Goal: Task Accomplishment & Management: Complete application form

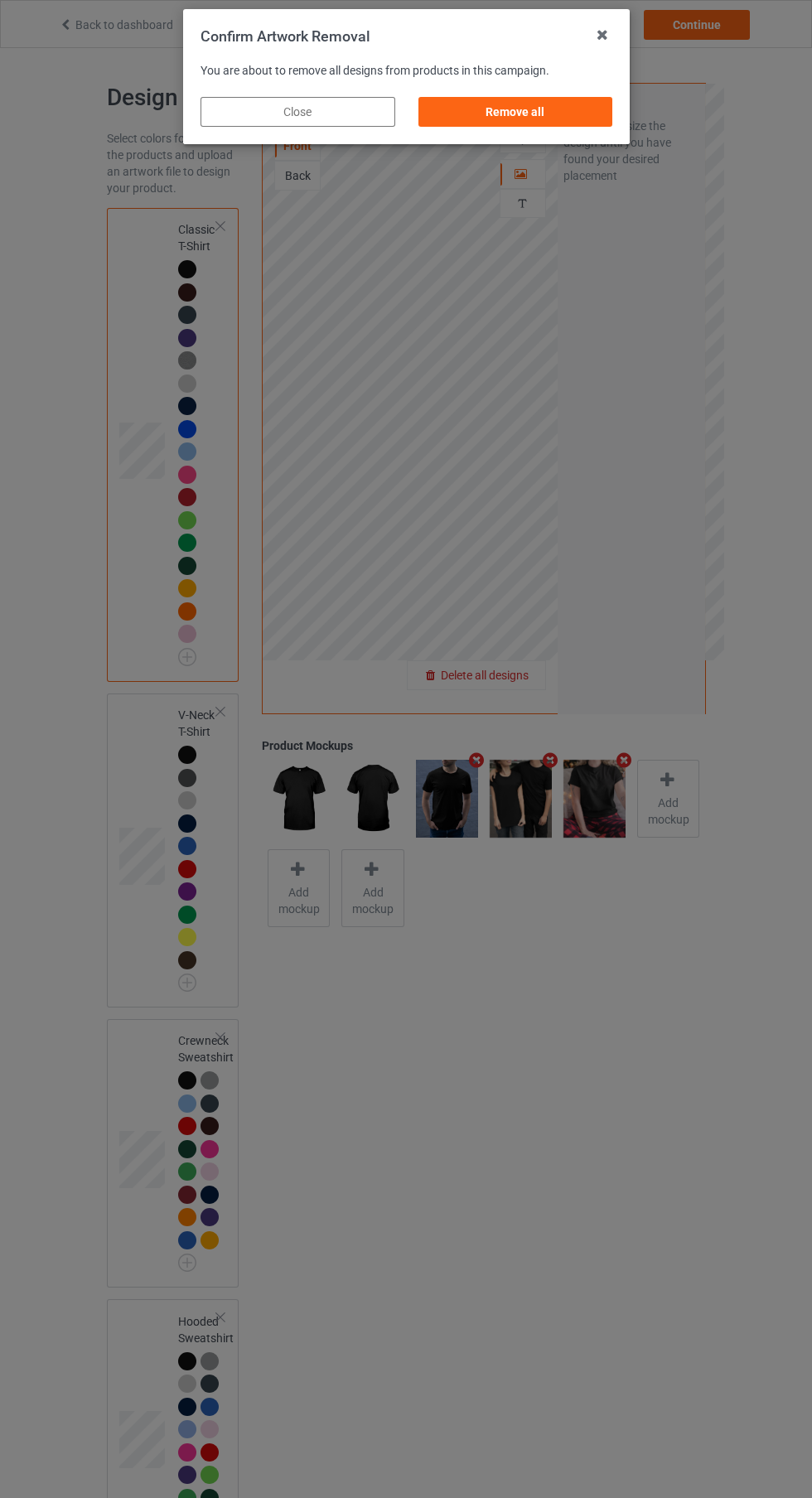
click at [492, 126] on div "Remove all" at bounding box center [515, 112] width 195 height 30
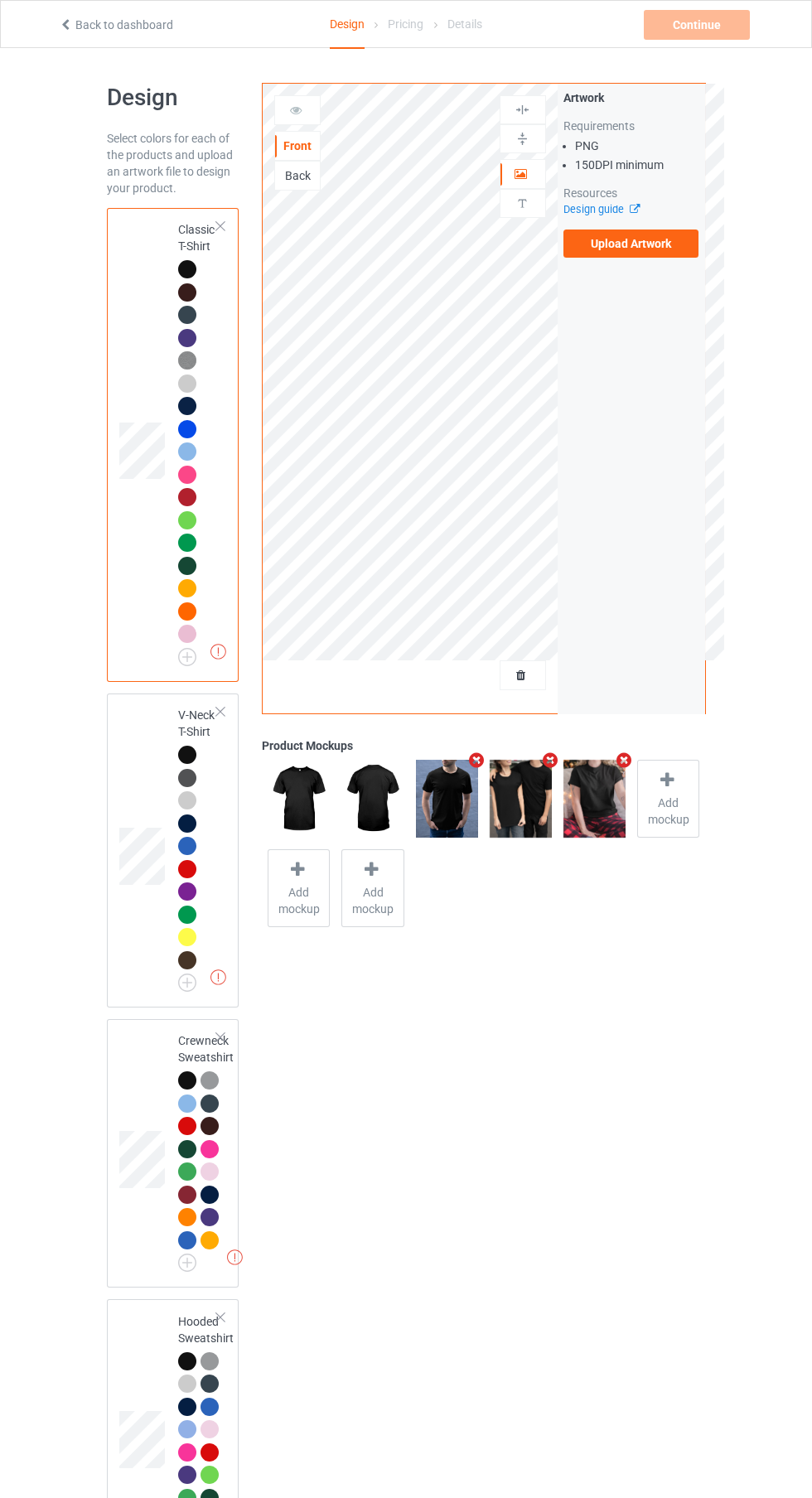
click at [604, 288] on div "Artwork Requirements PNG 150 DPI minimum Resources Design guide Upload Artwork" at bounding box center [632, 398] width 148 height 630
click at [597, 250] on label "Upload Artwork" at bounding box center [632, 243] width 136 height 28
click at [0, 0] on input "Upload Artwork" at bounding box center [0, 0] width 0 height 0
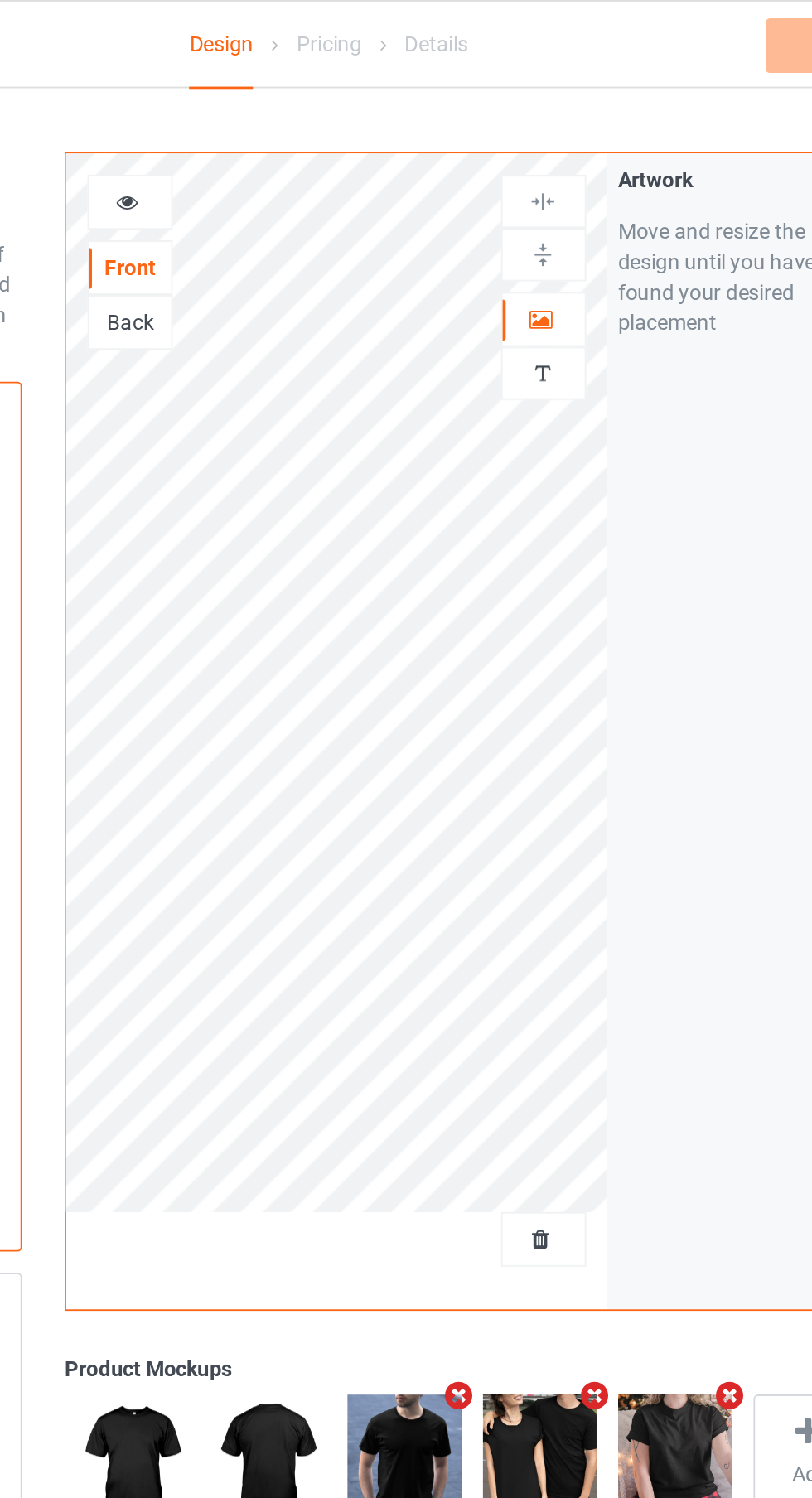
click at [505, 219] on div "Artwork Personalized text" at bounding box center [522, 159] width 46 height 128
click at [516, 202] on img at bounding box center [522, 204] width 15 height 15
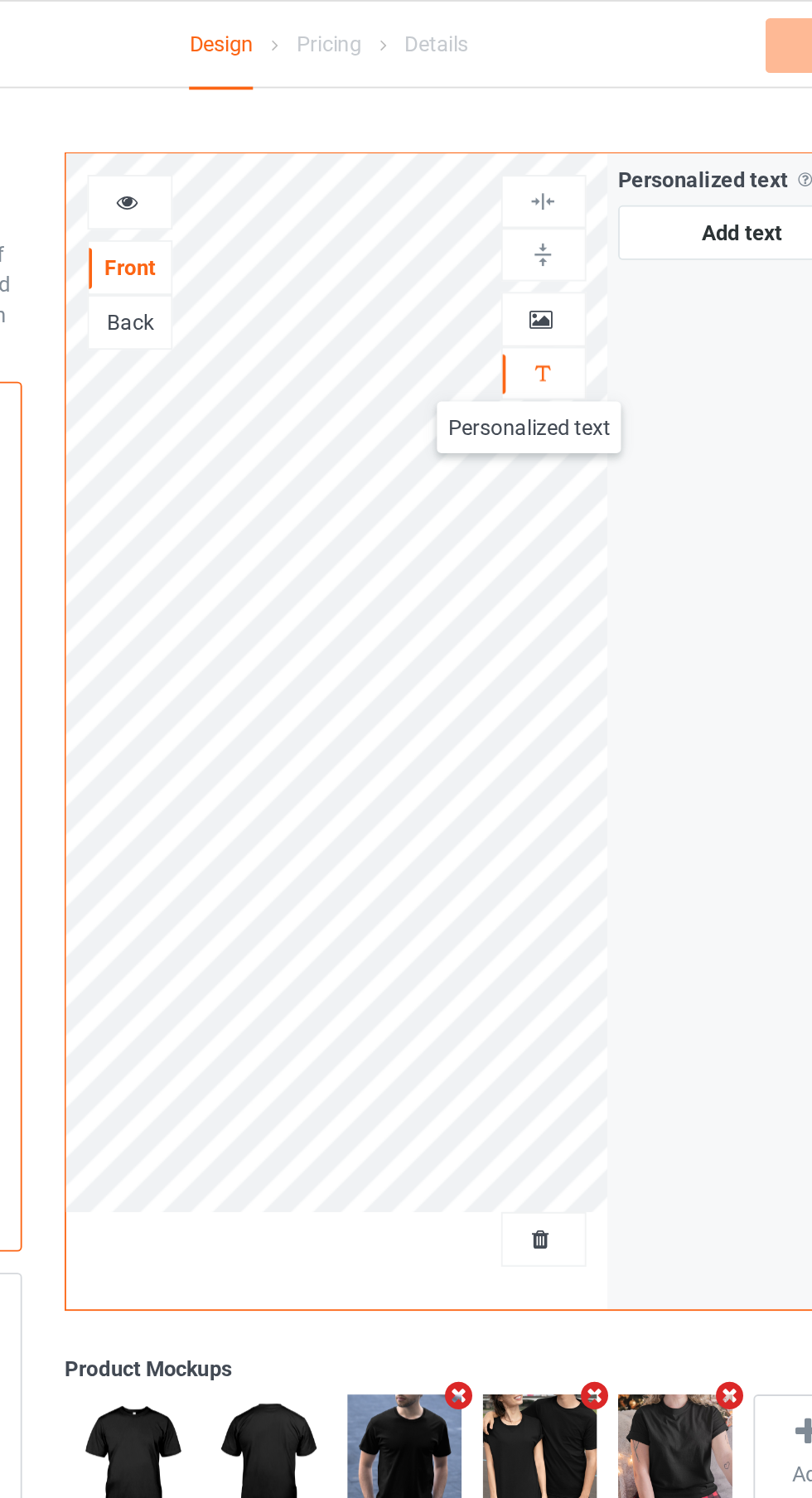
click at [520, 175] on icon at bounding box center [522, 171] width 14 height 11
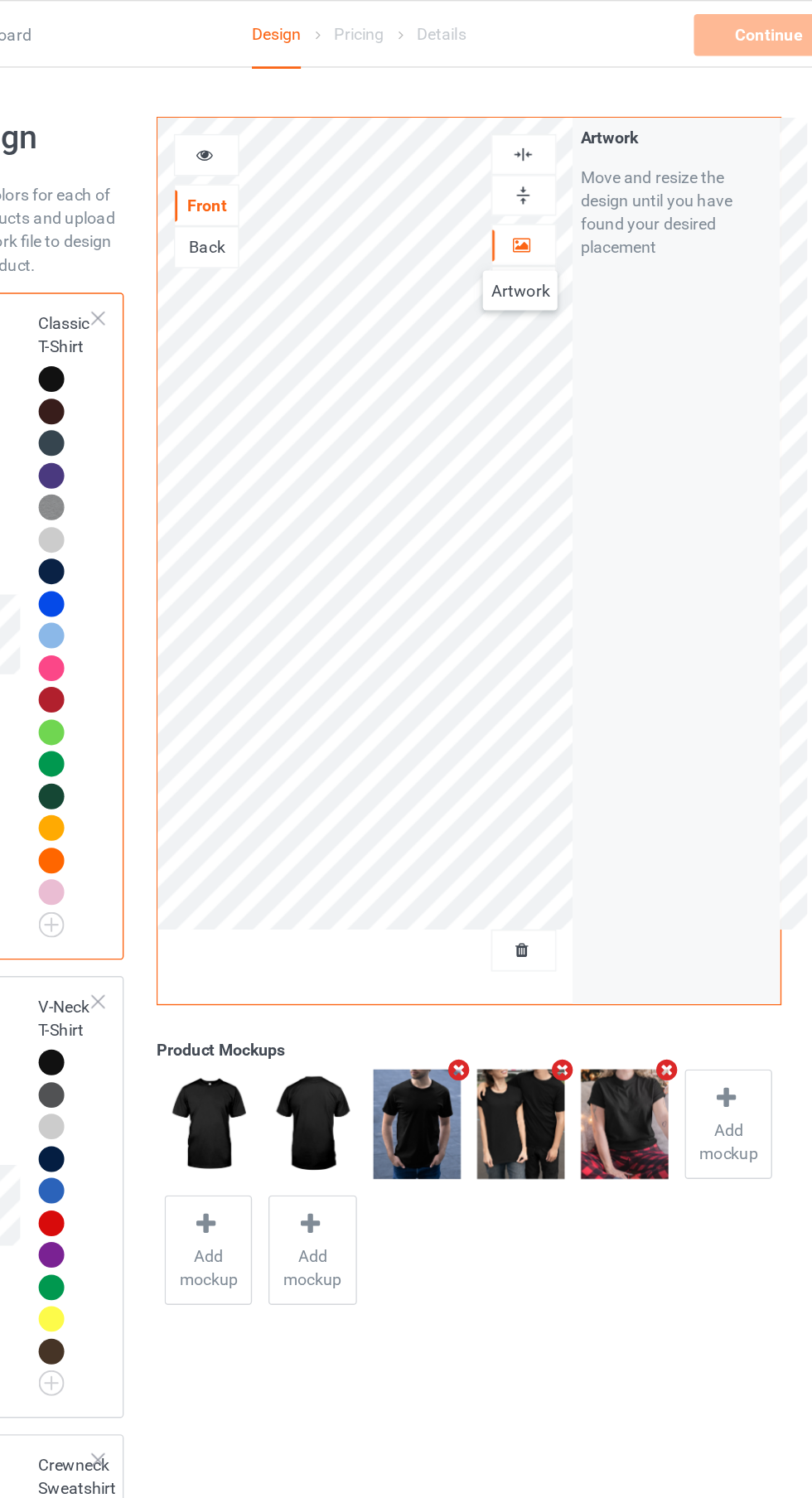
click at [277, 96] on div at bounding box center [297, 110] width 46 height 30
click at [289, 108] on icon at bounding box center [296, 107] width 14 height 11
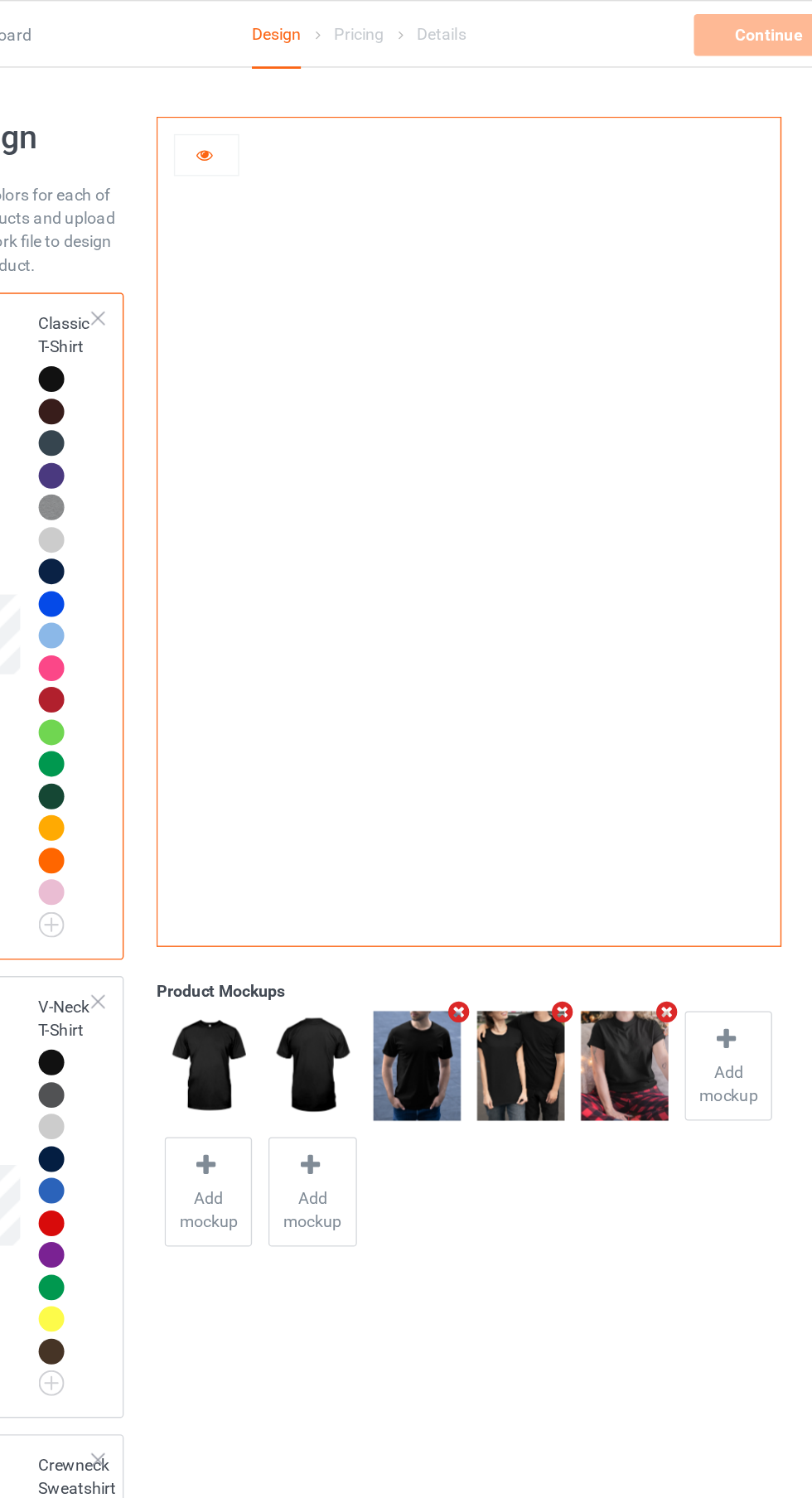
click at [307, 113] on div at bounding box center [297, 110] width 45 height 16
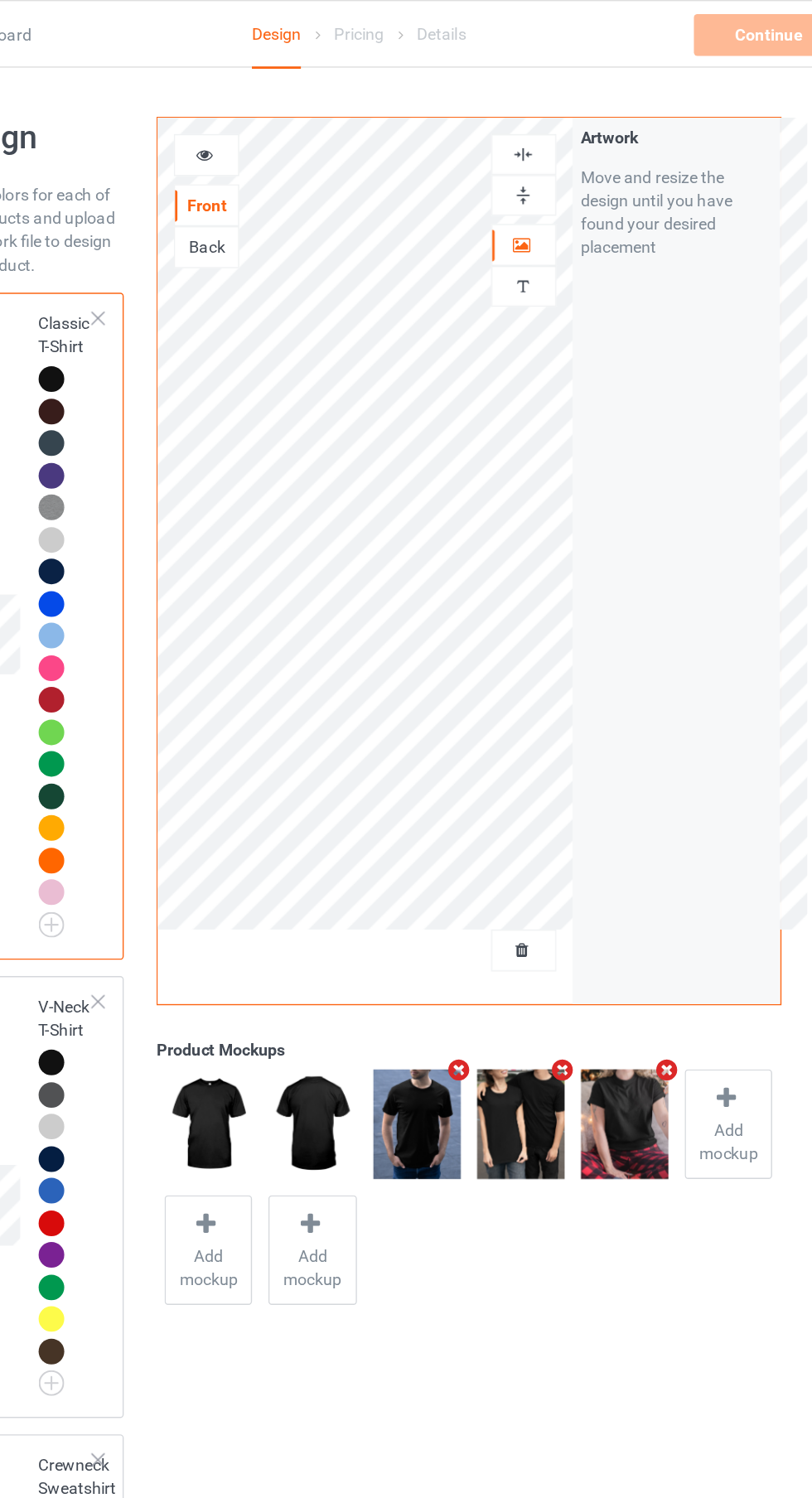
click at [306, 116] on div at bounding box center [297, 110] width 45 height 16
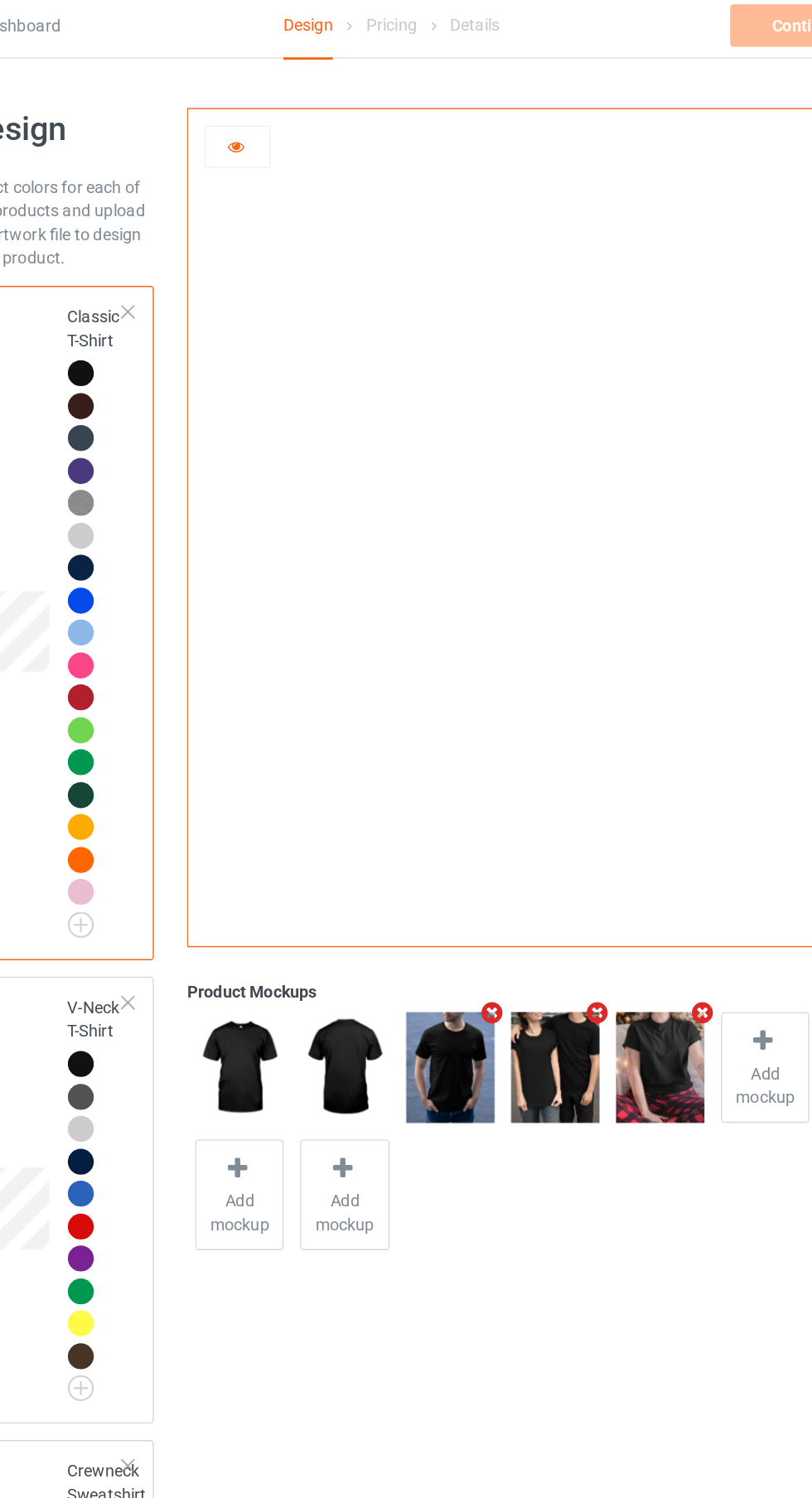
click at [193, 273] on div at bounding box center [186, 269] width 18 height 18
click at [185, 292] on div at bounding box center [186, 292] width 18 height 18
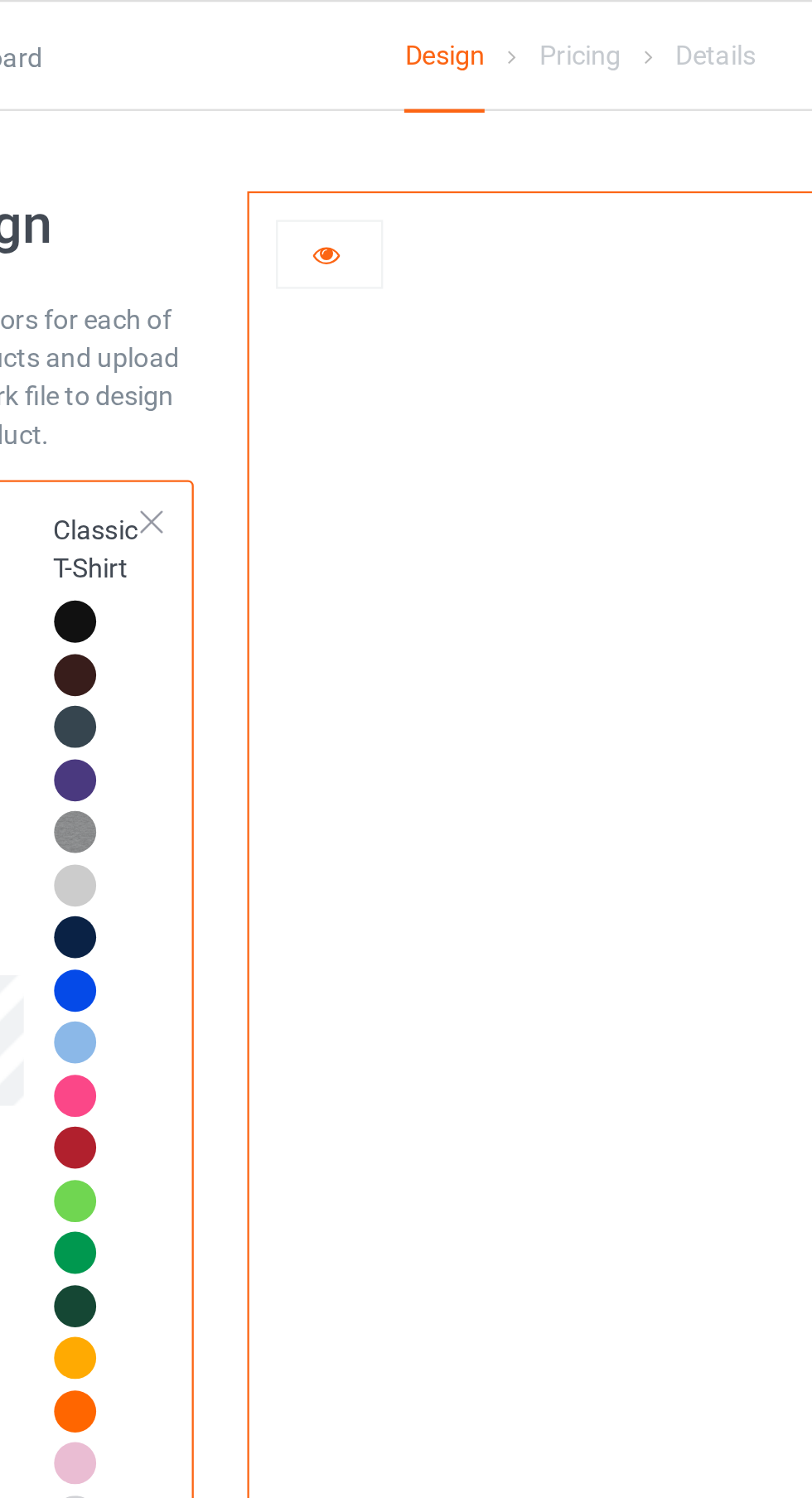
click at [195, 504] on div at bounding box center [189, 499] width 23 height 23
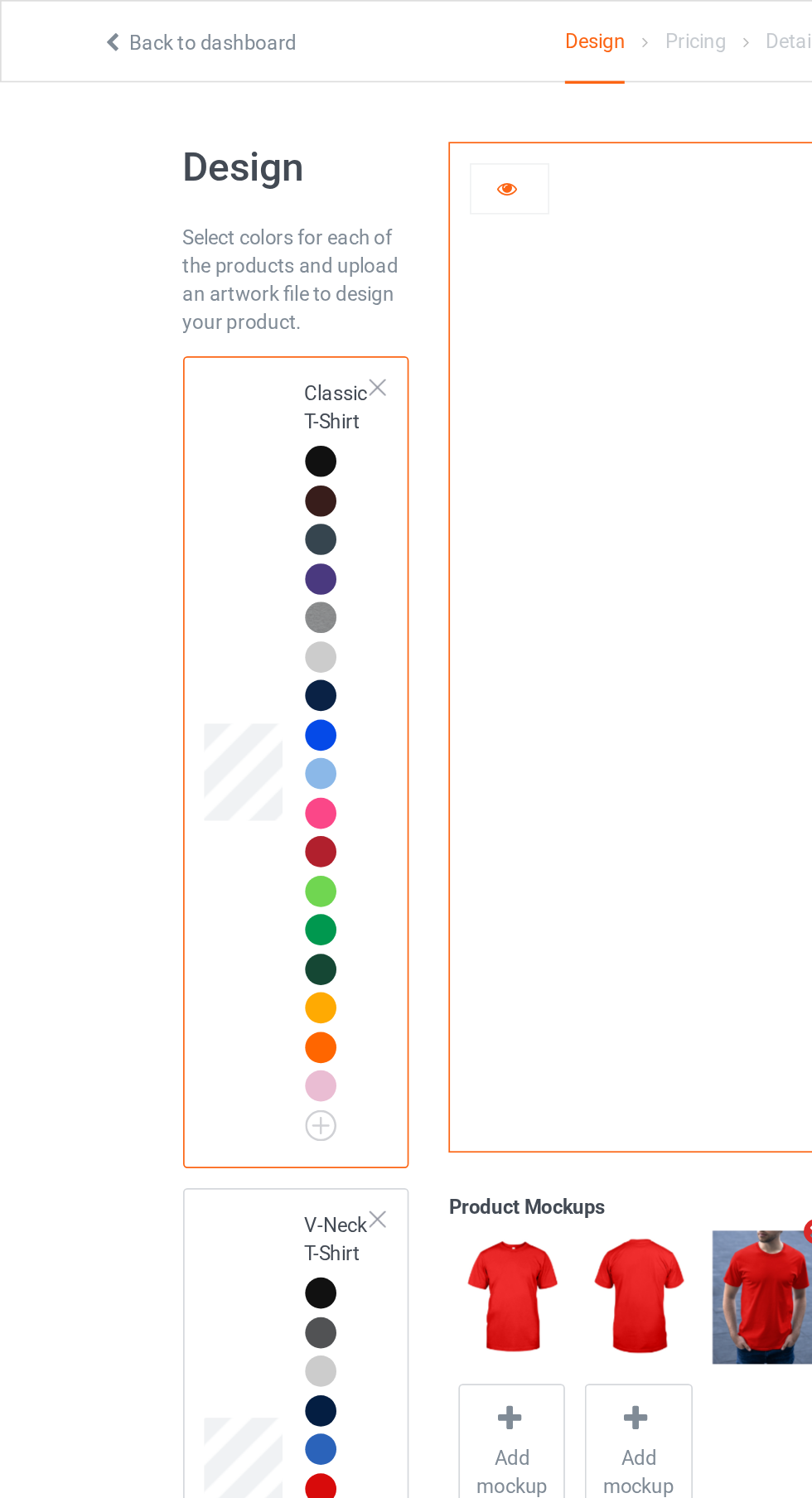
click at [181, 383] on div at bounding box center [186, 383] width 18 height 18
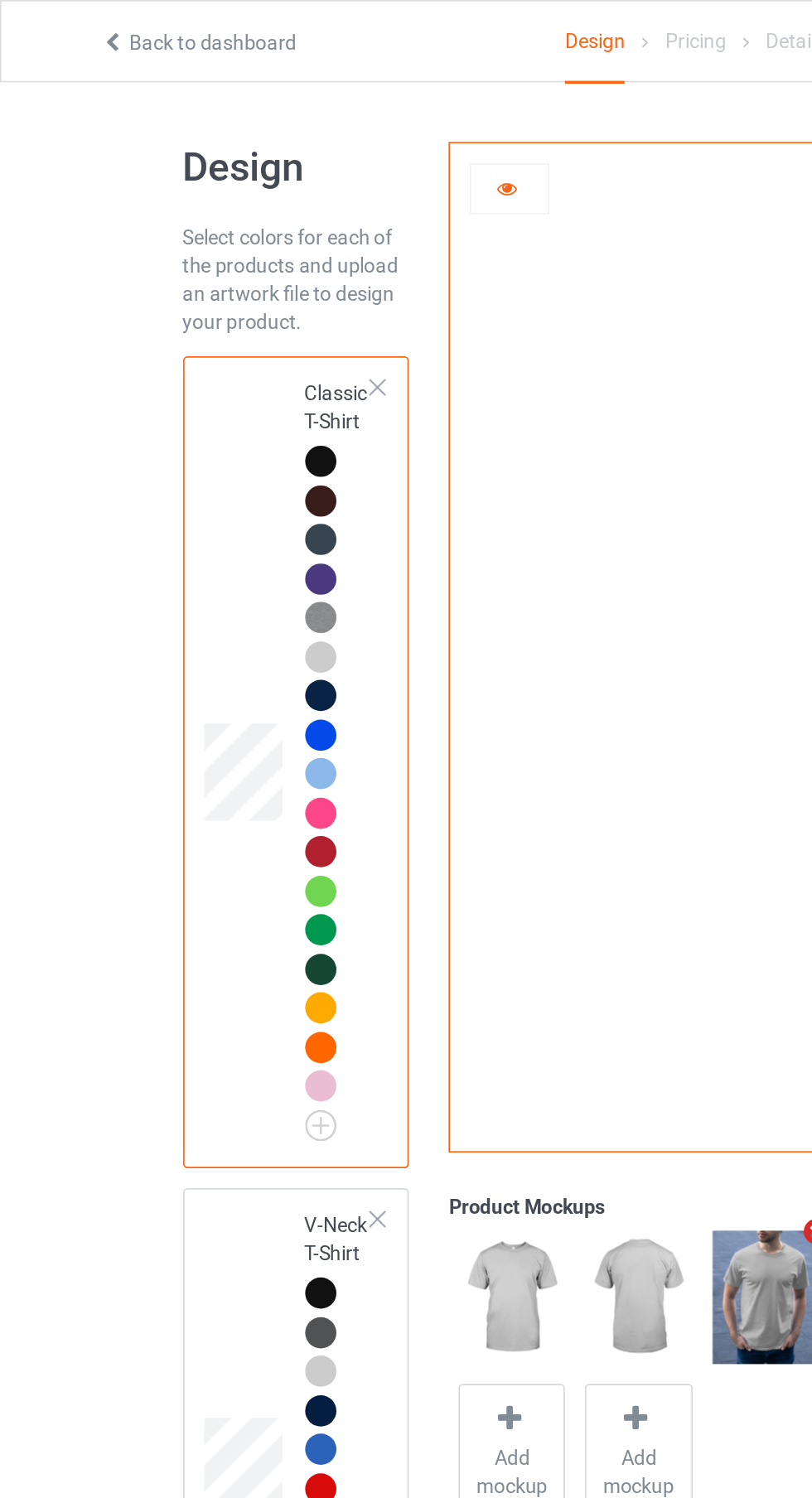
click at [192, 445] on div at bounding box center [186, 451] width 18 height 18
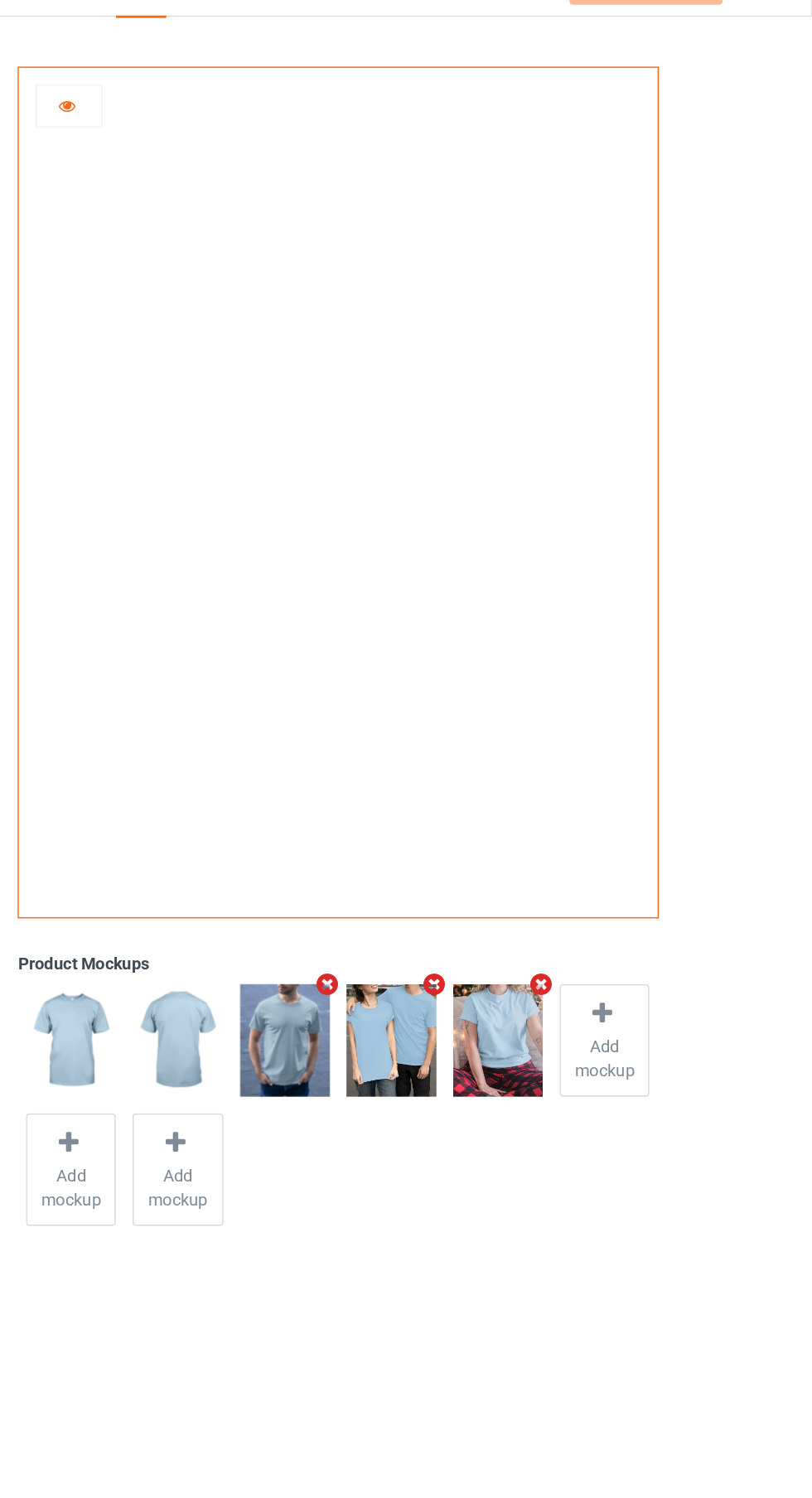
click at [303, 115] on div at bounding box center [297, 110] width 45 height 16
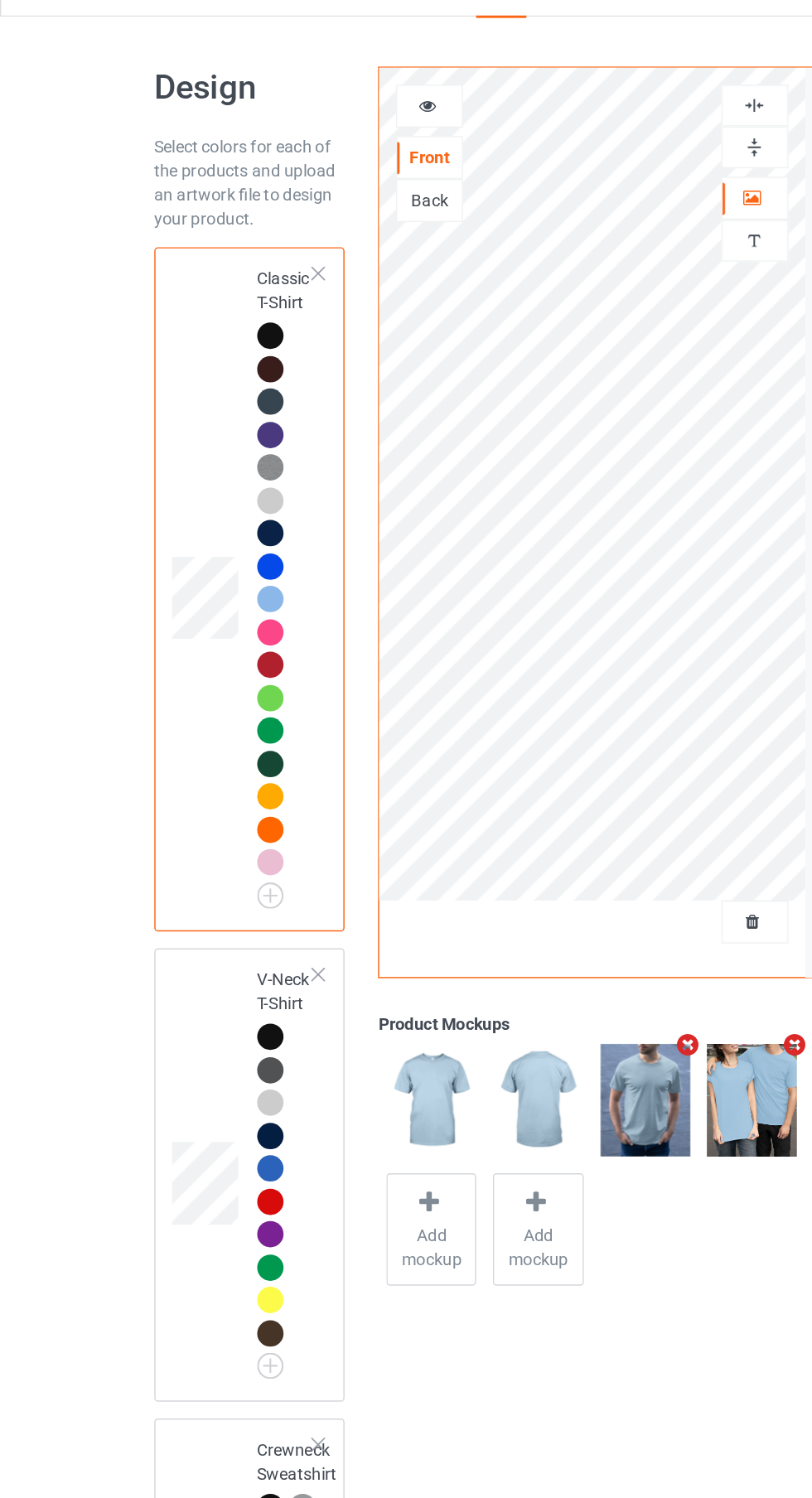
click at [0, 0] on img at bounding box center [0, 0] width 0 height 0
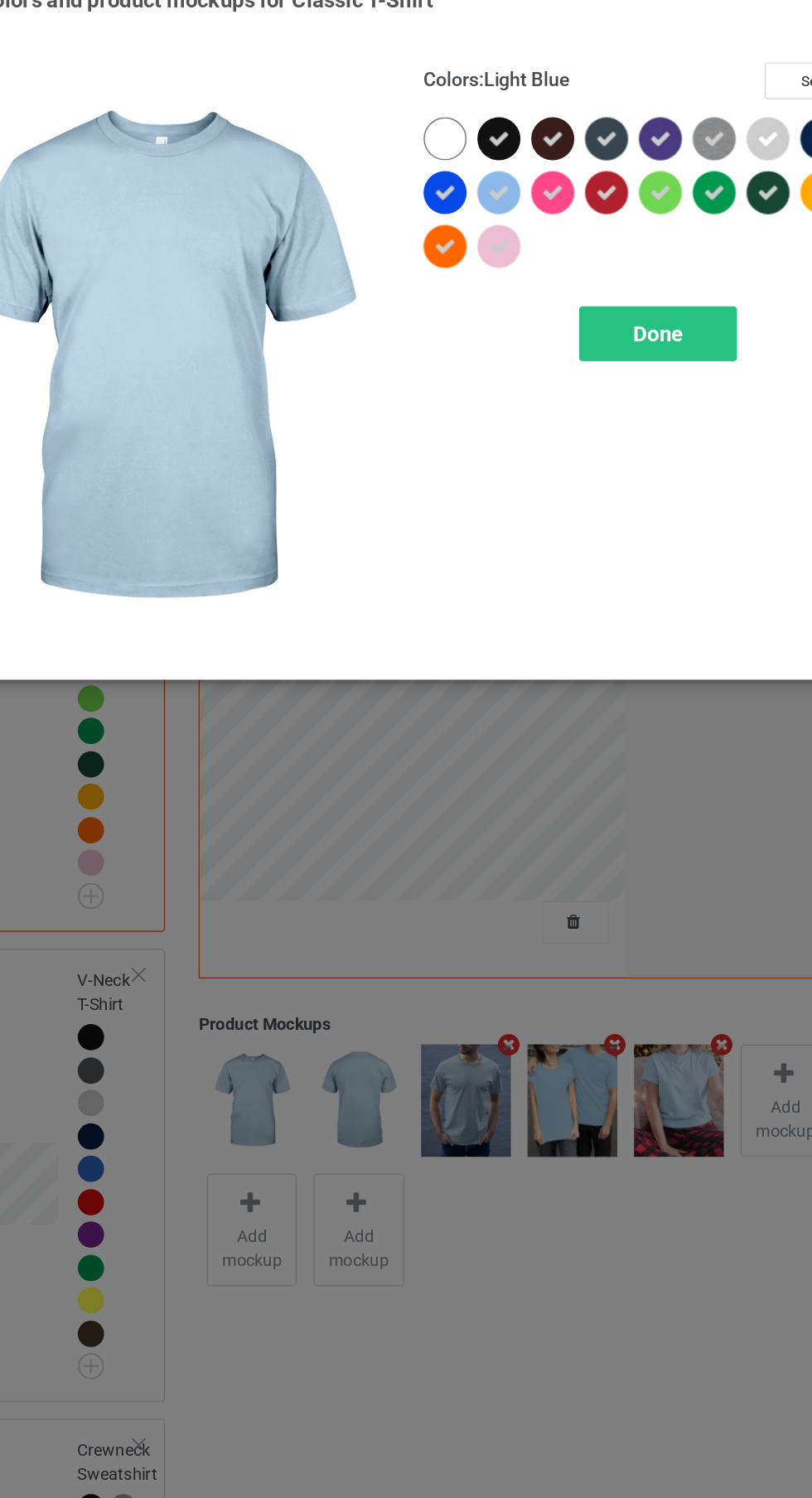
click at [475, 168] on icon at bounding box center [469, 169] width 15 height 15
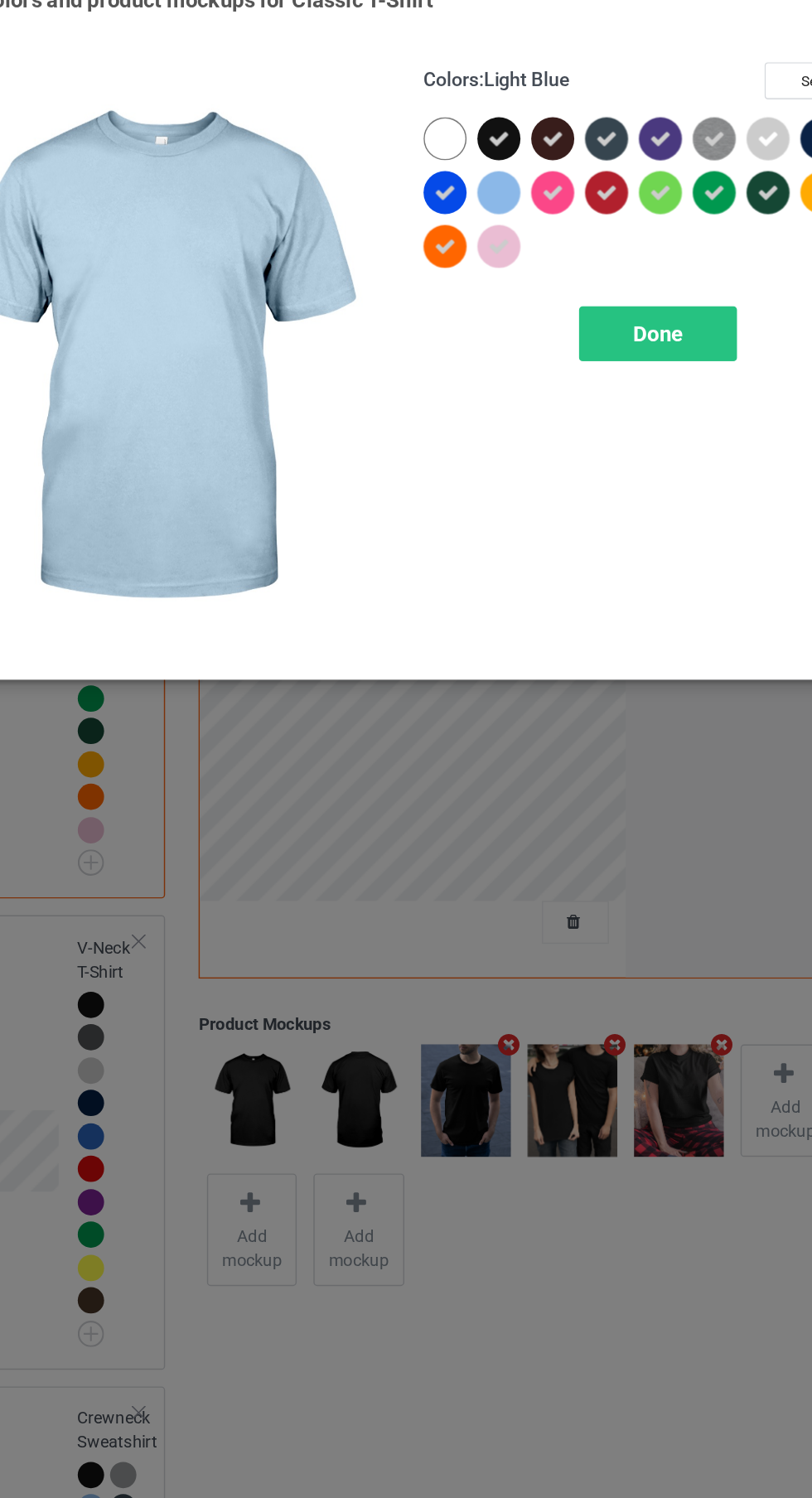
click at [473, 228] on div at bounding box center [473, 211] width 37 height 37
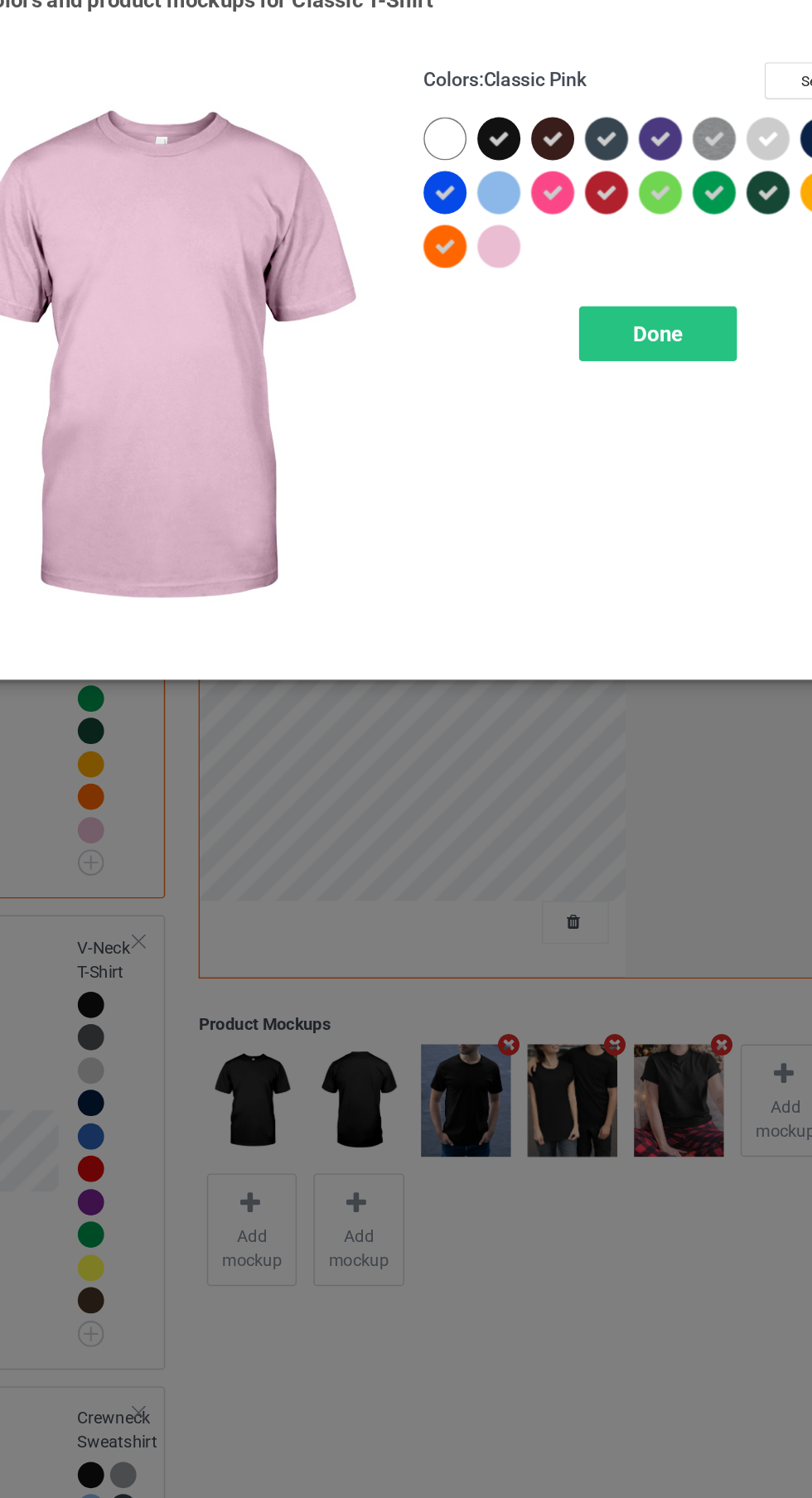
click at [439, 170] on icon at bounding box center [432, 169] width 15 height 15
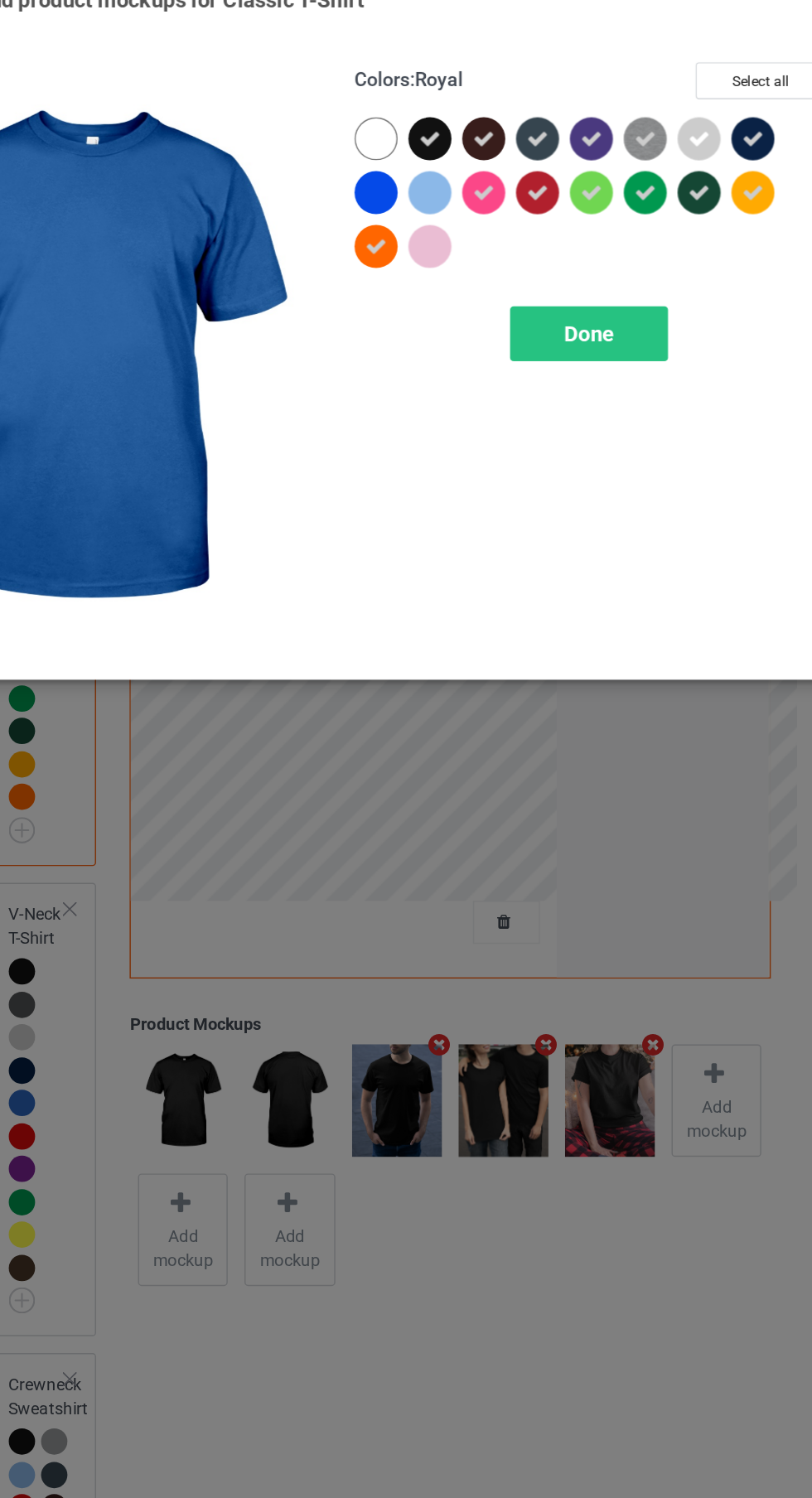
click at [589, 173] on icon at bounding box center [581, 169] width 15 height 15
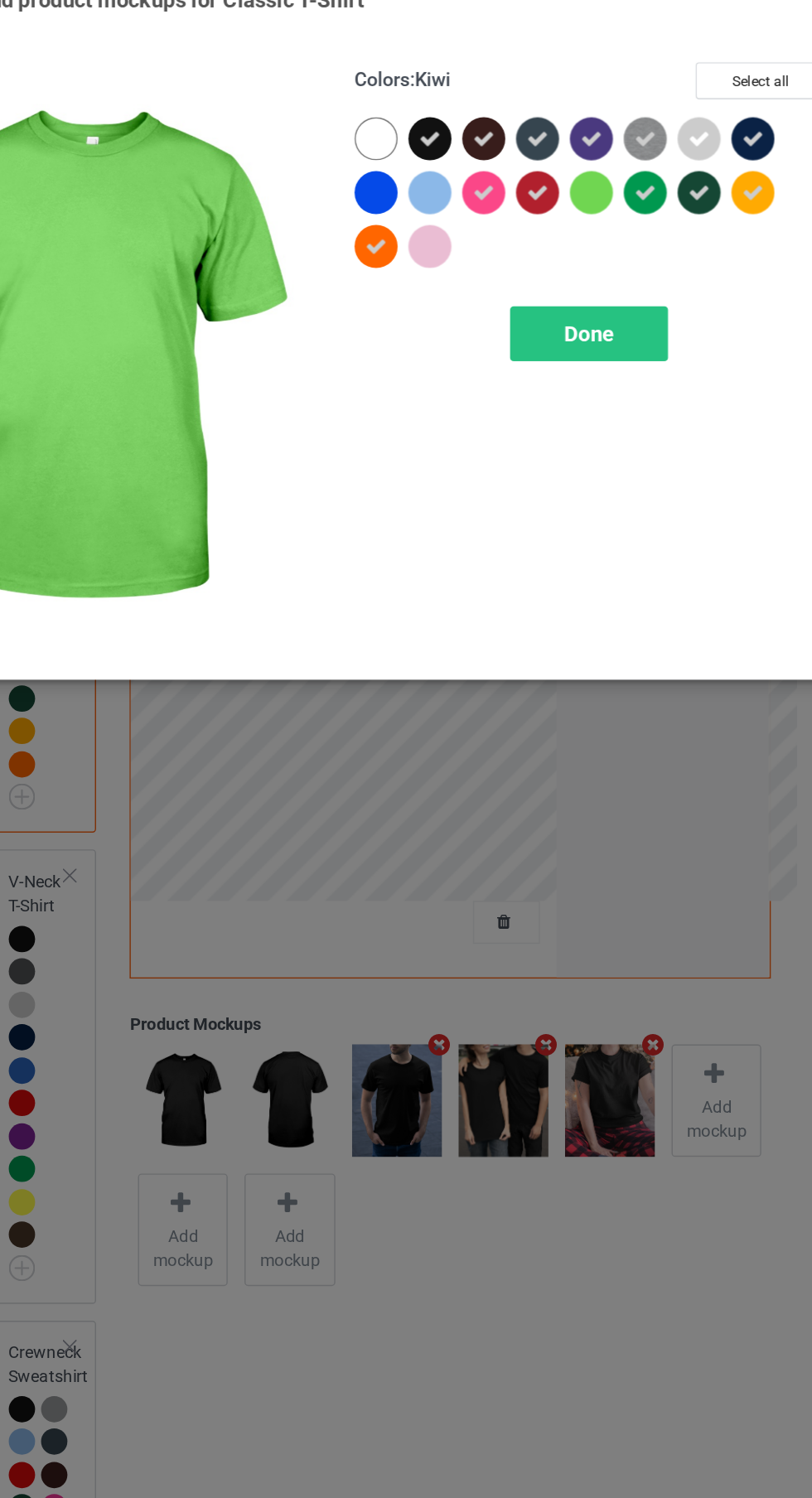
click at [432, 206] on icon at bounding box center [432, 206] width 15 height 15
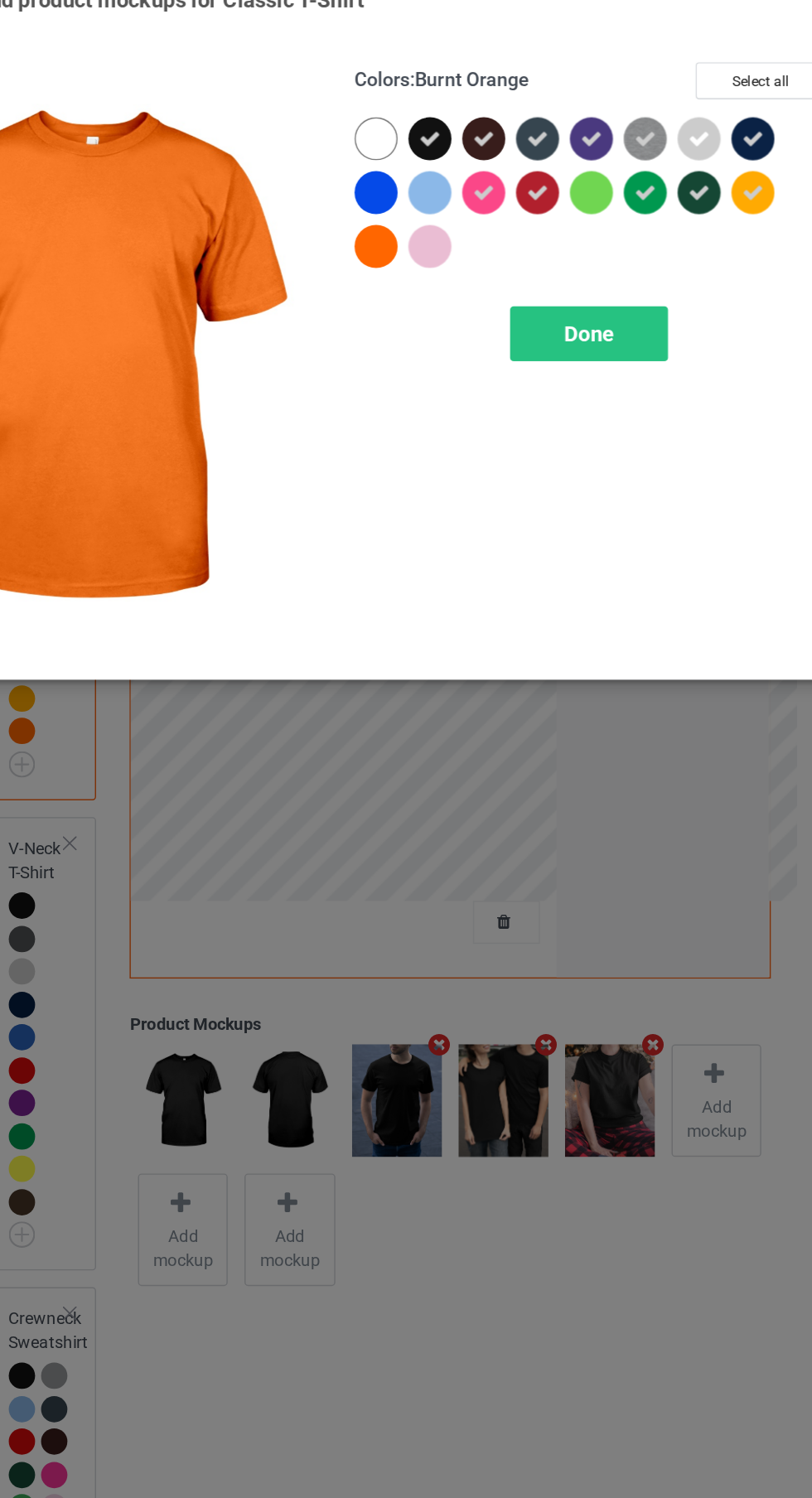
click at [590, 283] on div "Done" at bounding box center [579, 267] width 109 height 38
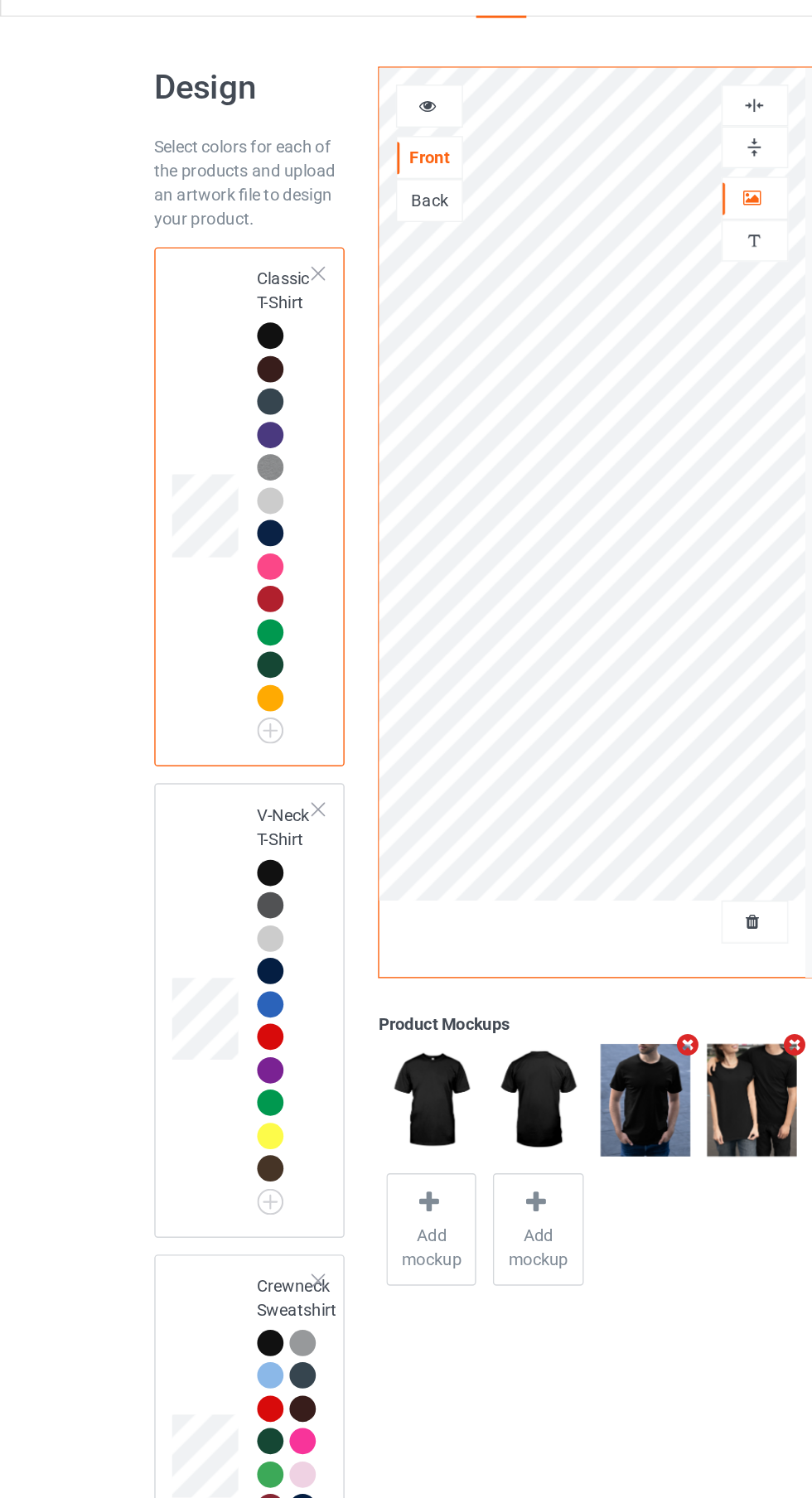
click at [0, 0] on img at bounding box center [0, 0] width 0 height 0
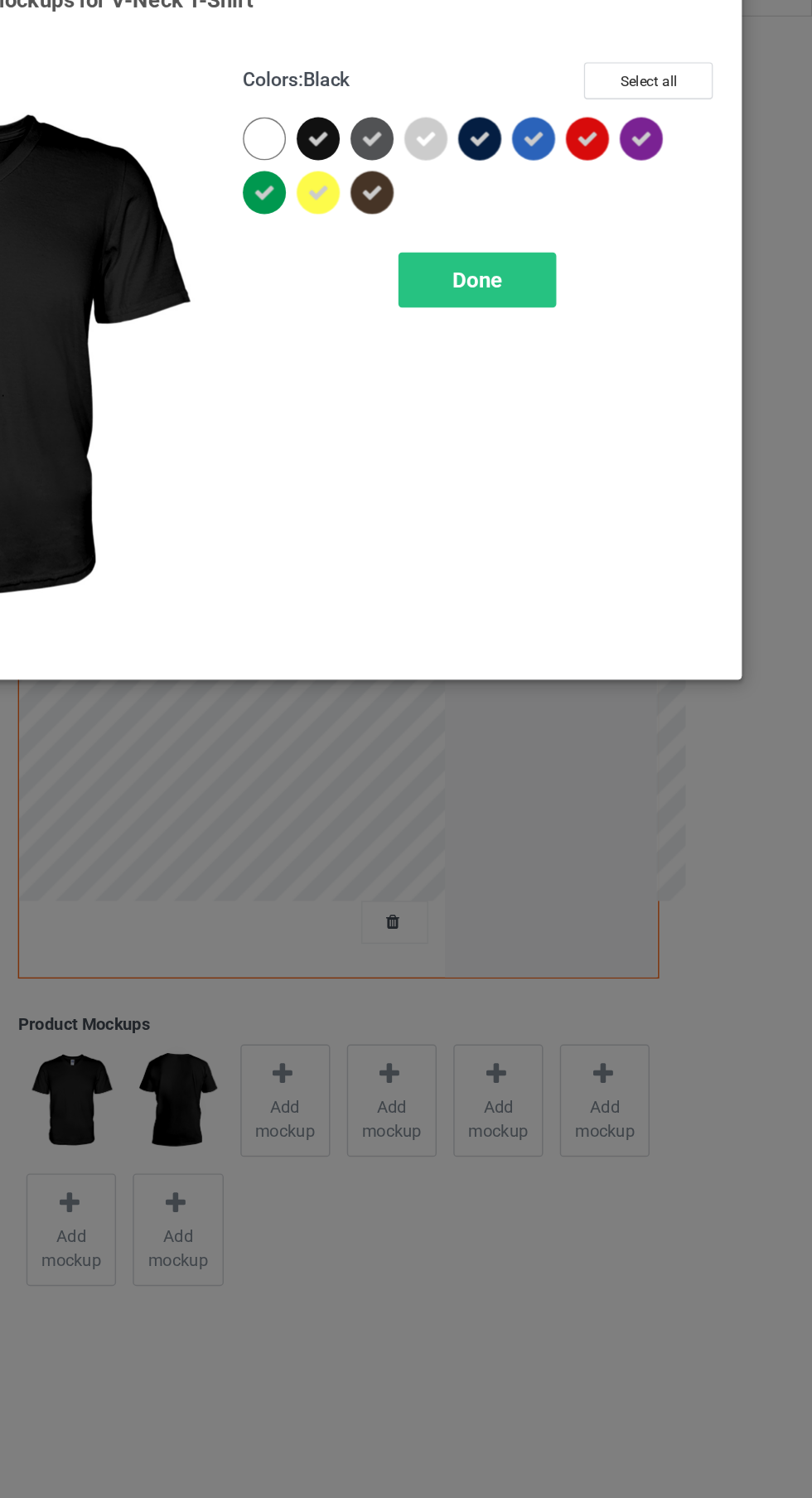
click at [422, 190] on div at bounding box center [436, 173] width 37 height 37
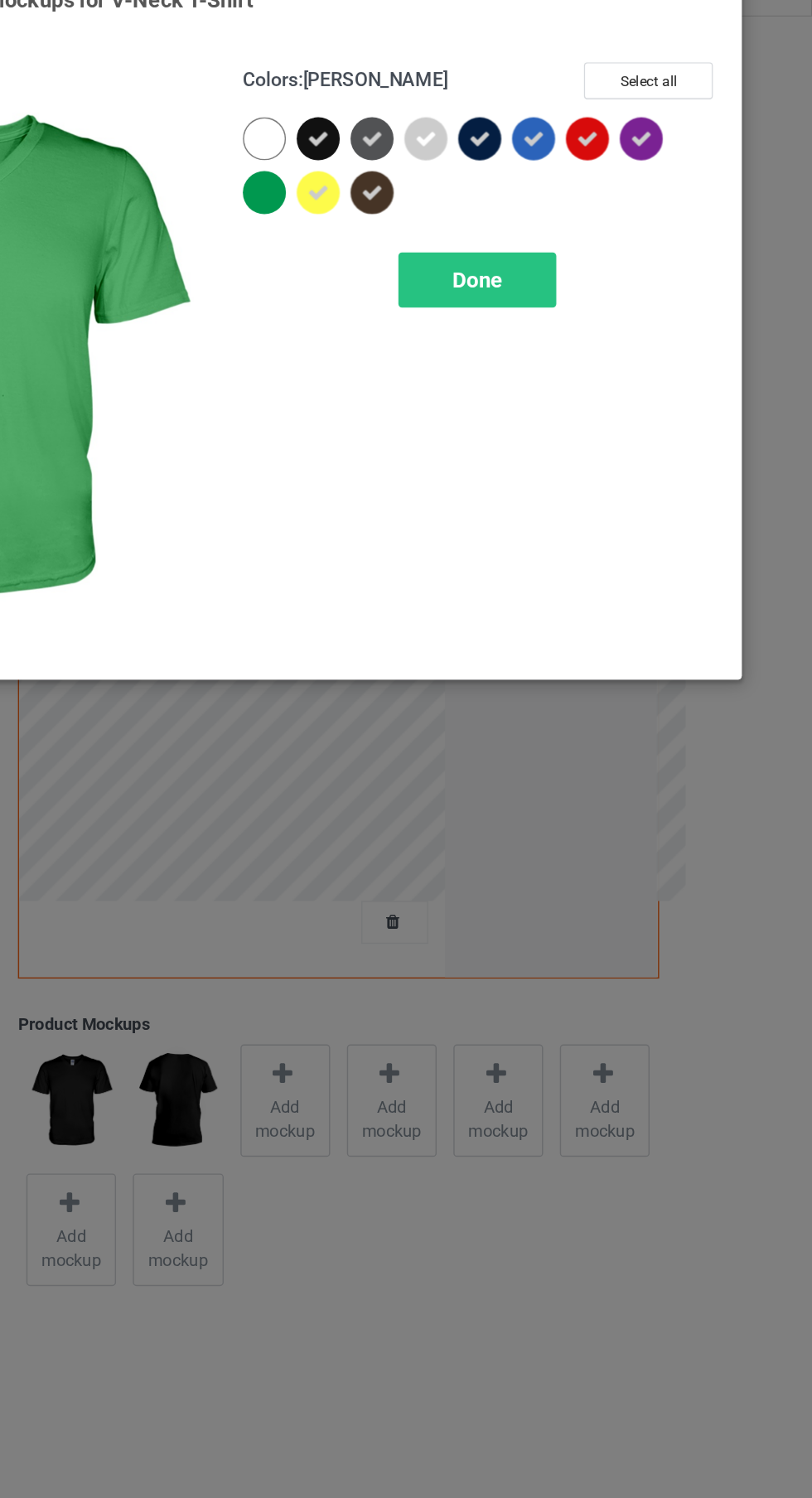
click at [444, 178] on div at bounding box center [432, 169] width 30 height 30
click at [432, 169] on icon at bounding box center [432, 169] width 15 height 15
click at [470, 169] on icon at bounding box center [469, 169] width 15 height 15
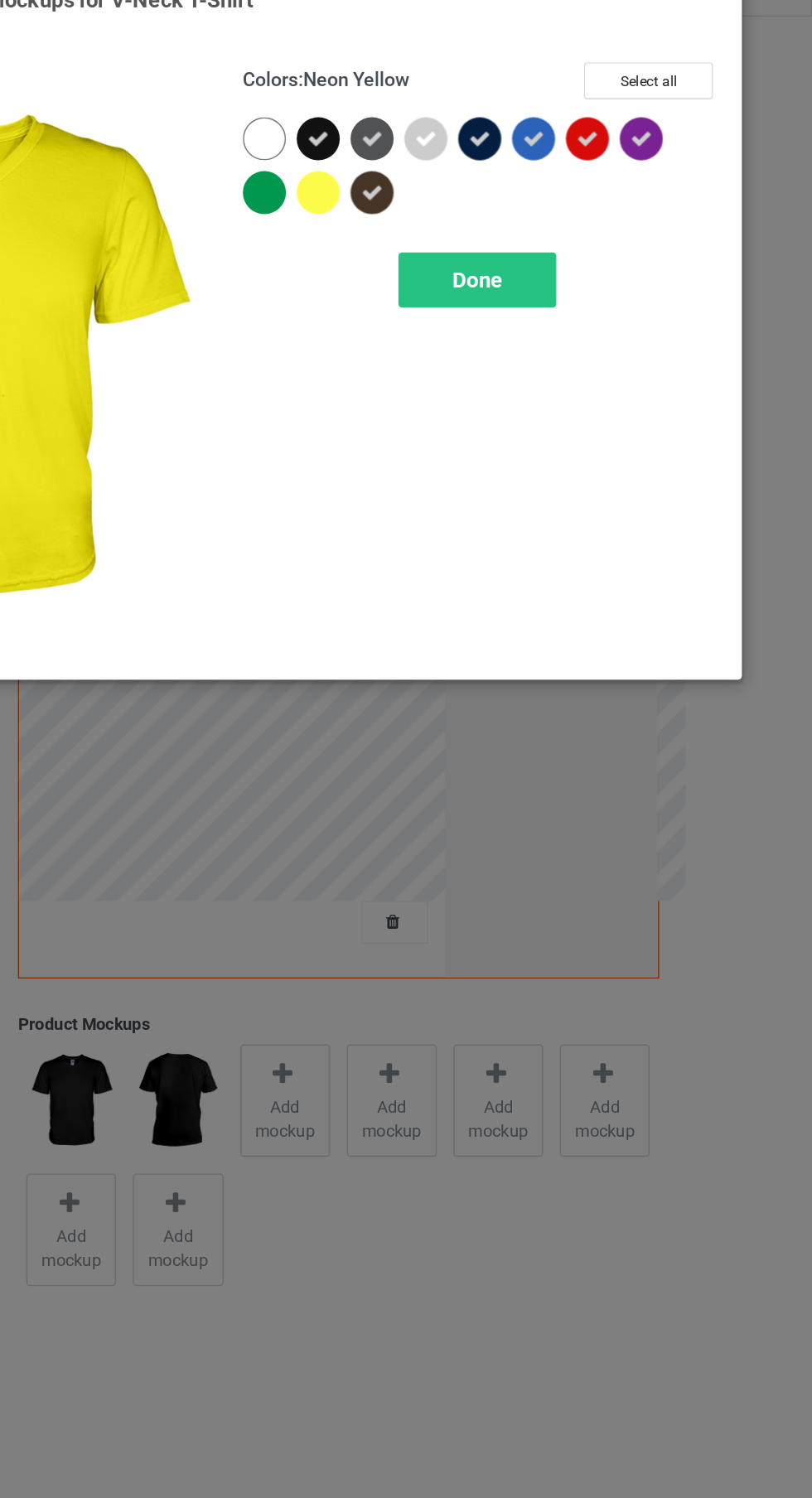
click at [668, 138] on div at bounding box center [656, 132] width 30 height 30
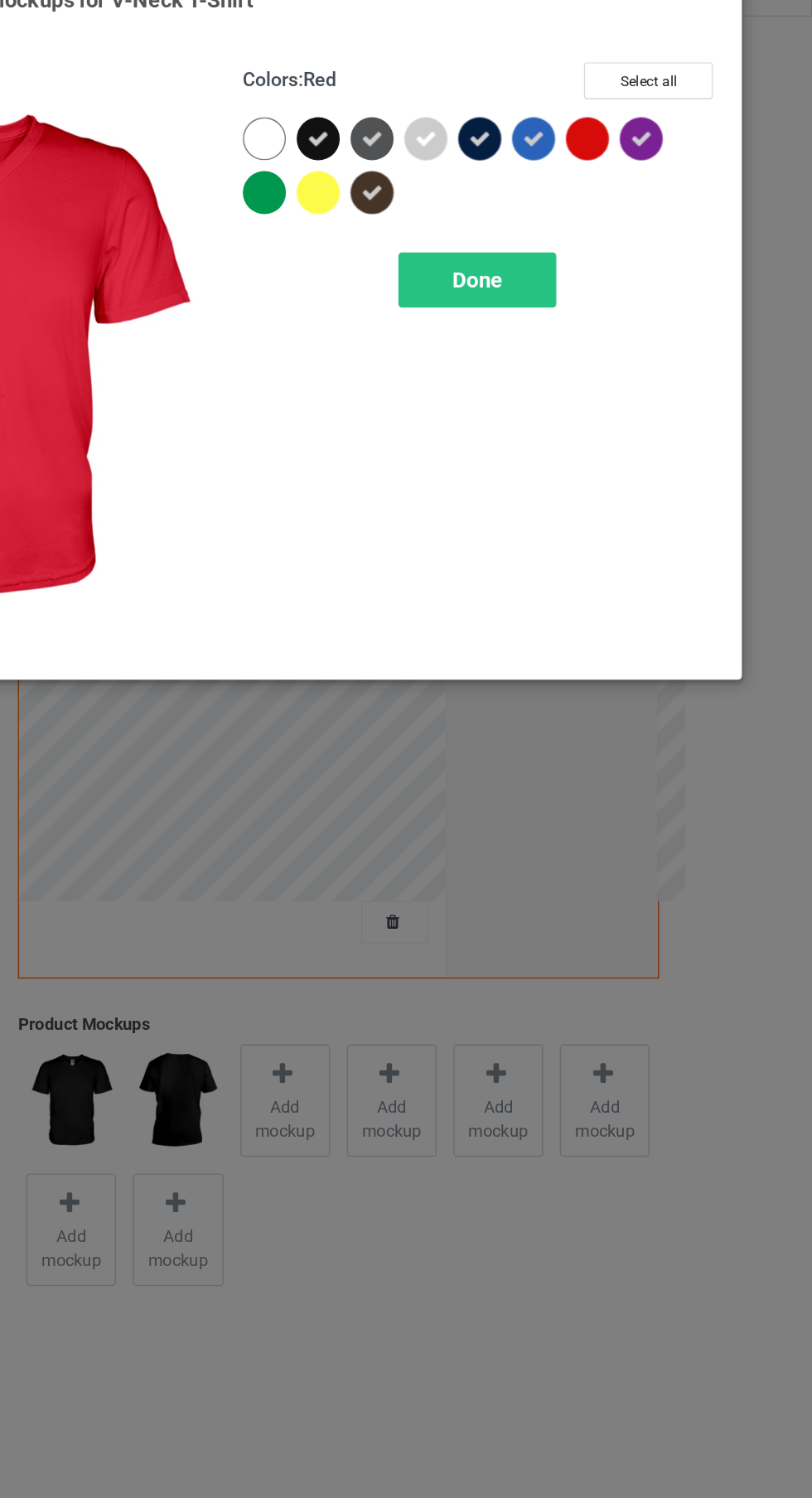
click at [662, 149] on div at bounding box center [659, 136] width 37 height 37
click at [593, 242] on div "Done" at bounding box center [579, 230] width 109 height 38
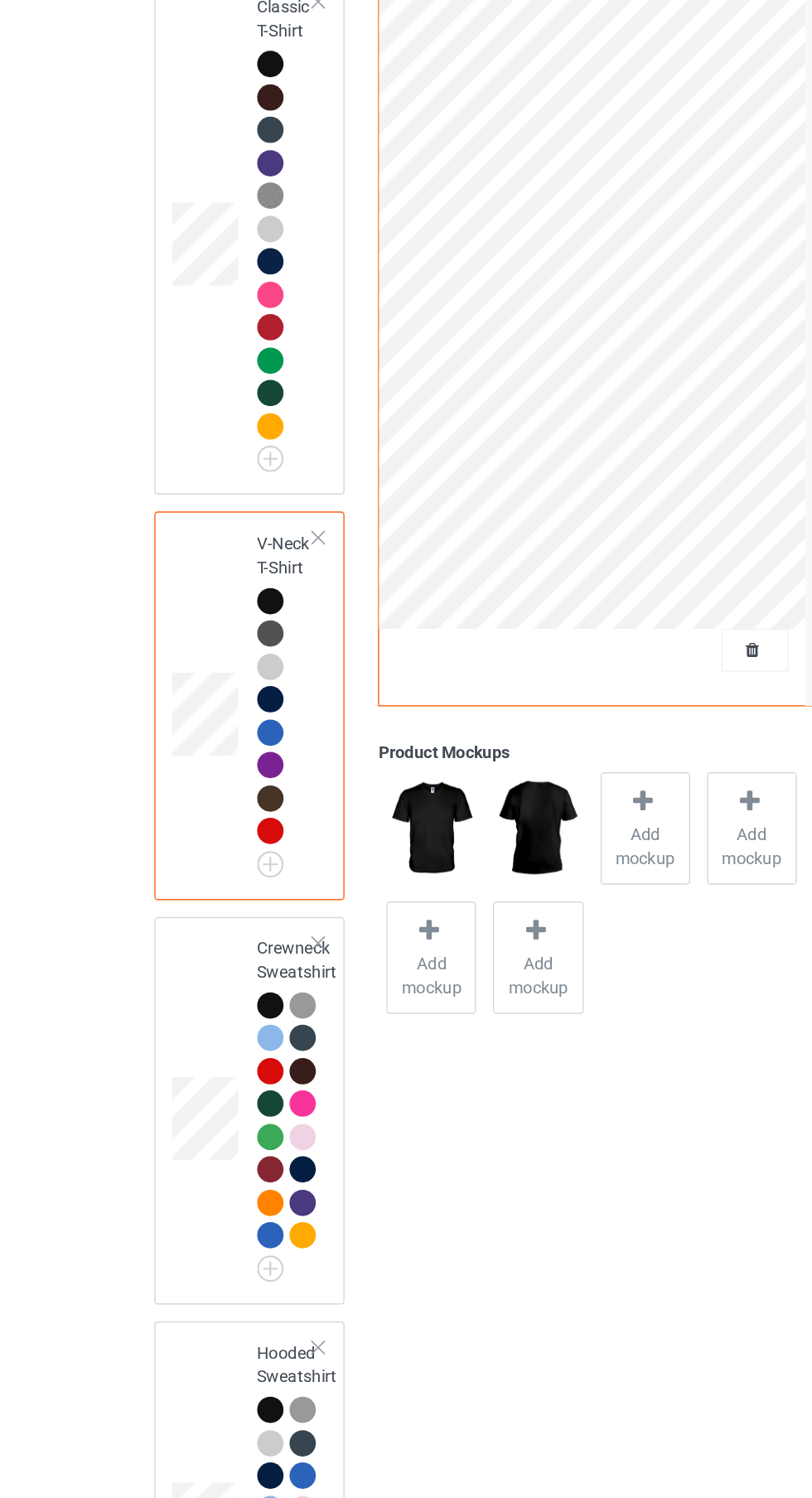
click at [220, 1159] on div at bounding box center [220, 1158] width 11 height 11
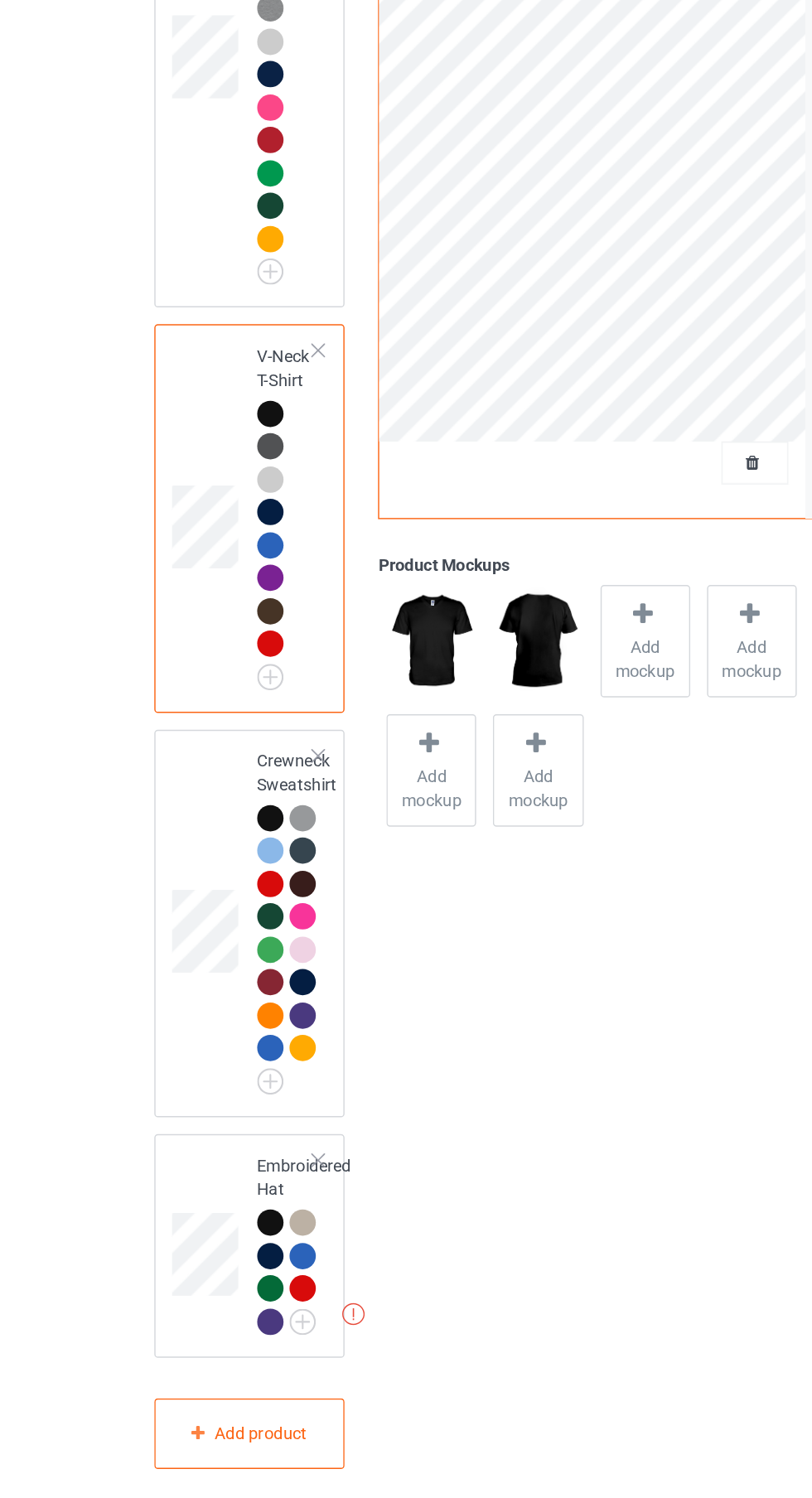
click at [220, 1159] on div at bounding box center [220, 1158] width 11 height 11
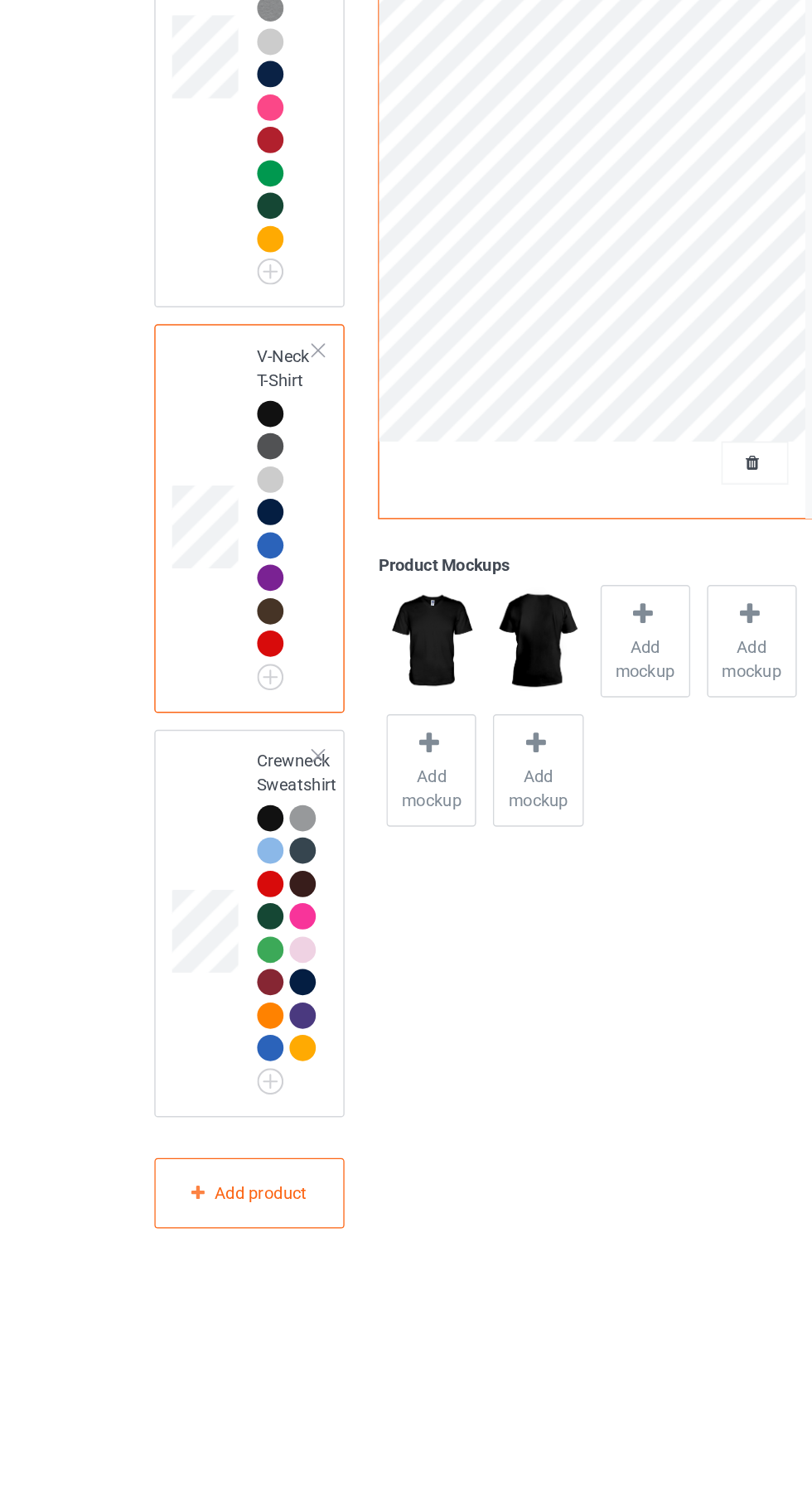
click at [0, 0] on img at bounding box center [0, 0] width 0 height 0
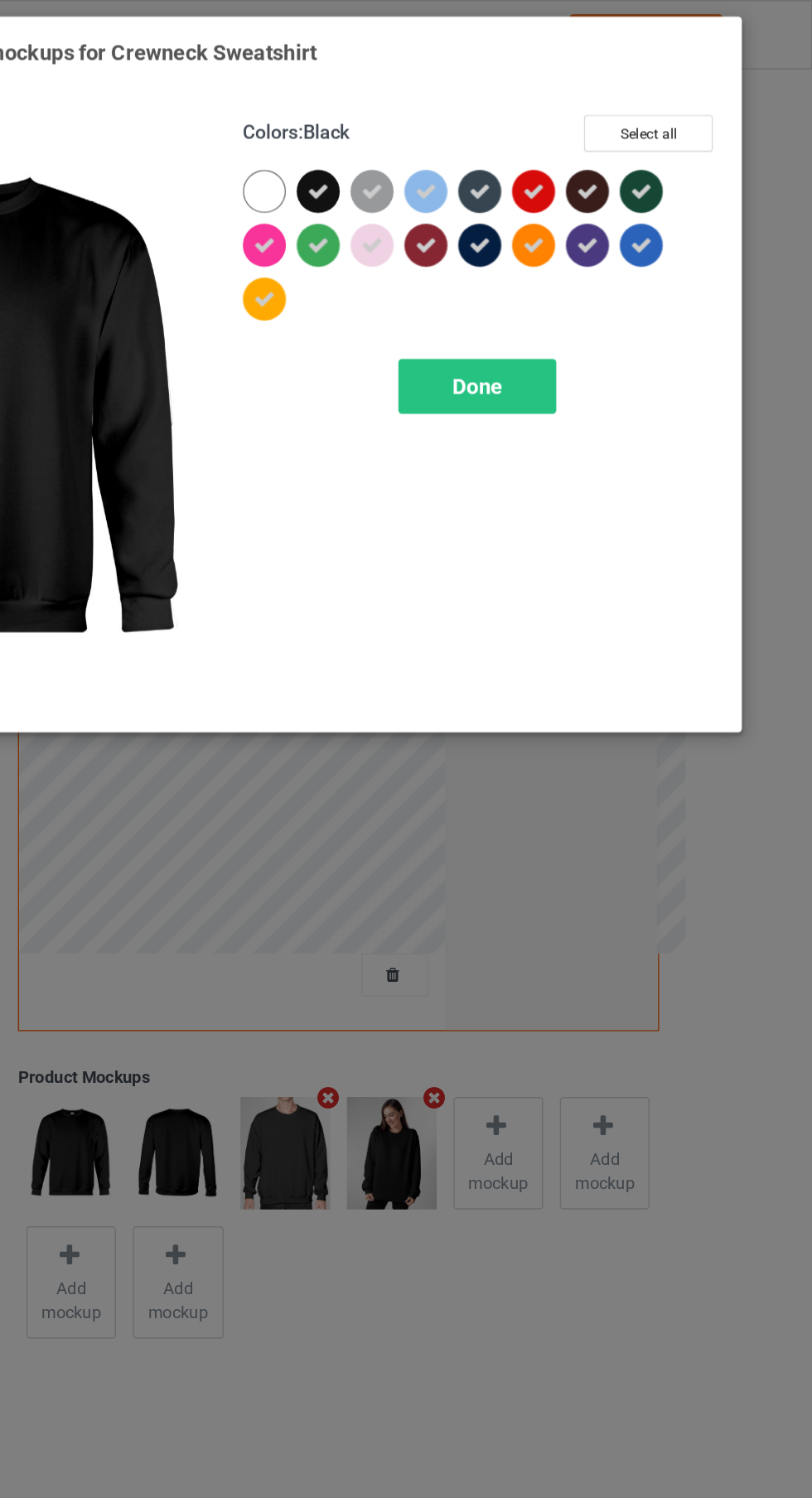
click at [634, 142] on div at bounding box center [622, 136] width 37 height 37
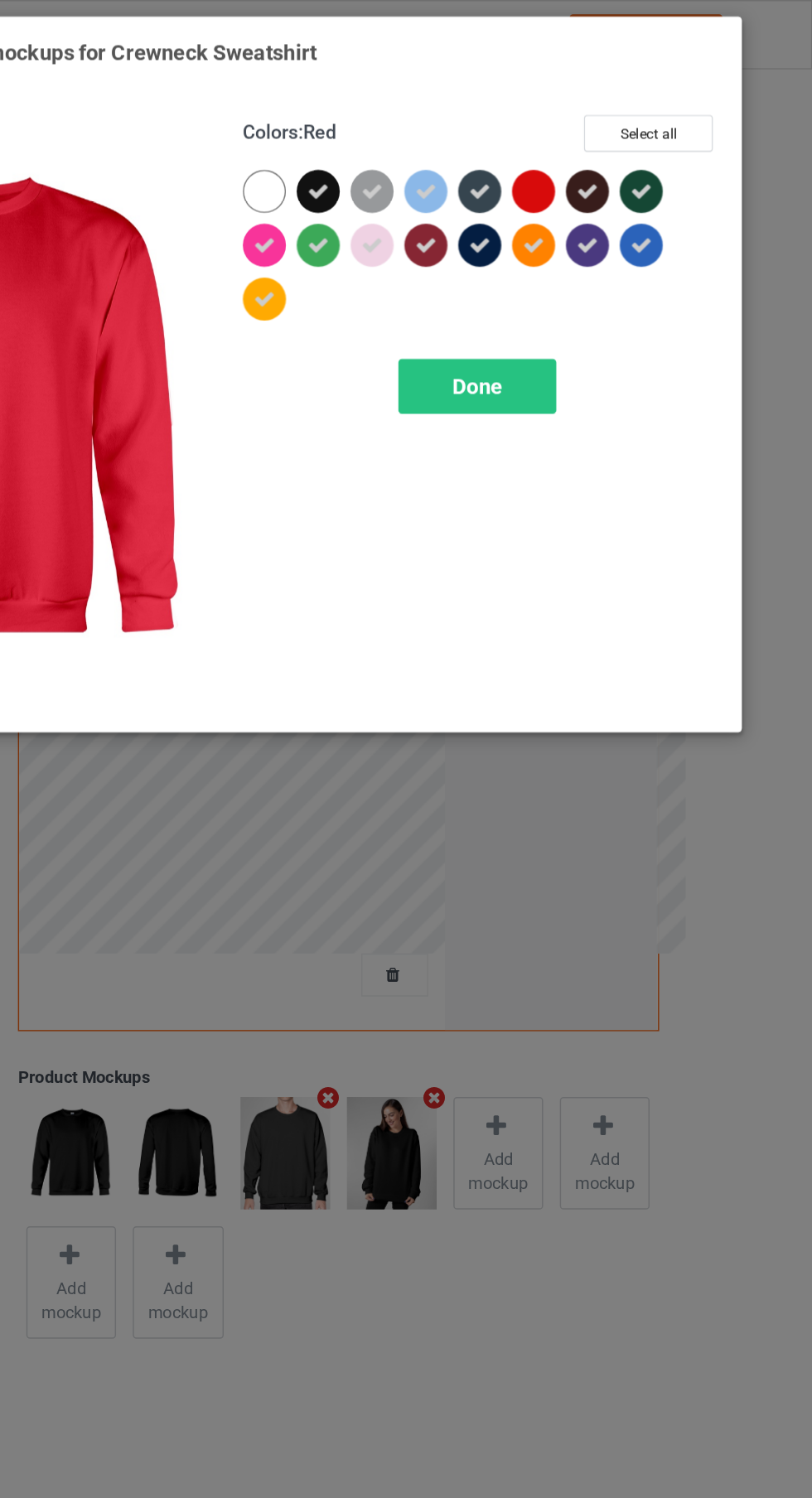
click at [630, 147] on div at bounding box center [622, 136] width 37 height 37
click at [545, 131] on icon at bounding box center [544, 132] width 15 height 15
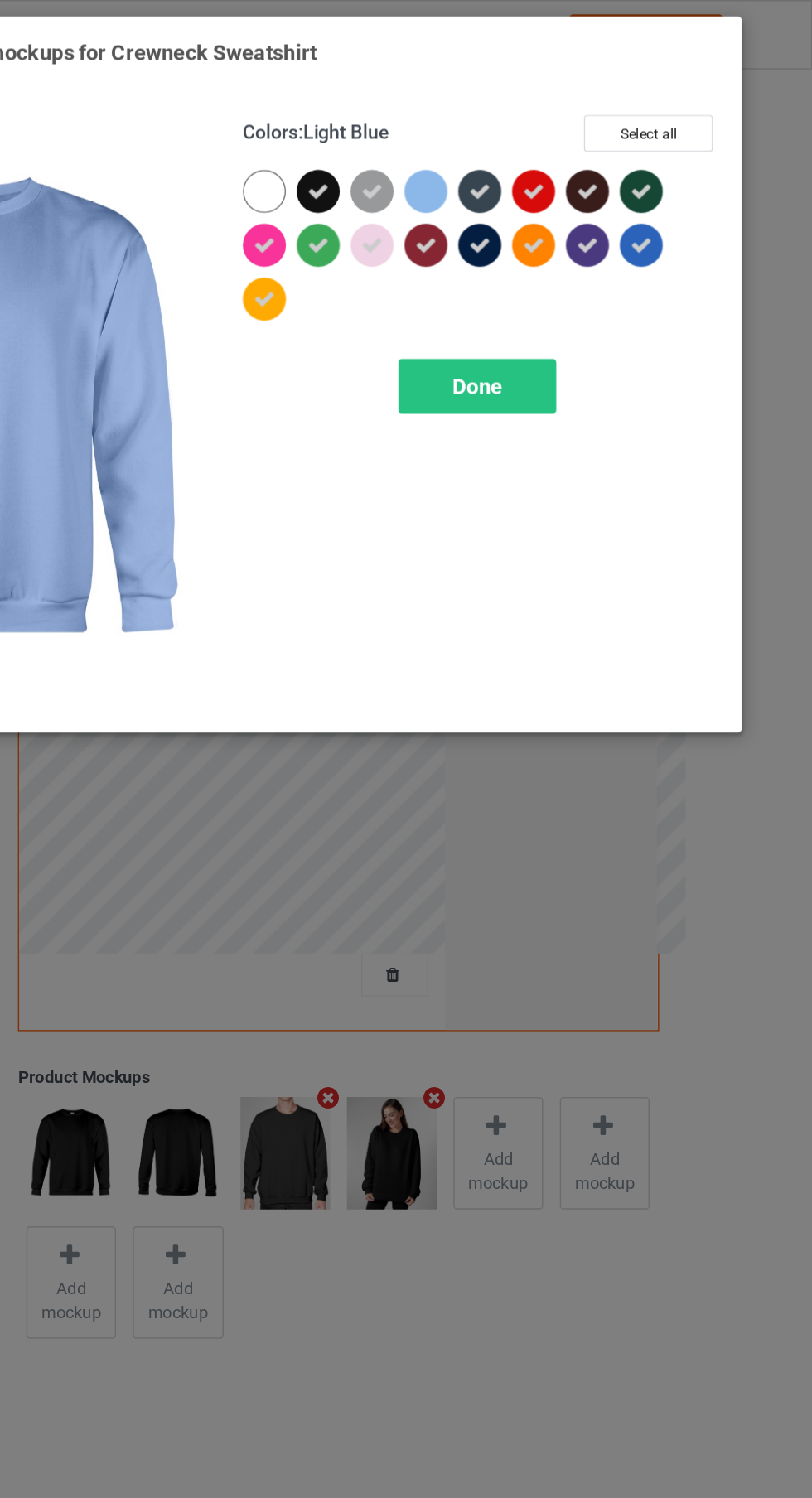
click at [513, 181] on div at bounding box center [507, 169] width 30 height 30
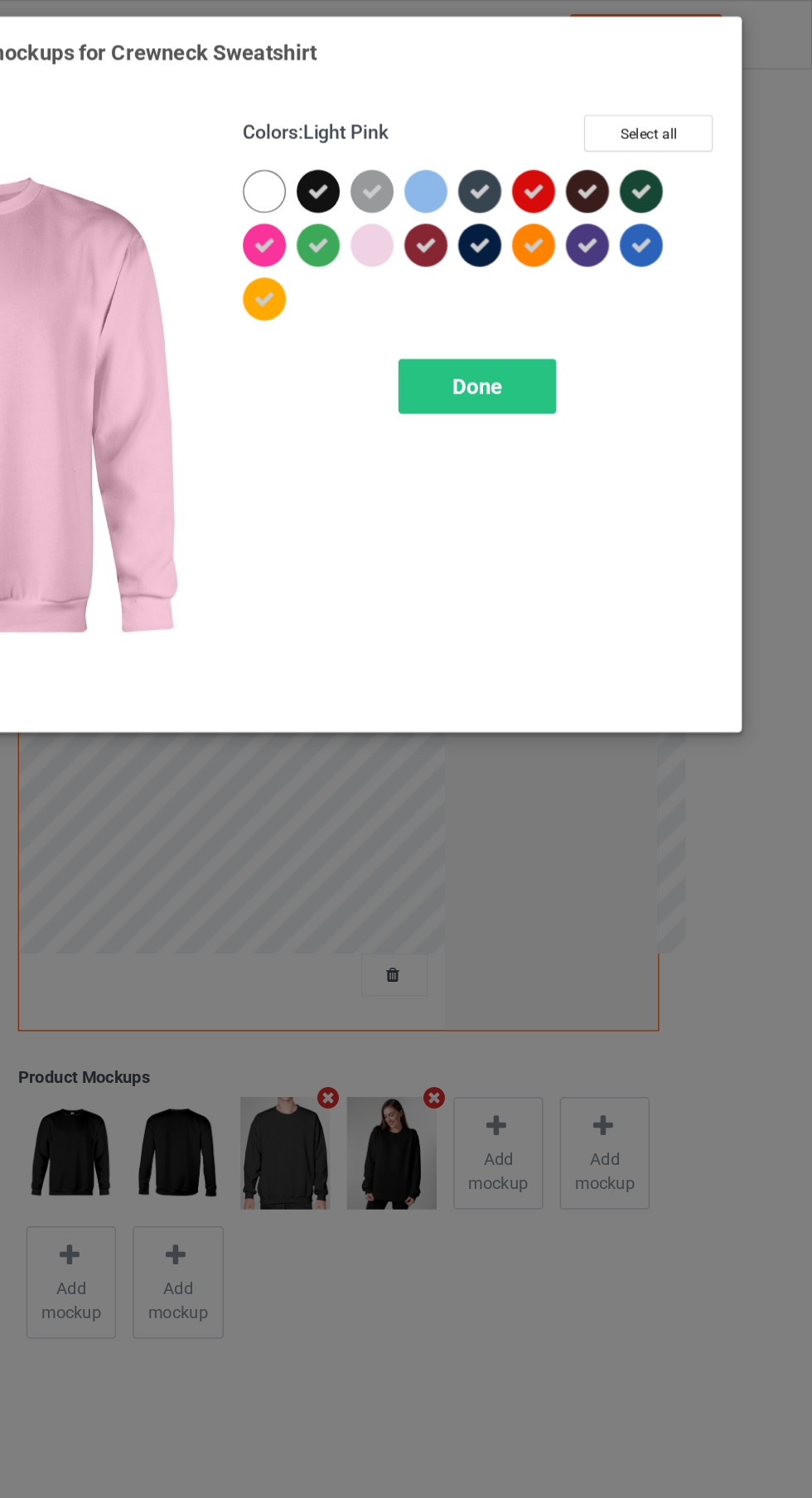
click at [438, 219] on div at bounding box center [432, 207] width 30 height 30
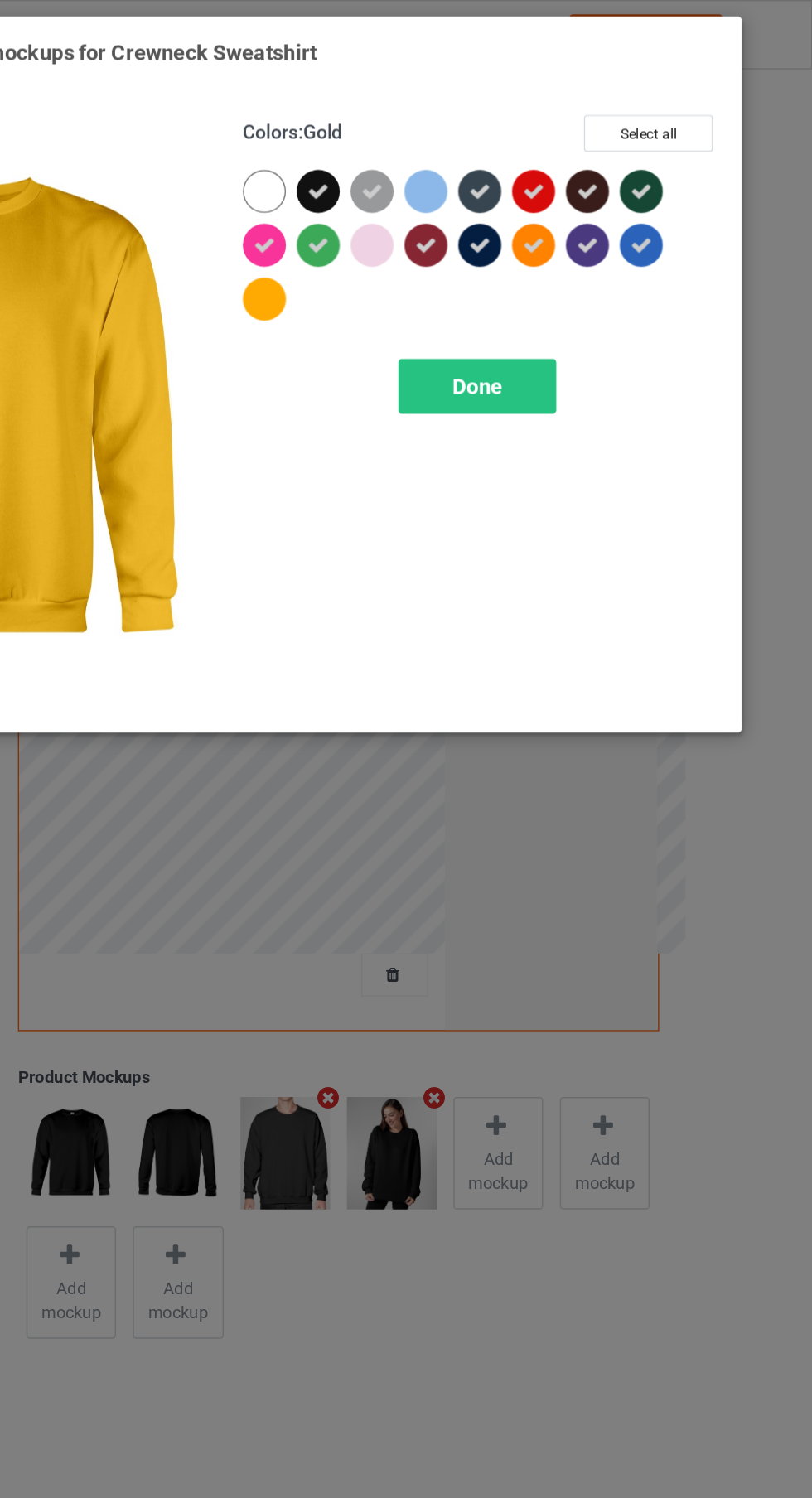
click at [617, 182] on div at bounding box center [619, 169] width 30 height 30
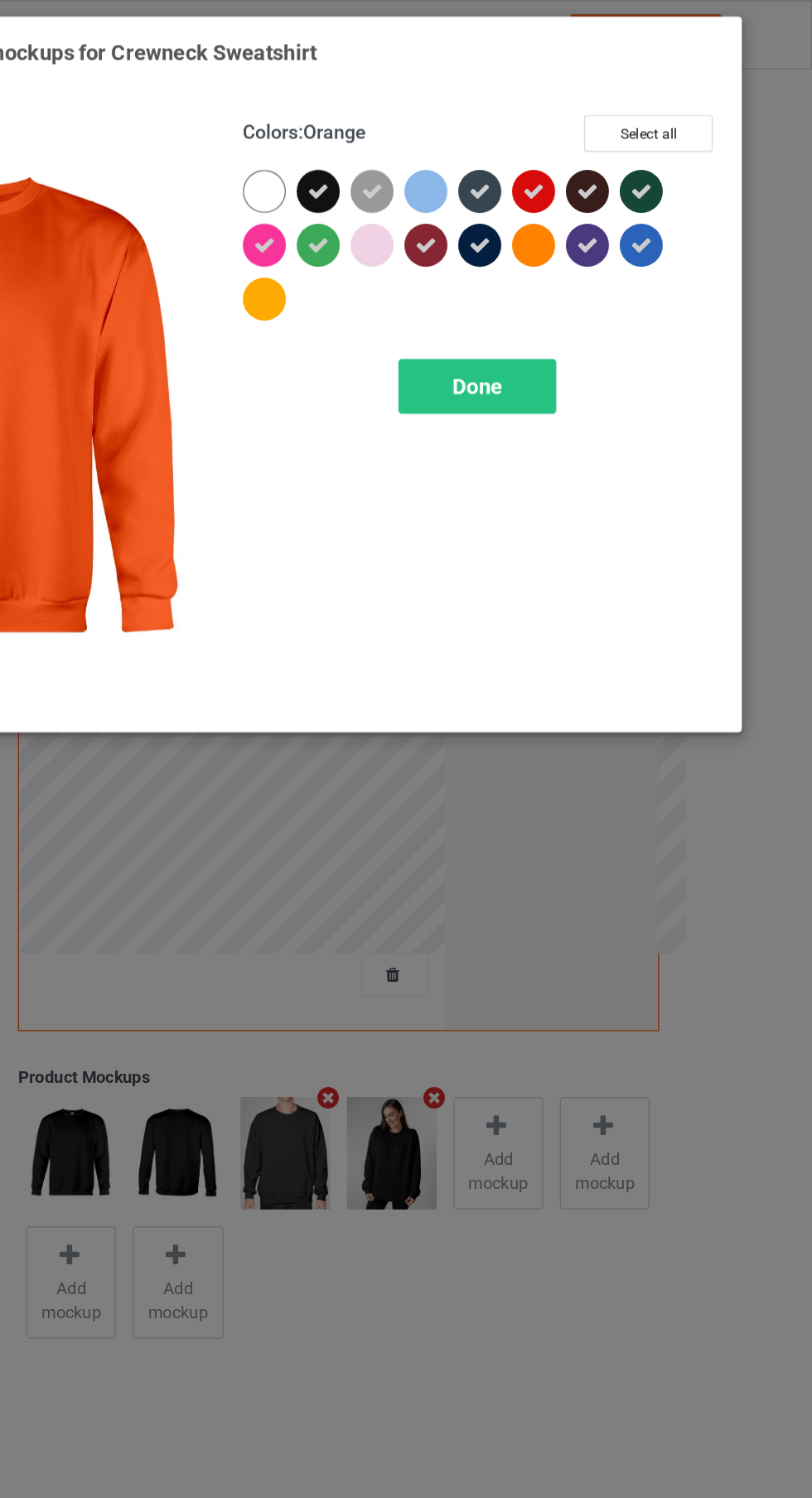
click at [438, 174] on icon at bounding box center [432, 169] width 15 height 15
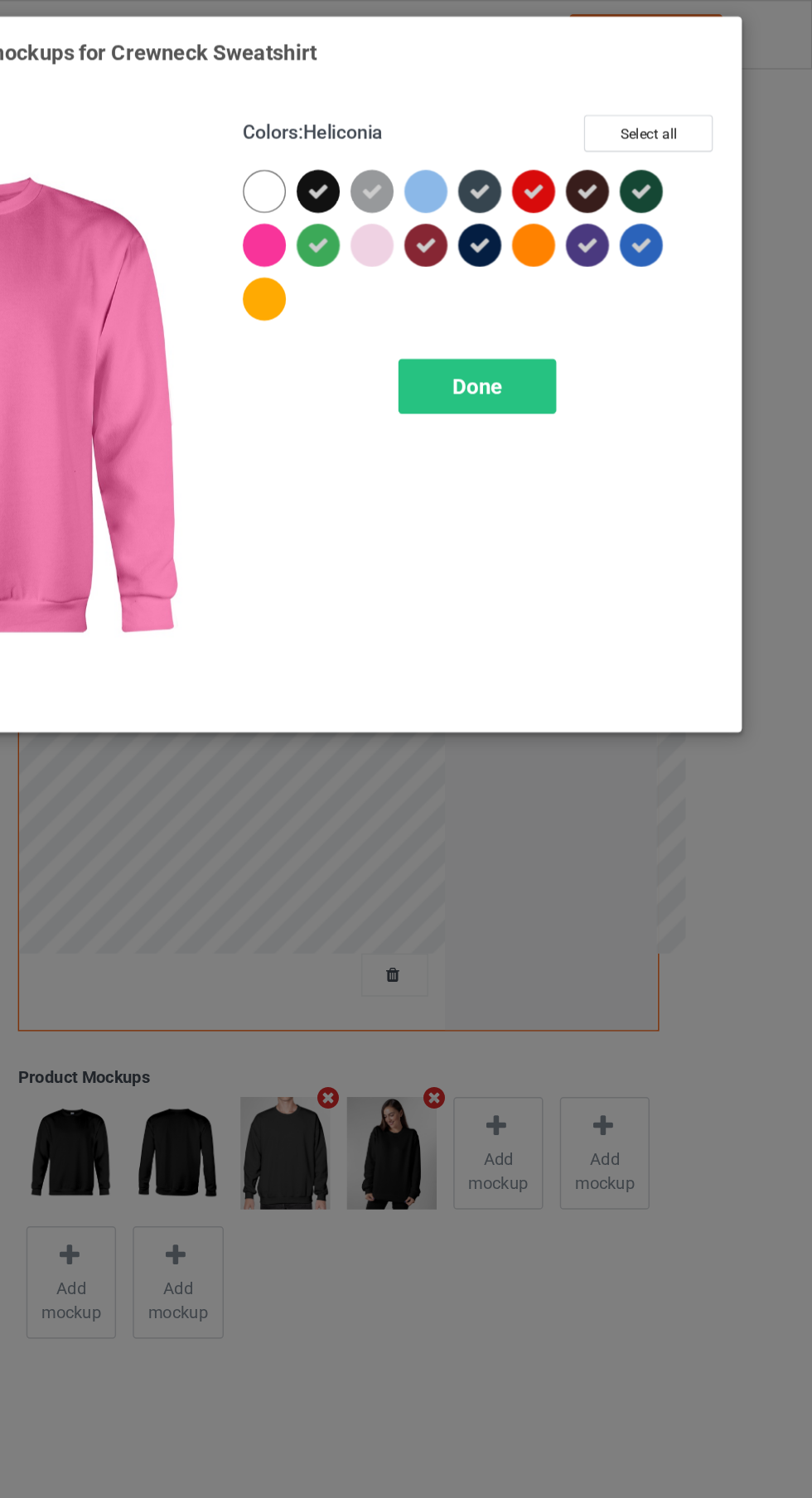
click at [601, 278] on div "Done" at bounding box center [579, 267] width 109 height 38
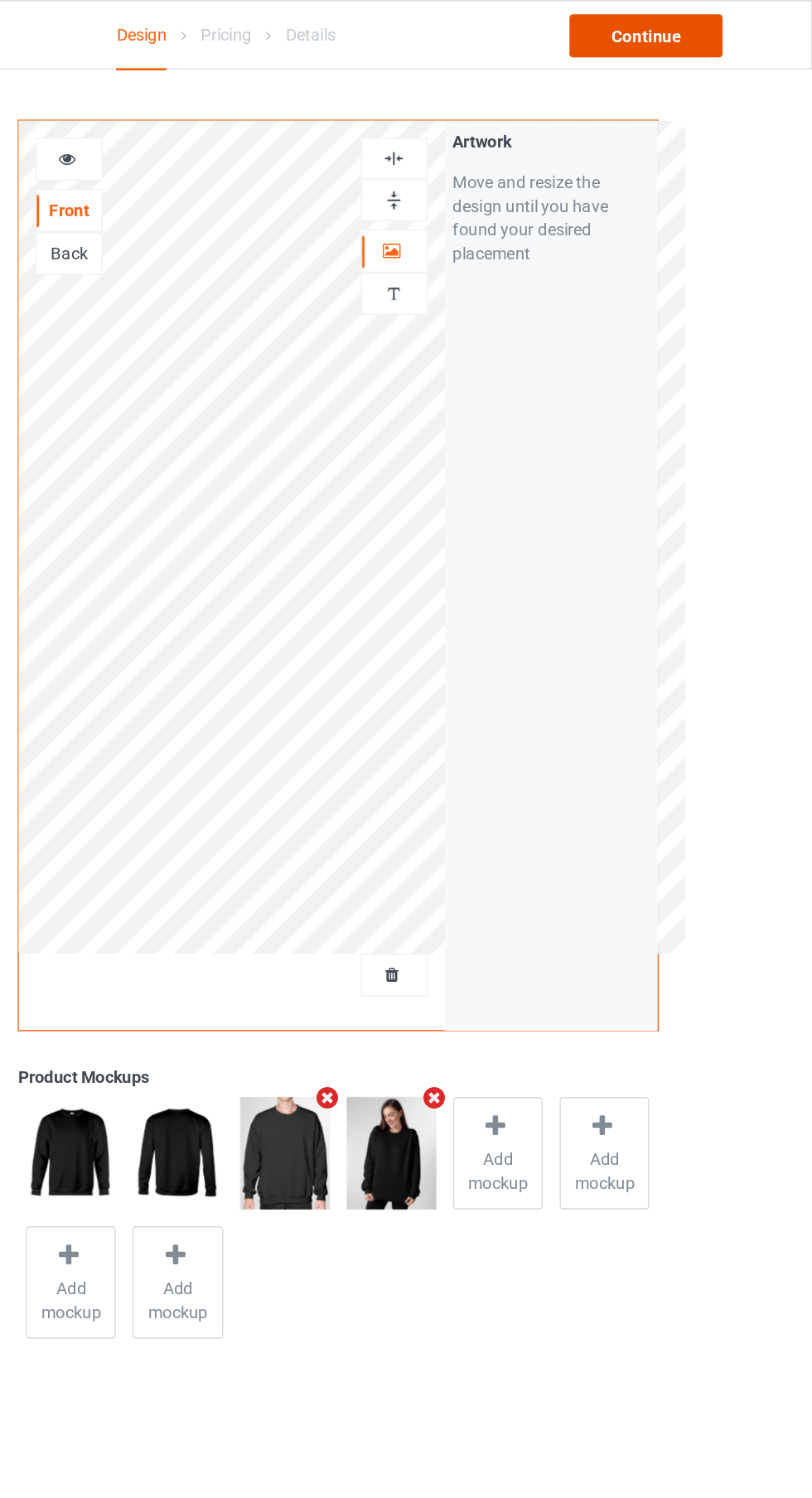
click at [721, 25] on div "Continue" at bounding box center [696, 25] width 106 height 30
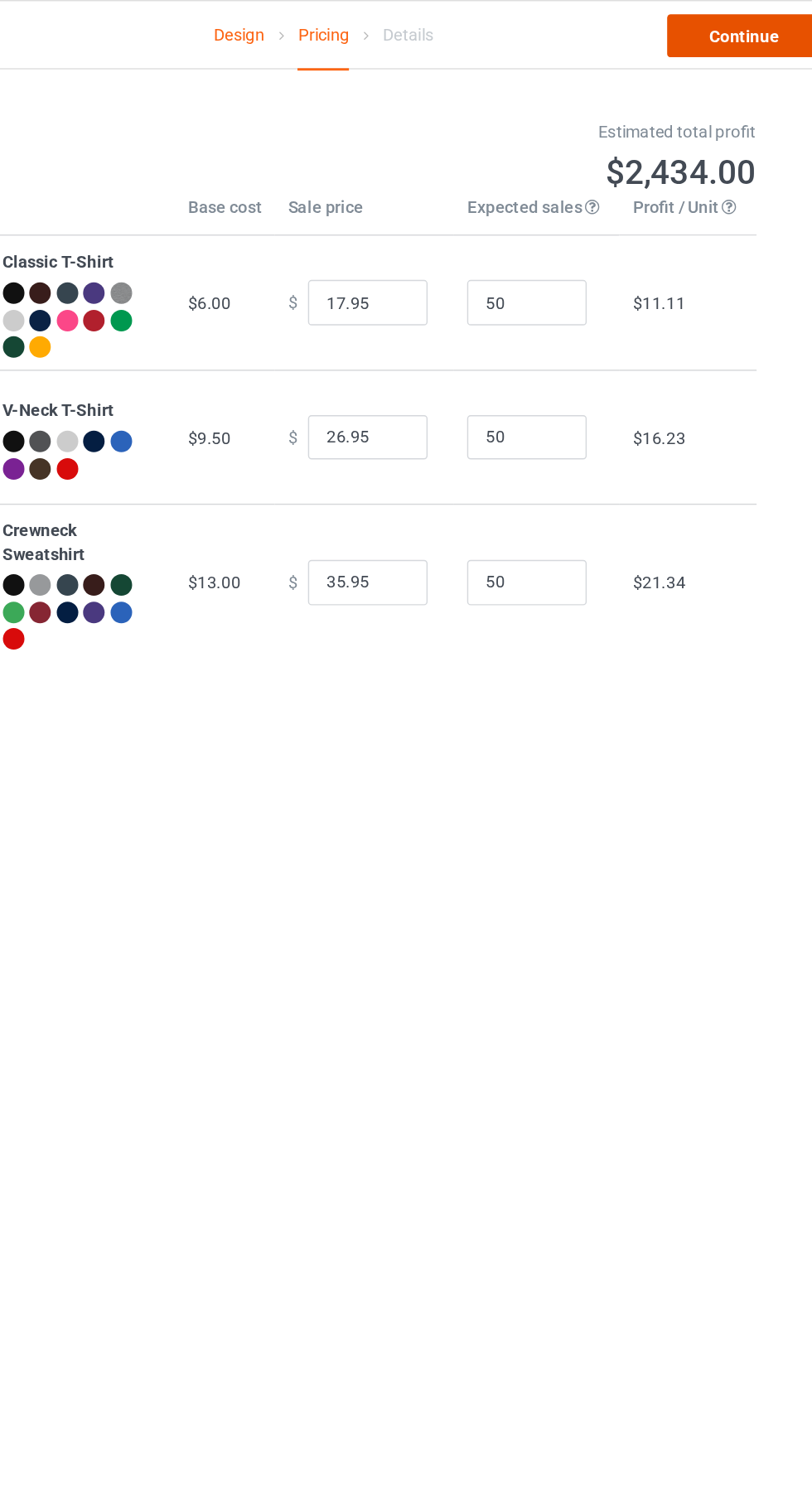
click at [704, 25] on link "Continue" at bounding box center [696, 25] width 106 height 30
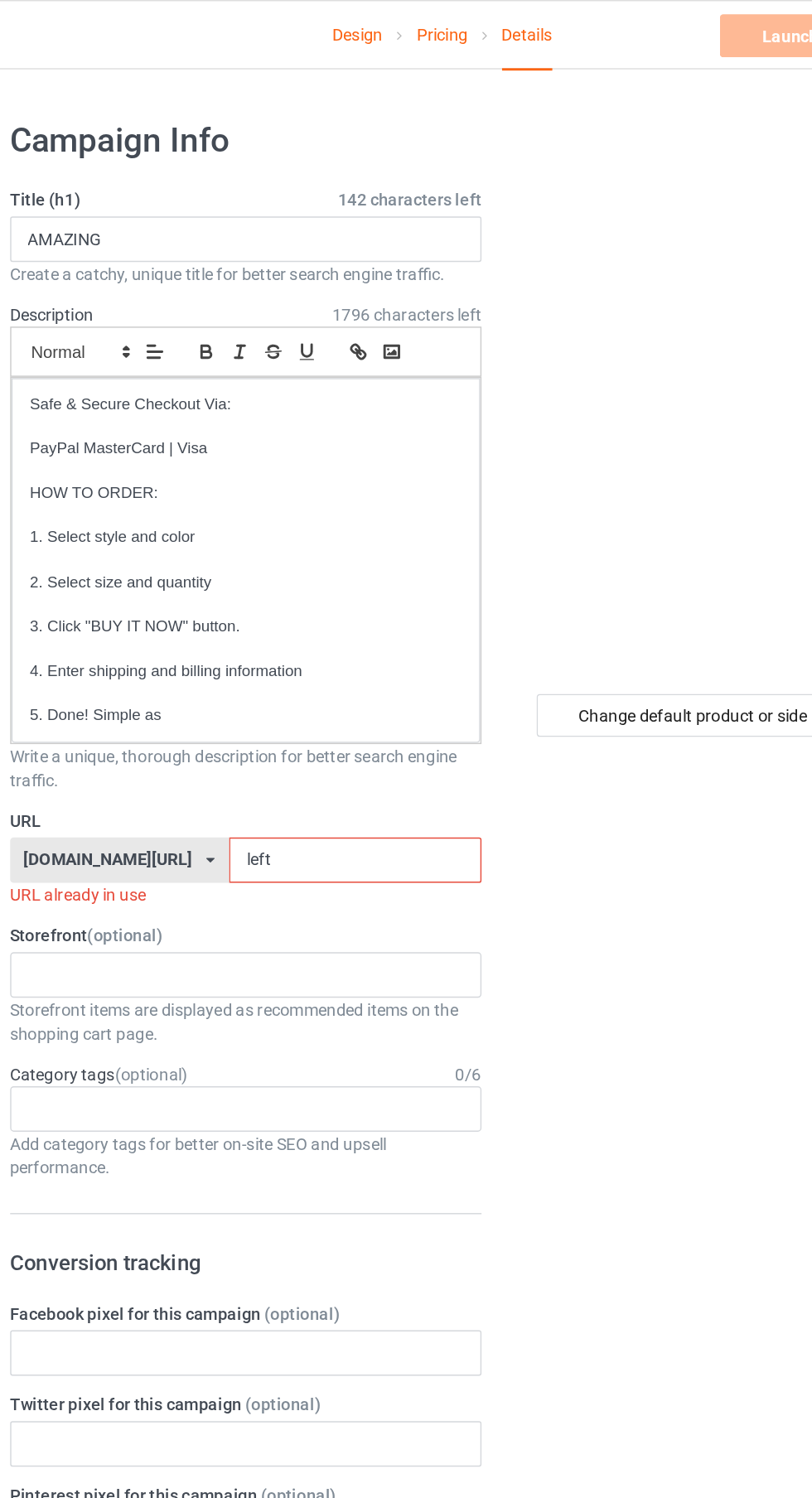
click at [359, 593] on input "left" at bounding box center [345, 596] width 174 height 32
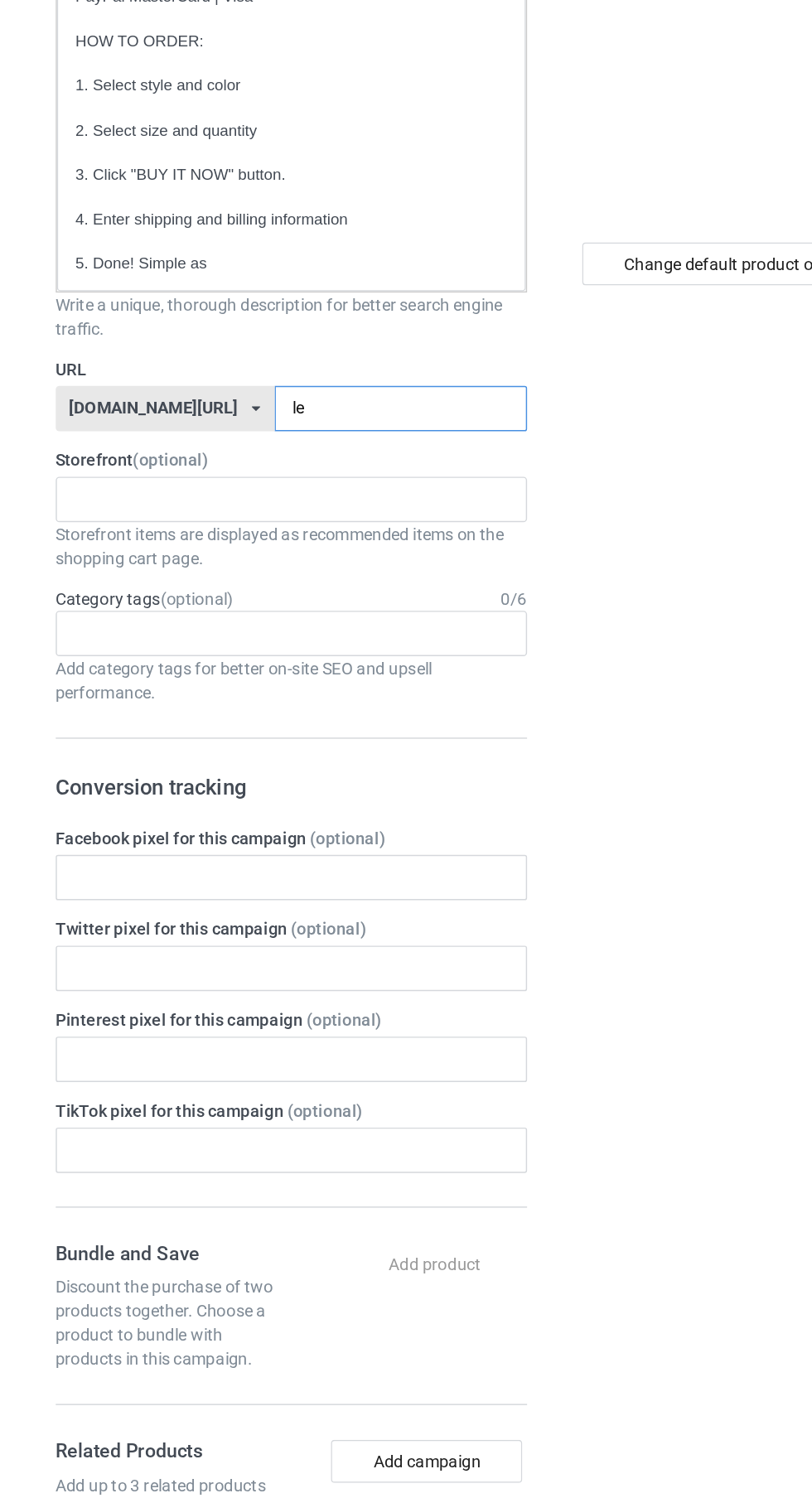
type input "l"
type input "FV"
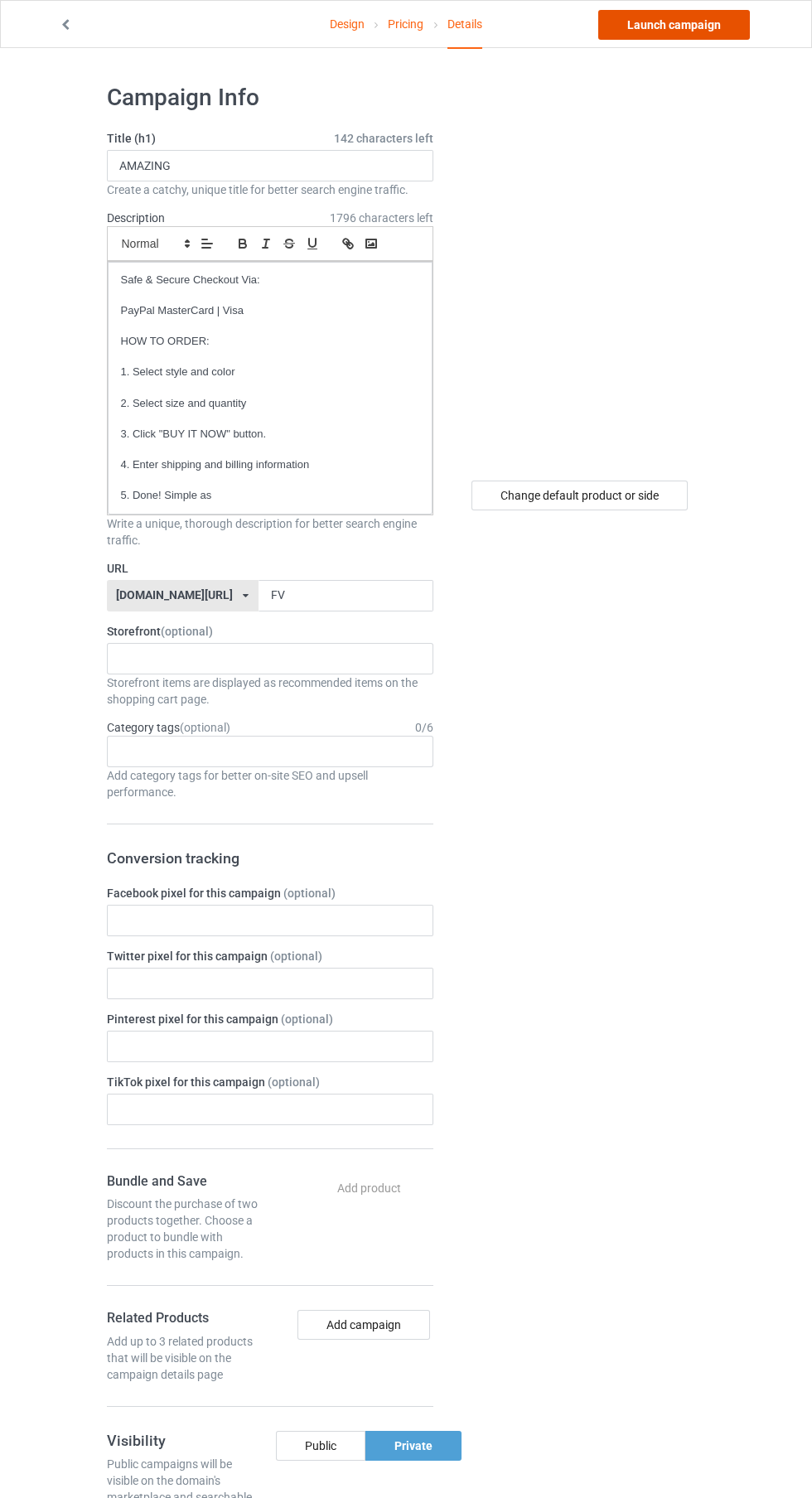
click at [729, 34] on link "Launch campaign" at bounding box center [674, 25] width 151 height 30
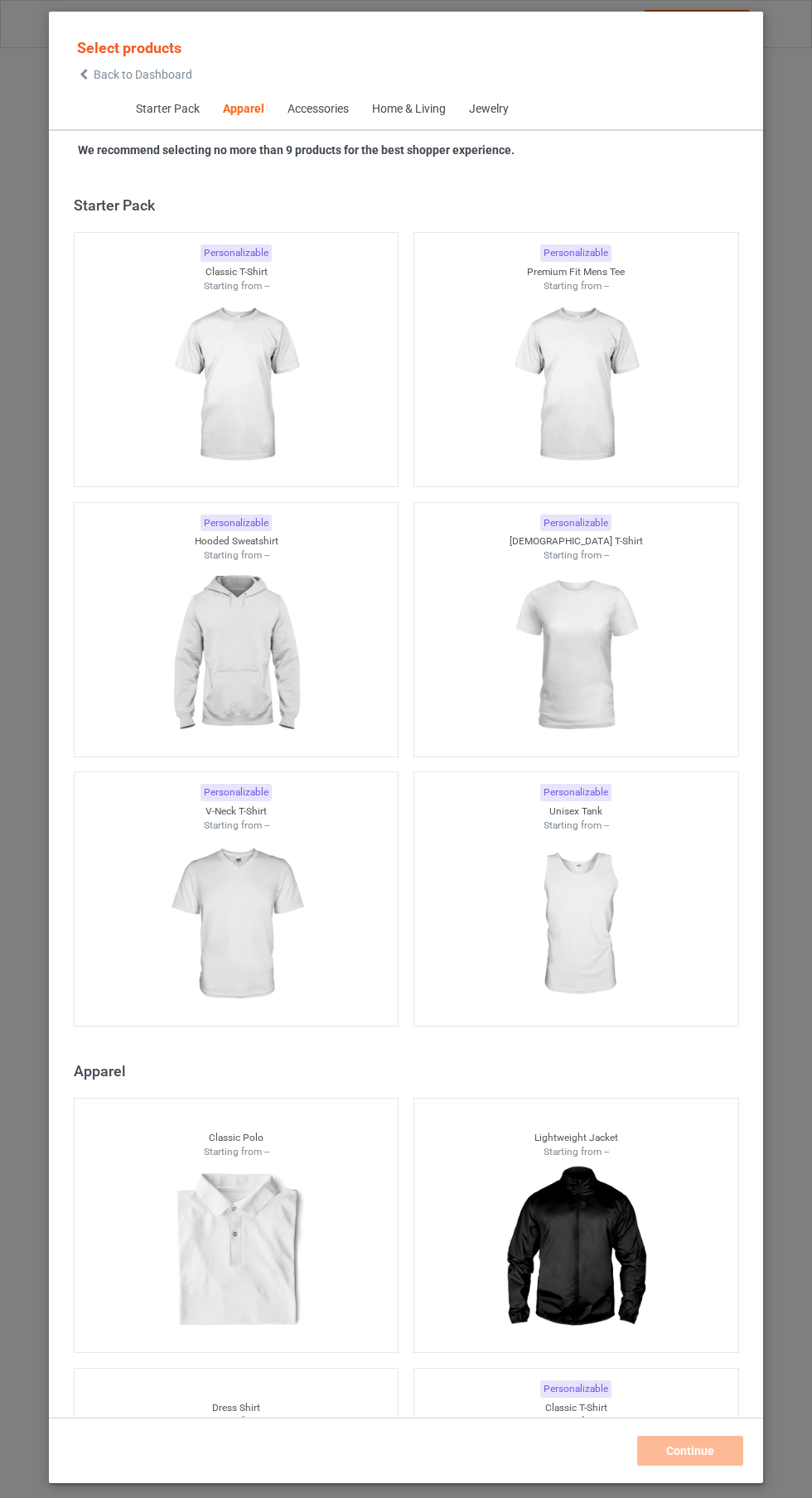
scroll to position [887, 0]
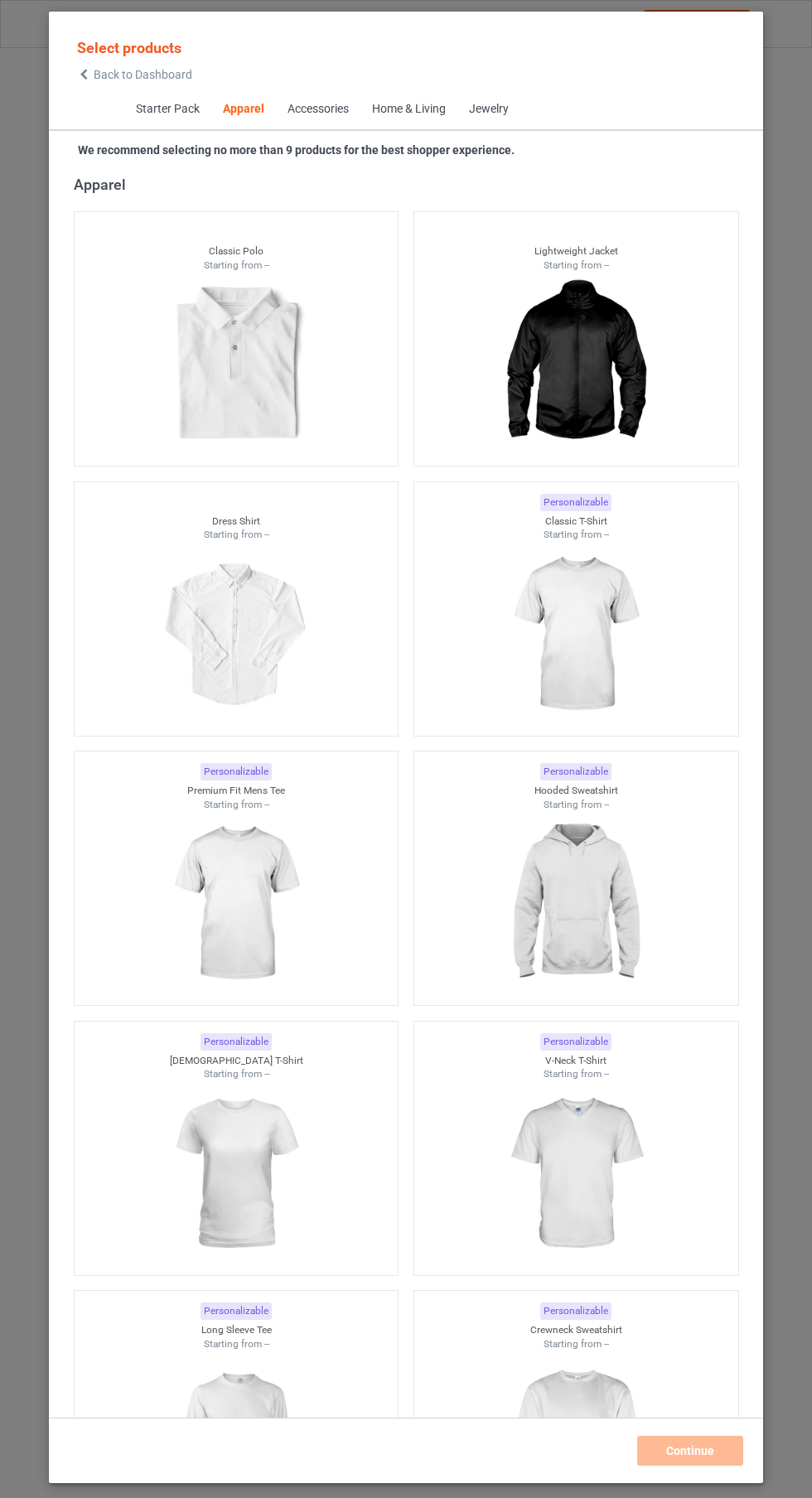
click at [118, 75] on span "Back to Dashboard" at bounding box center [143, 74] width 99 height 13
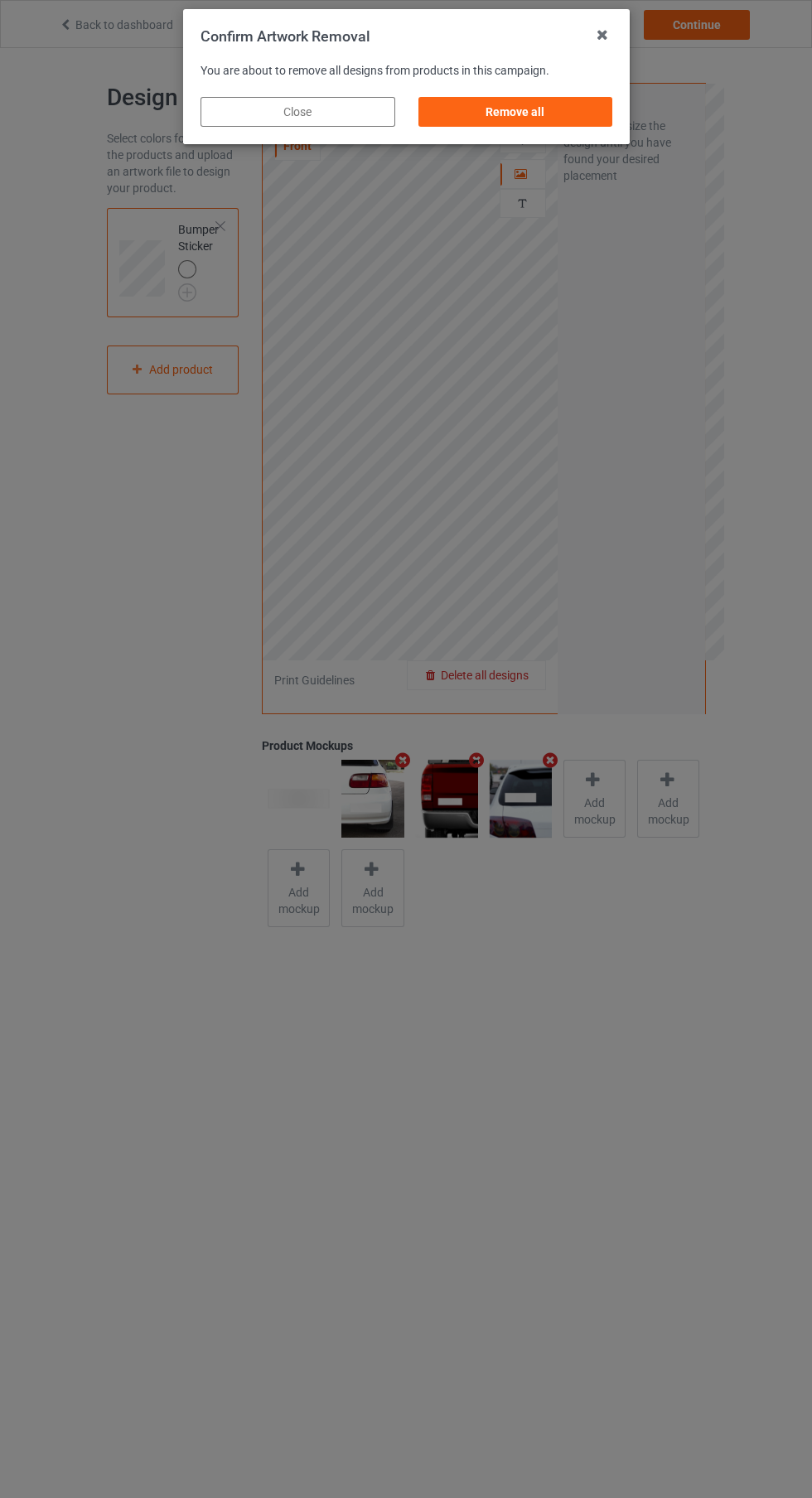
click at [480, 117] on div "Remove all" at bounding box center [515, 112] width 195 height 30
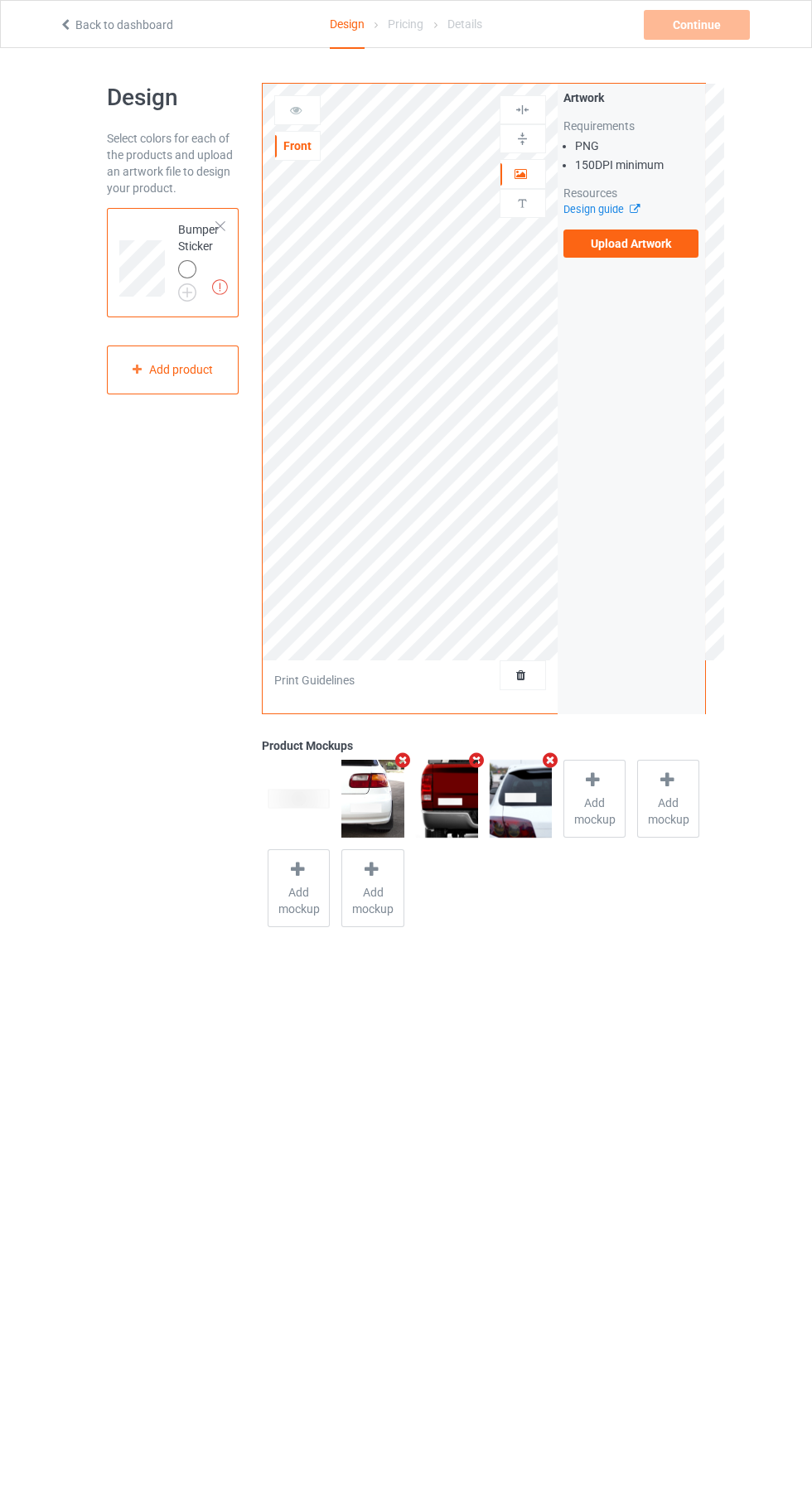
click at [613, 243] on label "Upload Artwork" at bounding box center [632, 243] width 136 height 28
click at [0, 0] on input "Upload Artwork" at bounding box center [0, 0] width 0 height 0
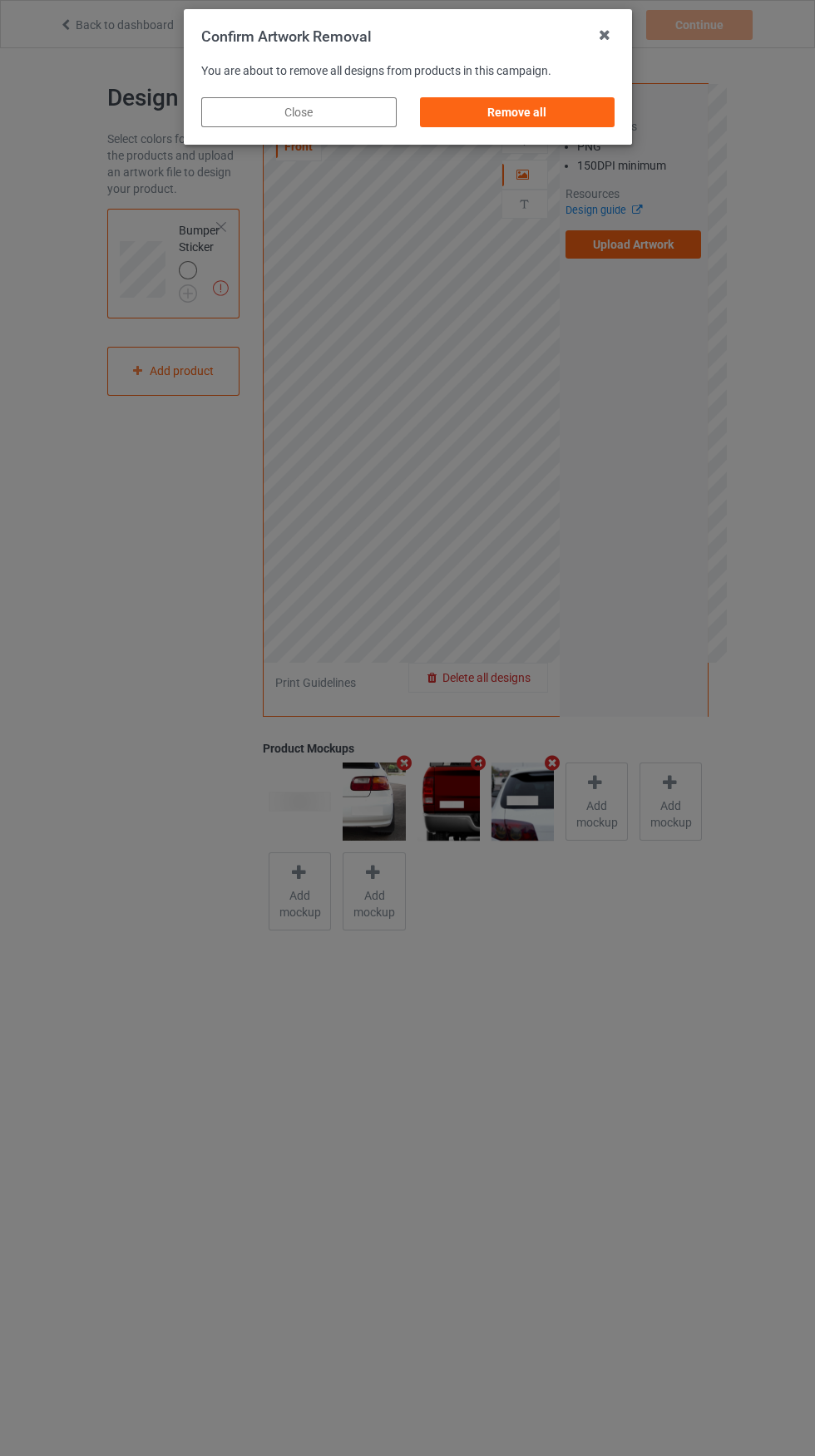
click at [553, 103] on div "Remove all" at bounding box center [517, 112] width 196 height 30
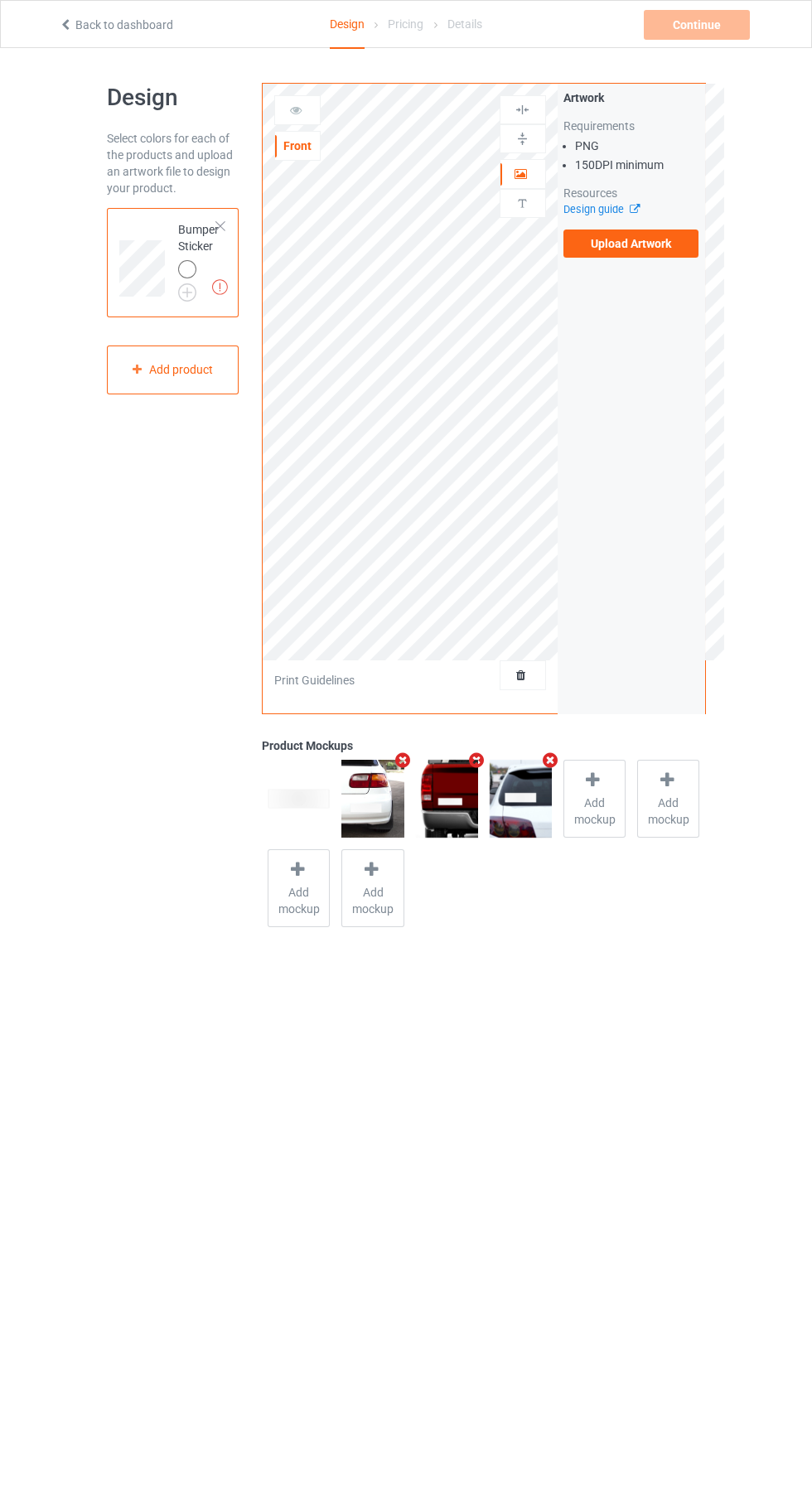
click at [673, 256] on label "Upload Artwork" at bounding box center [632, 243] width 136 height 28
click at [0, 0] on input "Upload Artwork" at bounding box center [0, 0] width 0 height 0
click at [543, 207] on div at bounding box center [522, 204] width 45 height 15
click at [508, 214] on div "Upload artwork before adding personalization" at bounding box center [522, 204] width 46 height 29
click at [515, 207] on img at bounding box center [522, 204] width 15 height 15
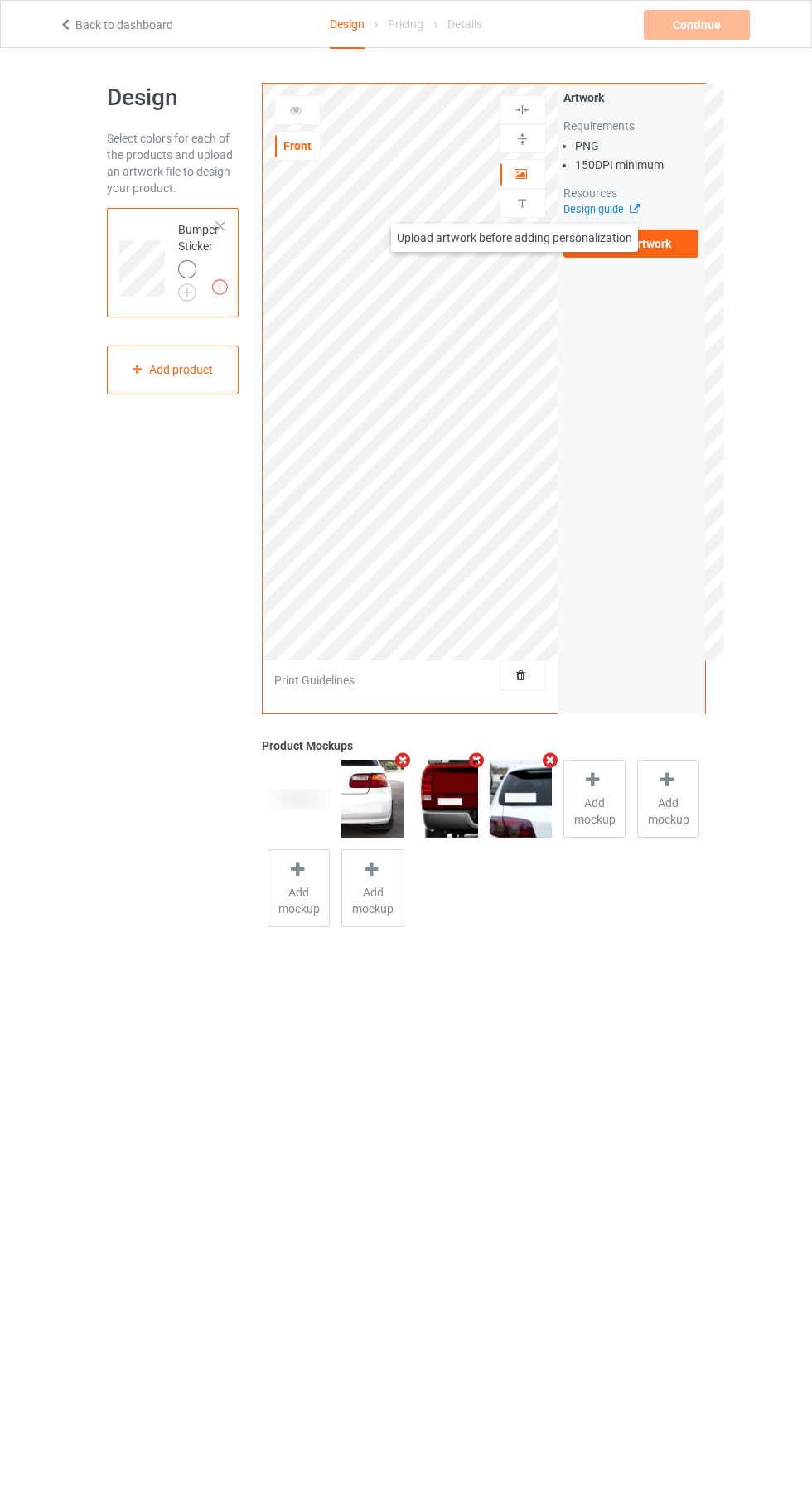
click at [516, 211] on img at bounding box center [522, 204] width 15 height 15
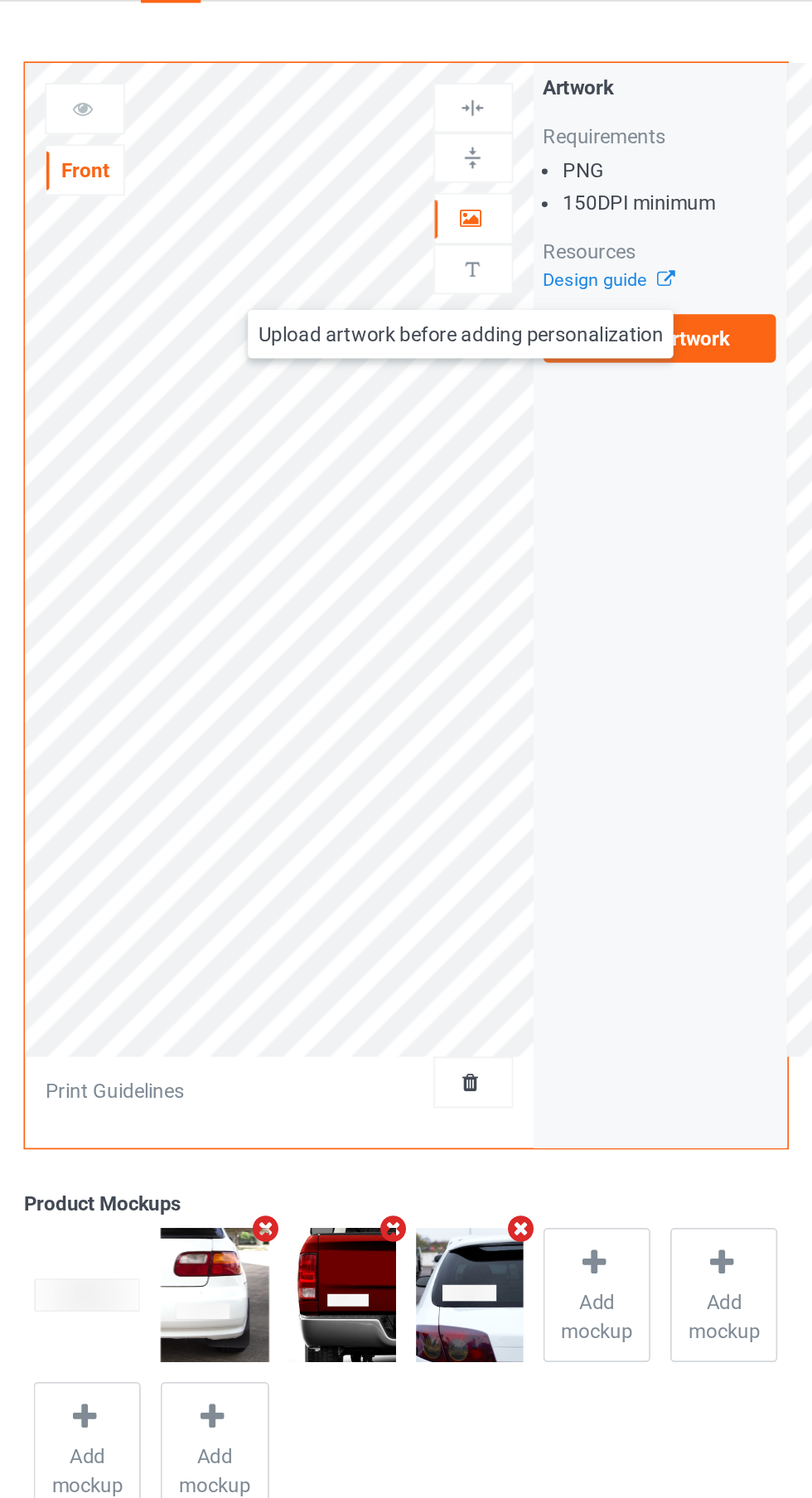
click at [523, 199] on img at bounding box center [522, 204] width 15 height 15
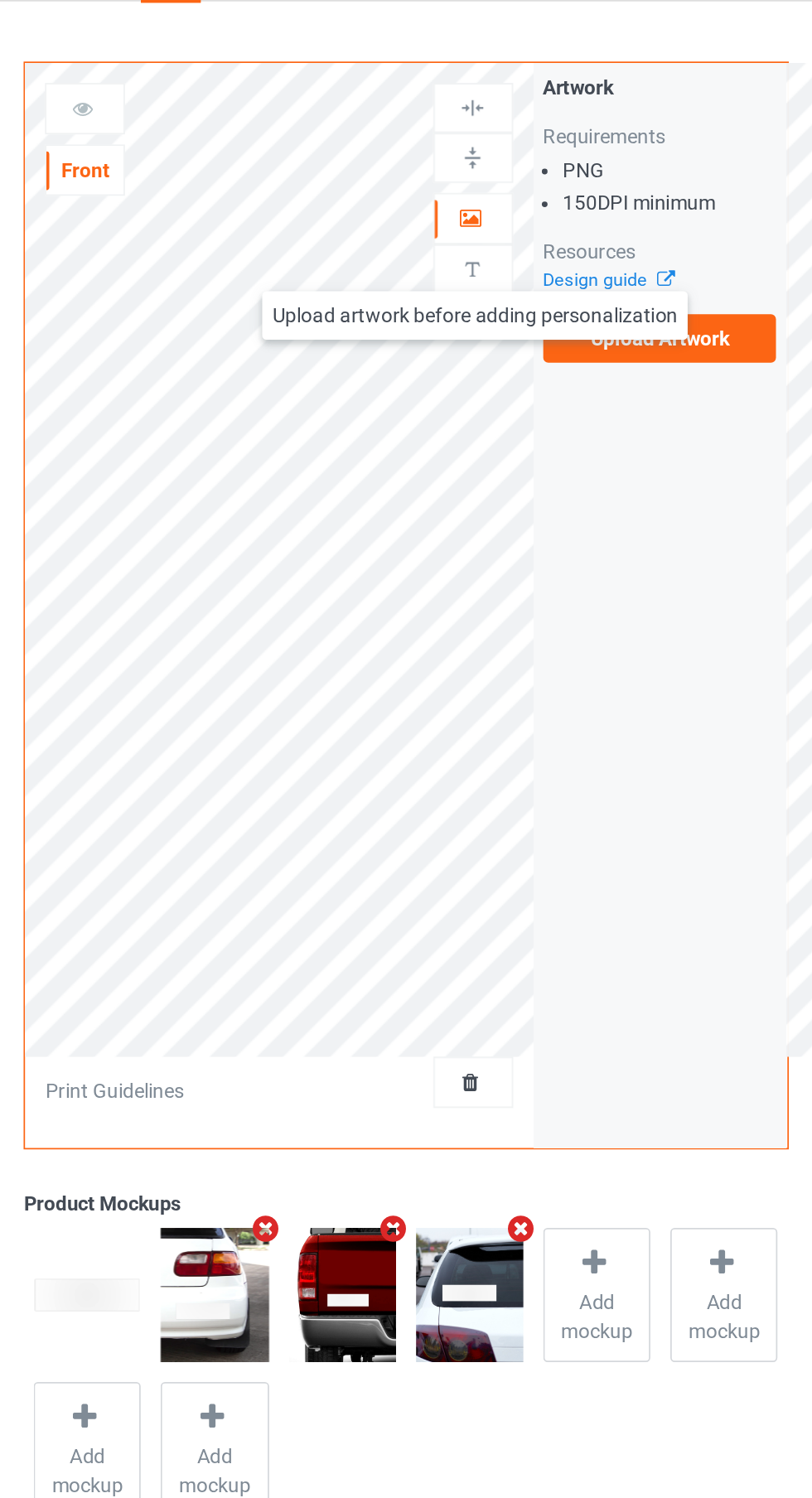
click at [521, 170] on icon at bounding box center [522, 171] width 14 height 11
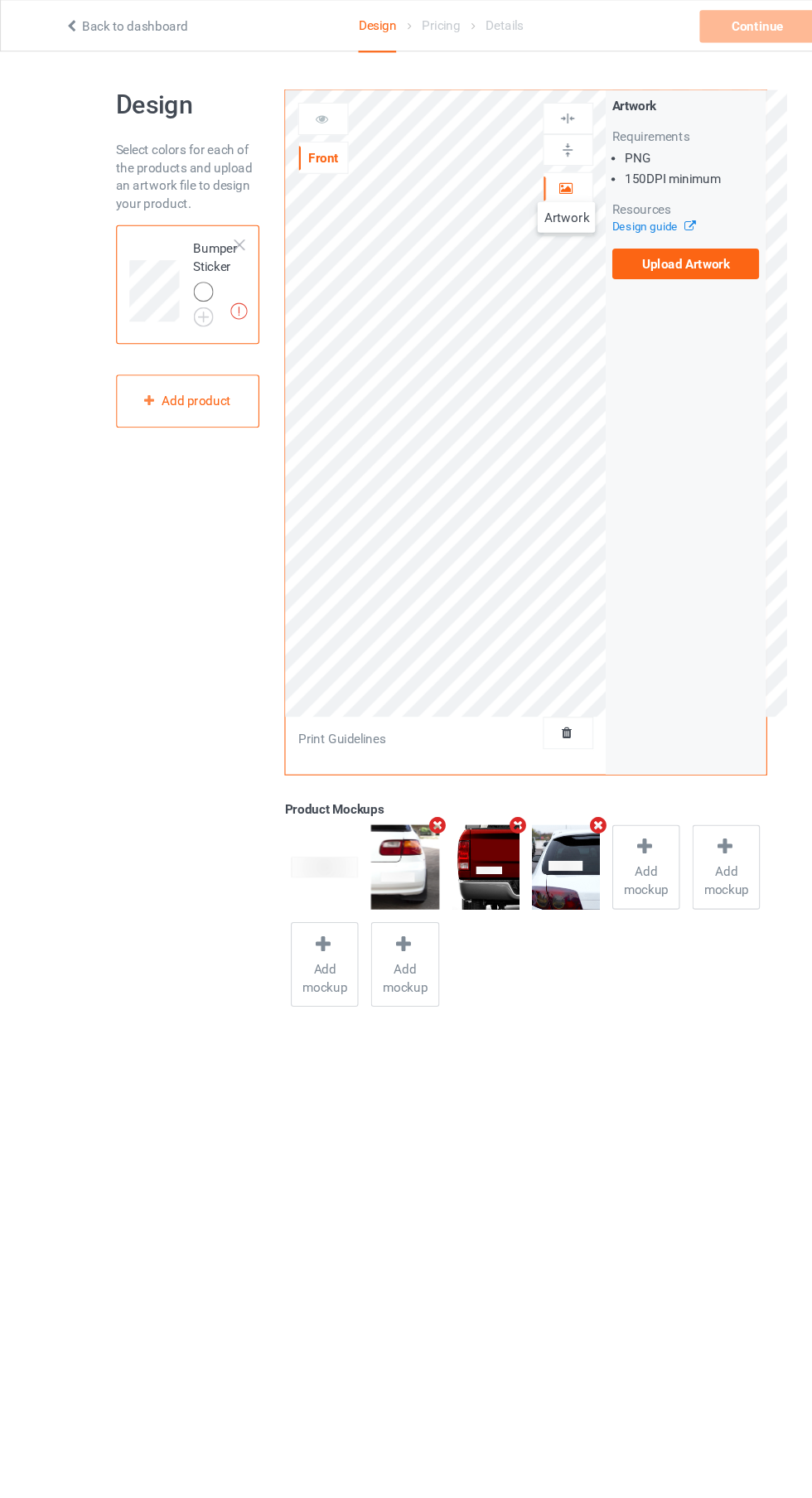
click at [634, 210] on icon at bounding box center [630, 206] width 12 height 11
click at [652, 242] on label "Upload Artwork" at bounding box center [632, 243] width 136 height 28
click at [0, 0] on input "Upload Artwork" at bounding box center [0, 0] width 0 height 0
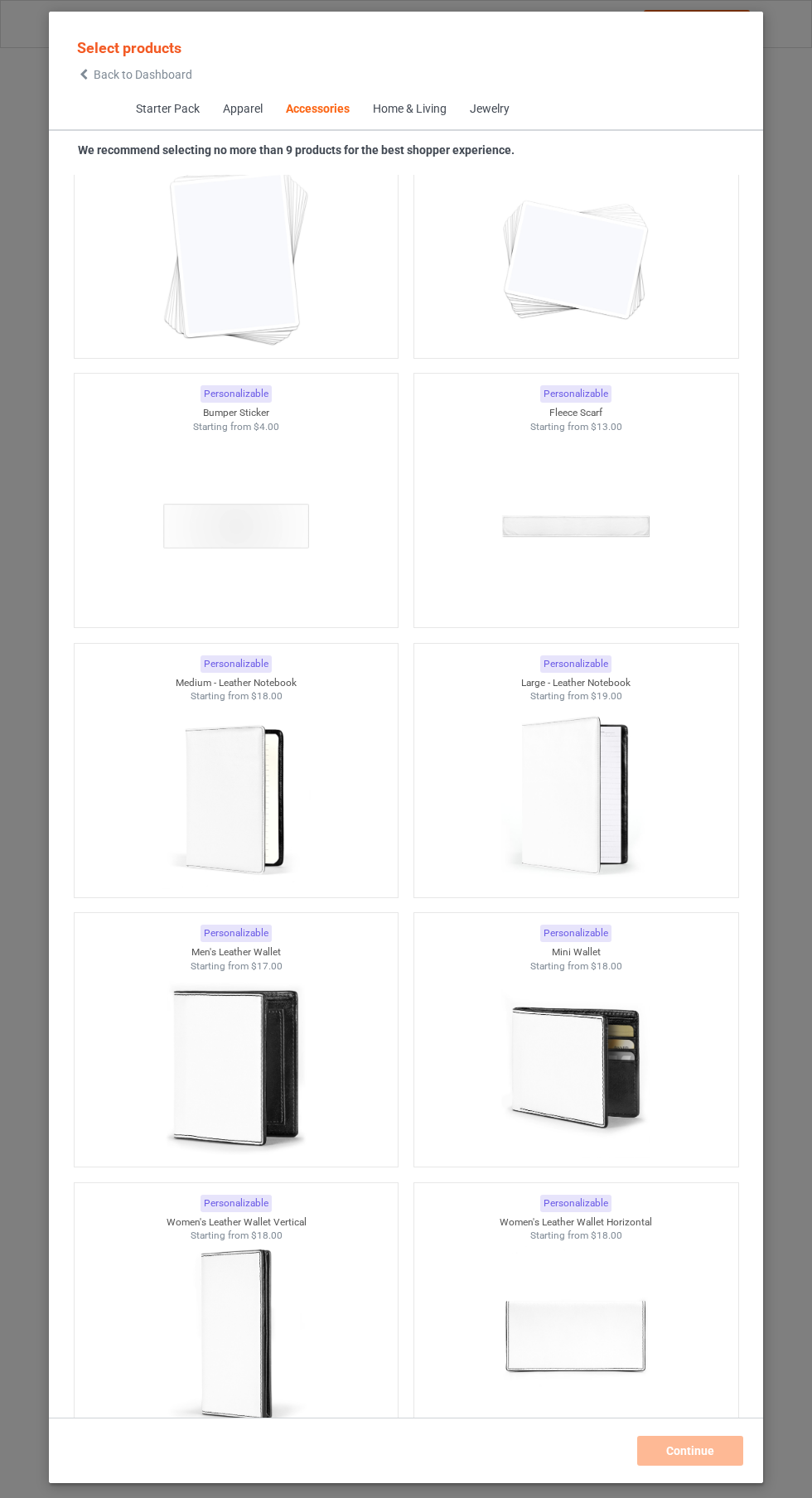
scroll to position [12378, 0]
click at [289, 497] on img at bounding box center [235, 528] width 149 height 186
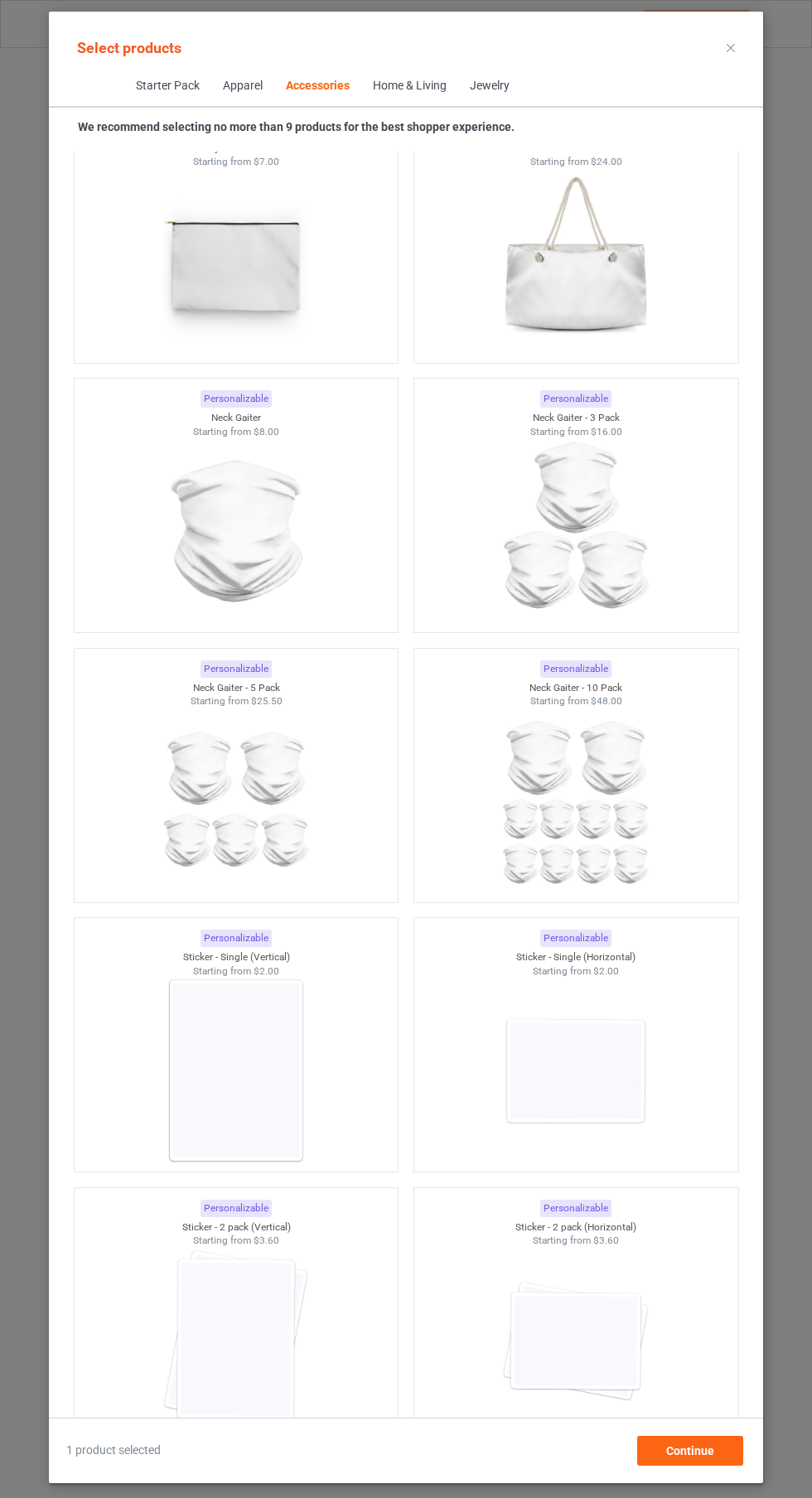
scroll to position [10179, 0]
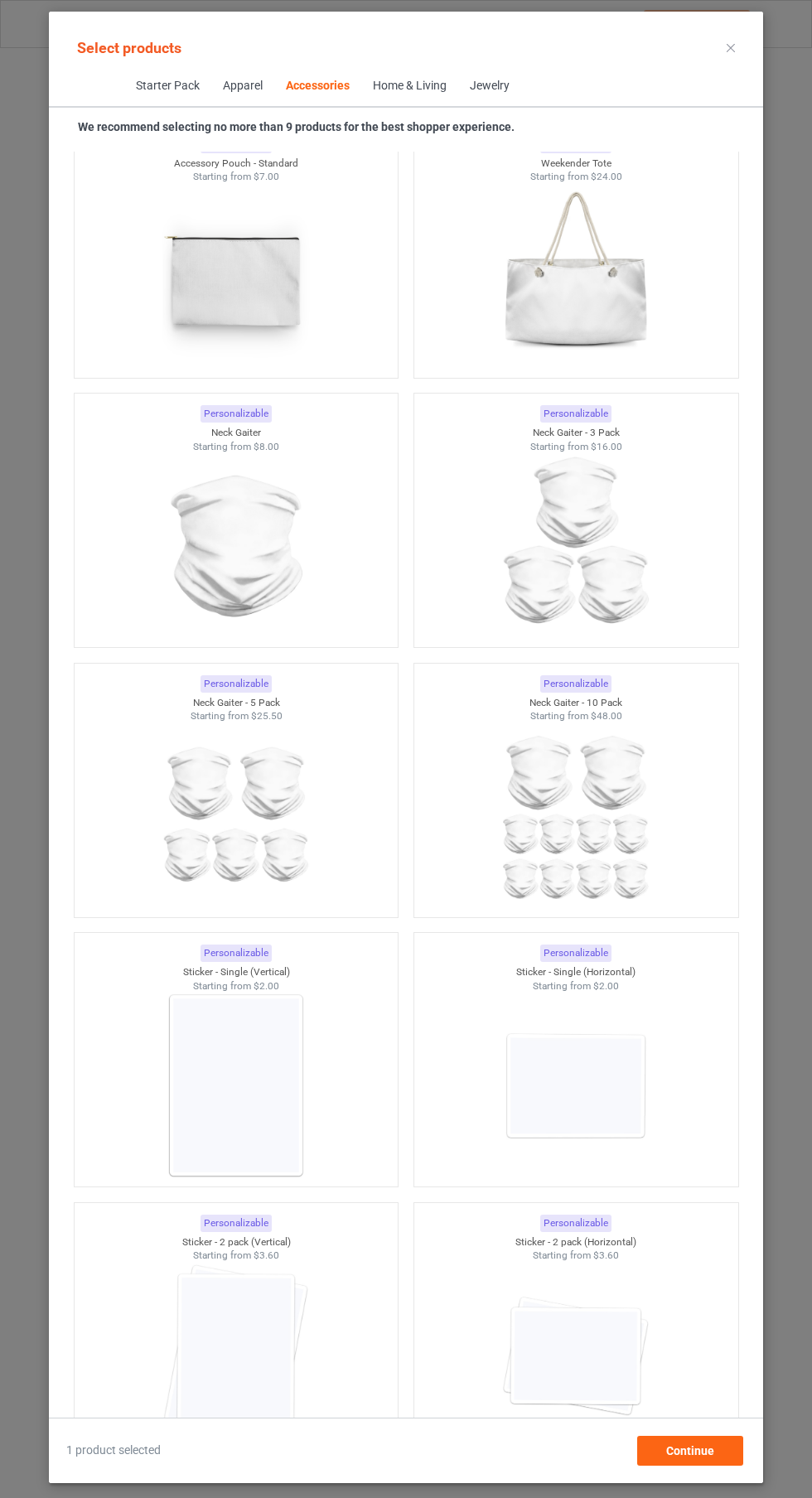
click at [703, 39] on div "Select products" at bounding box center [406, 47] width 687 height 37
click at [760, 24] on div "Select products Starter Pack Apparel Accessories Home & Living Jewelry We recom…" at bounding box center [406, 747] width 714 height 1471
click at [730, 47] on icon at bounding box center [731, 48] width 9 height 9
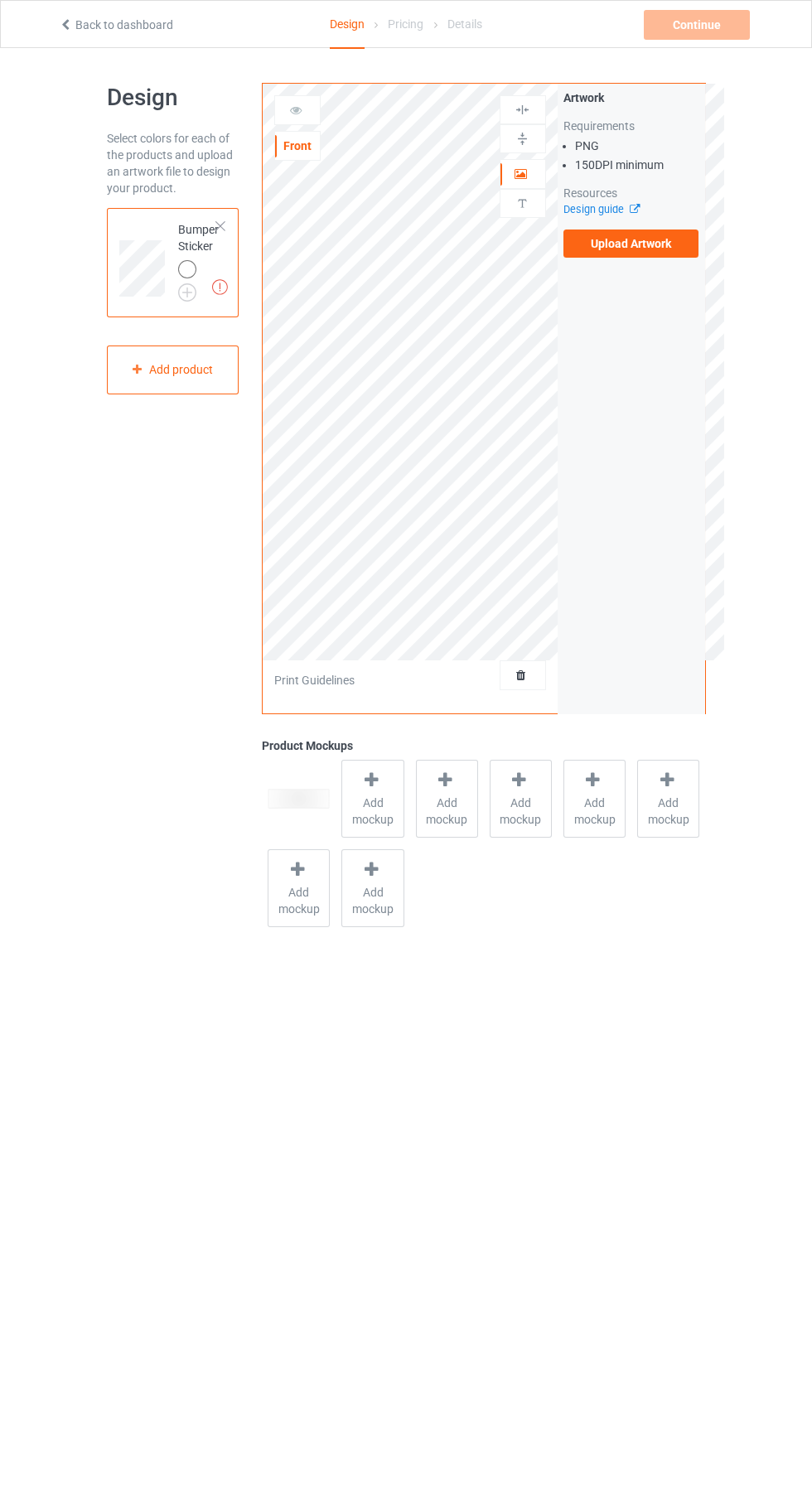
click at [735, 46] on div "Back to dashboard Design Pricing Details Continue Missing artworks" at bounding box center [406, 24] width 717 height 46
click at [646, 242] on label "Upload Artwork" at bounding box center [632, 243] width 136 height 28
click at [0, 0] on input "Upload Artwork" at bounding box center [0, 0] width 0 height 0
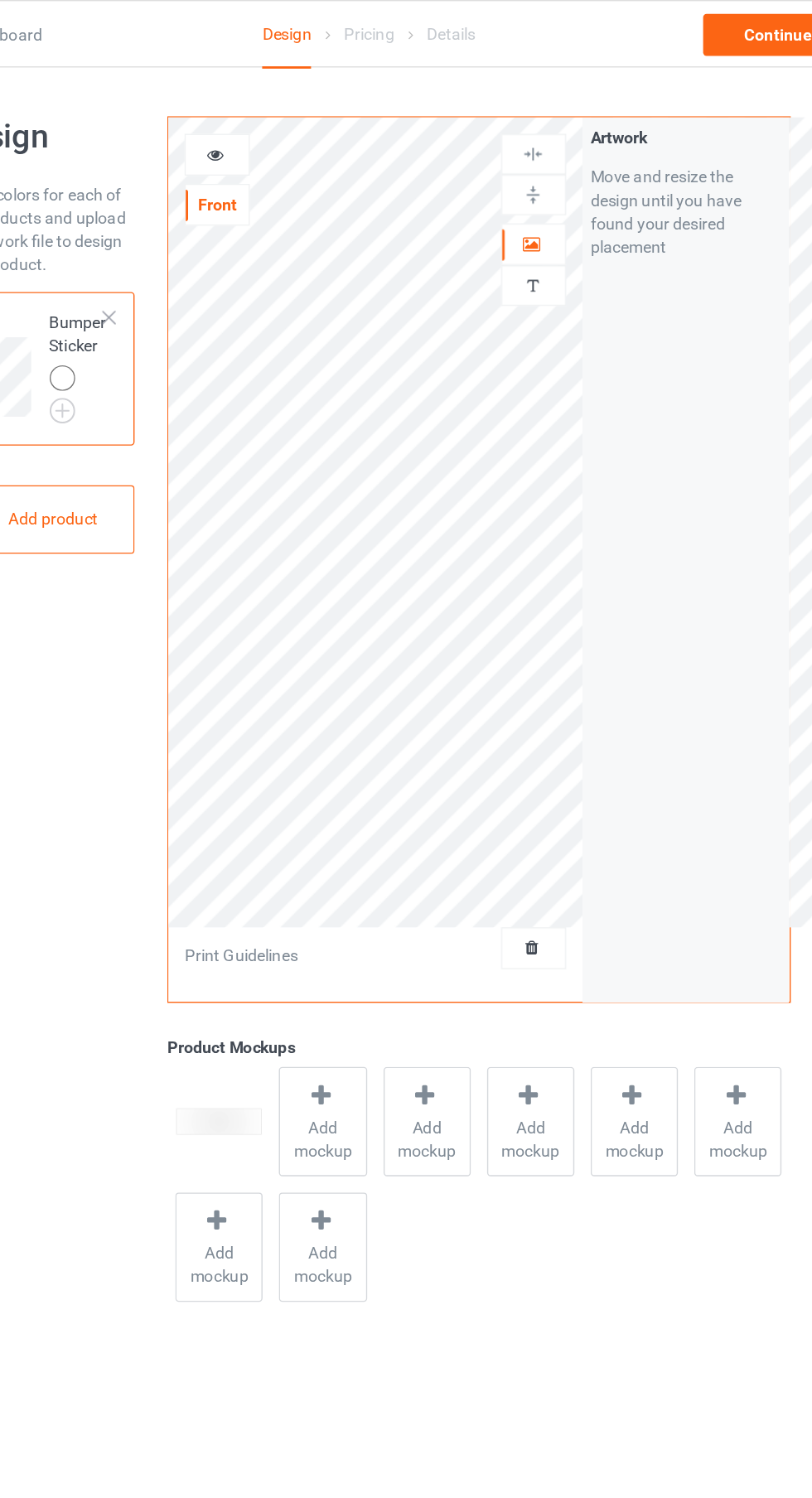
click at [514, 219] on div "Artwork Personalized text" at bounding box center [522, 159] width 46 height 128
click at [531, 204] on div at bounding box center [522, 204] width 45 height 15
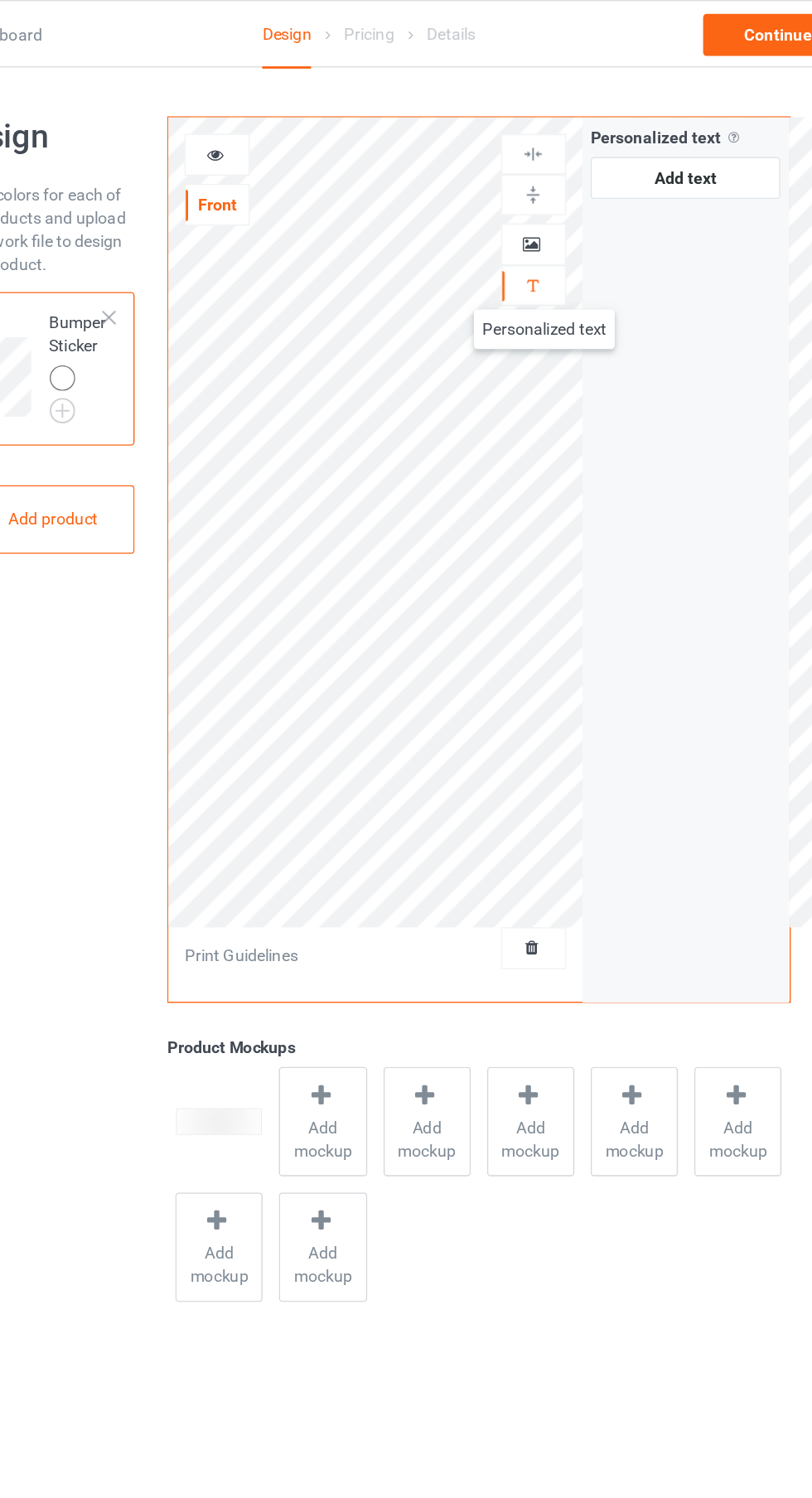
click at [539, 174] on div at bounding box center [522, 174] width 45 height 16
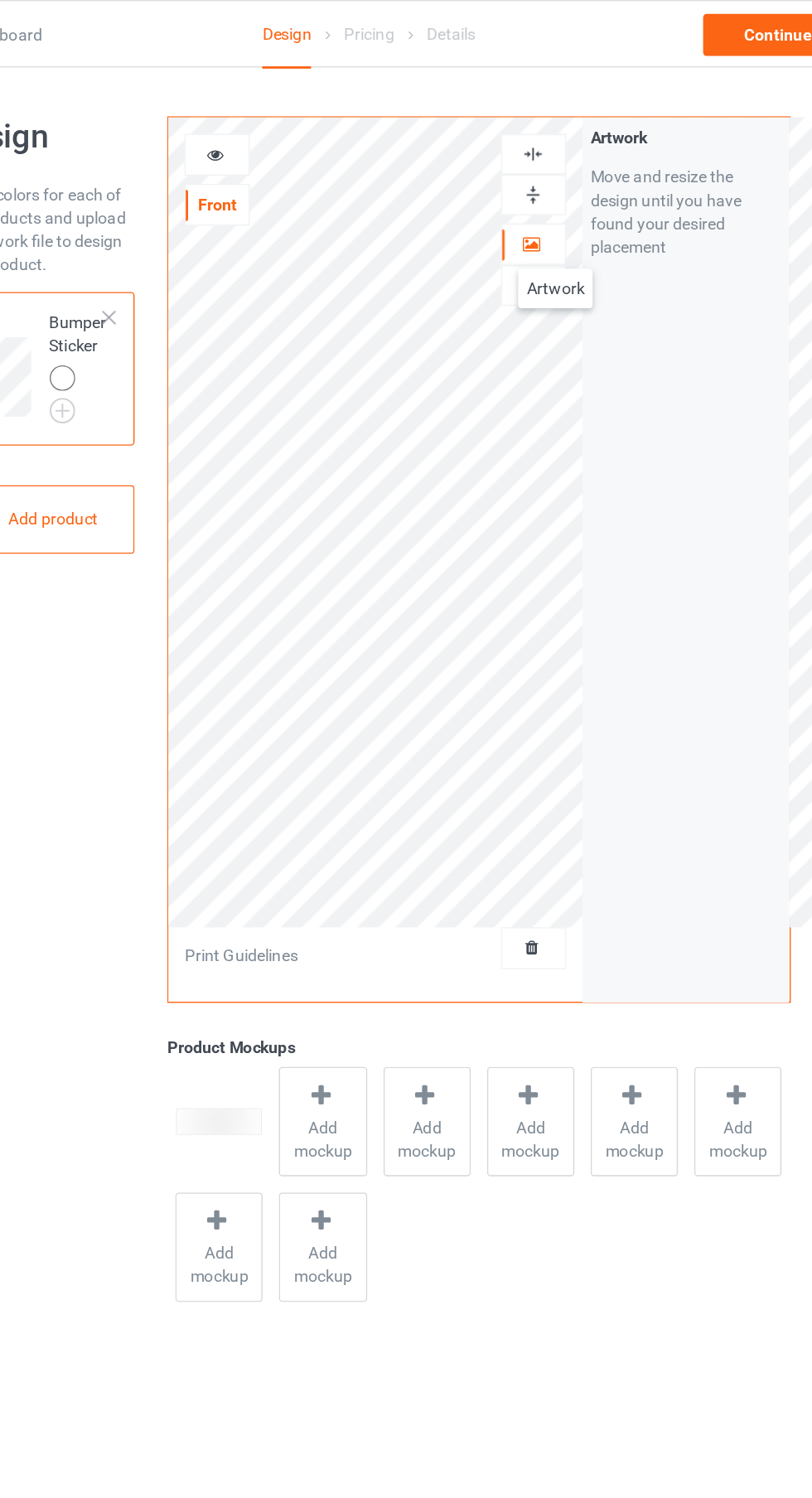
click at [520, 116] on img at bounding box center [522, 110] width 15 height 15
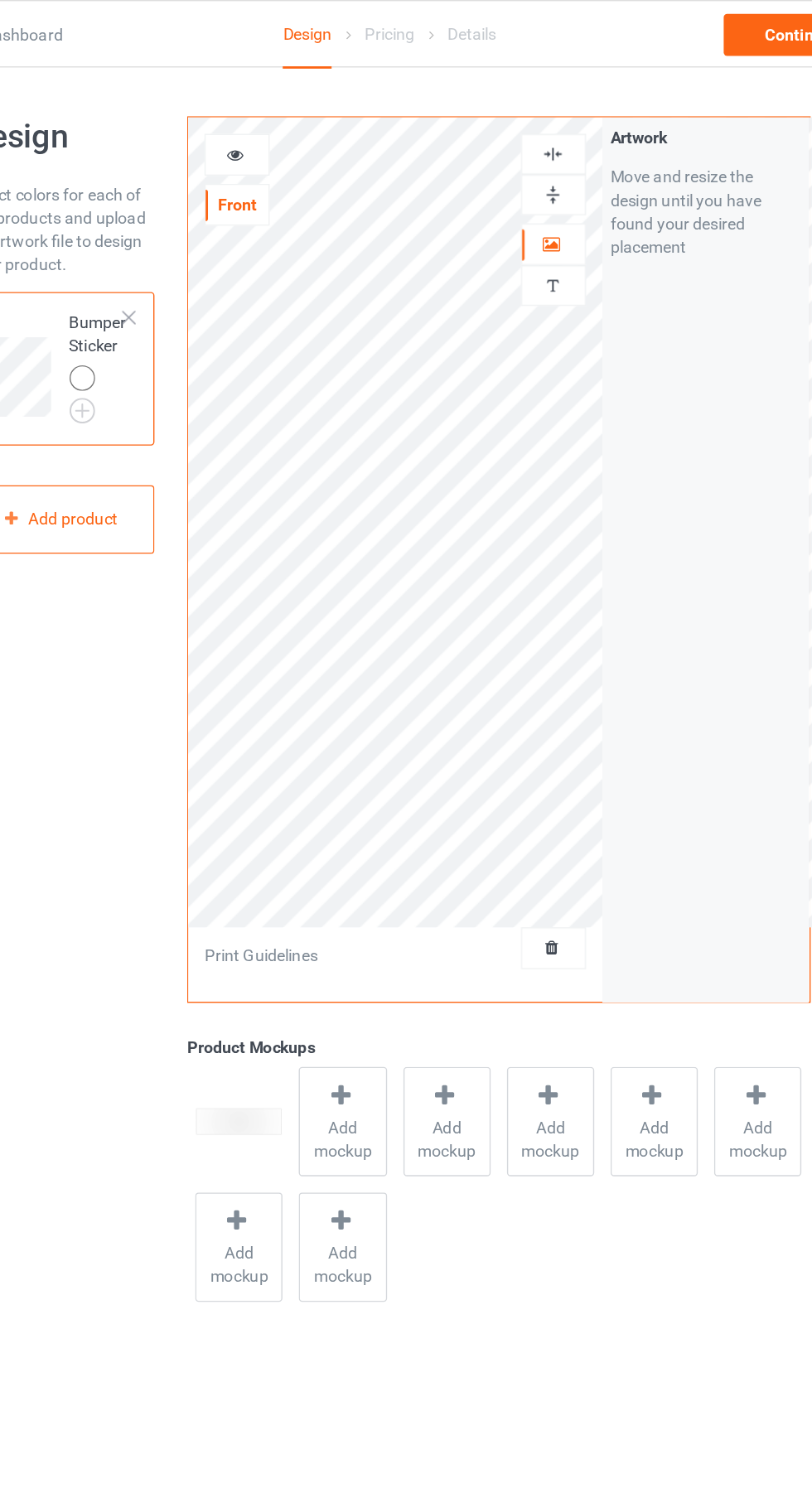
click at [289, 110] on icon at bounding box center [296, 107] width 14 height 11
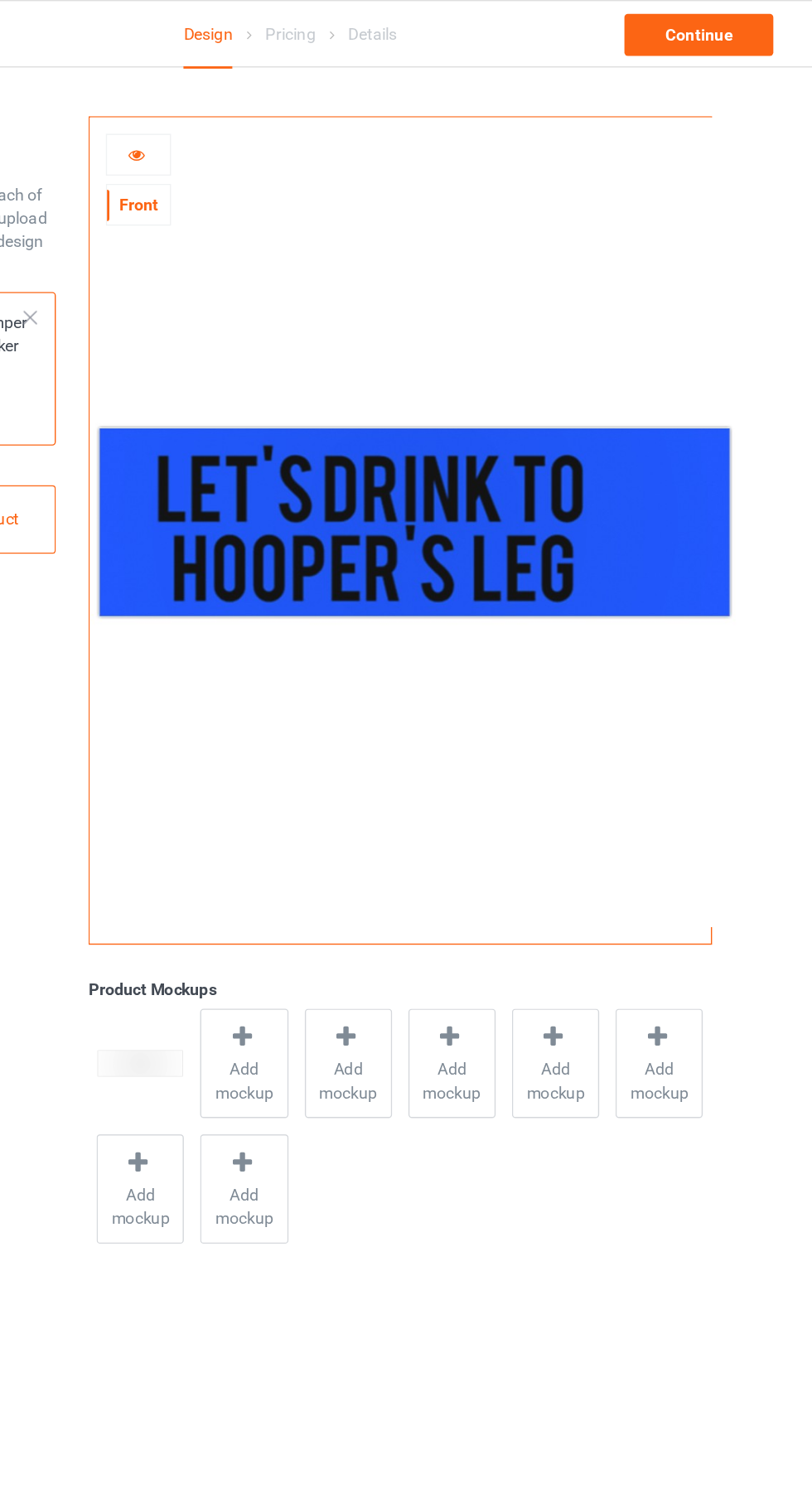
click at [294, 107] on icon at bounding box center [296, 107] width 14 height 11
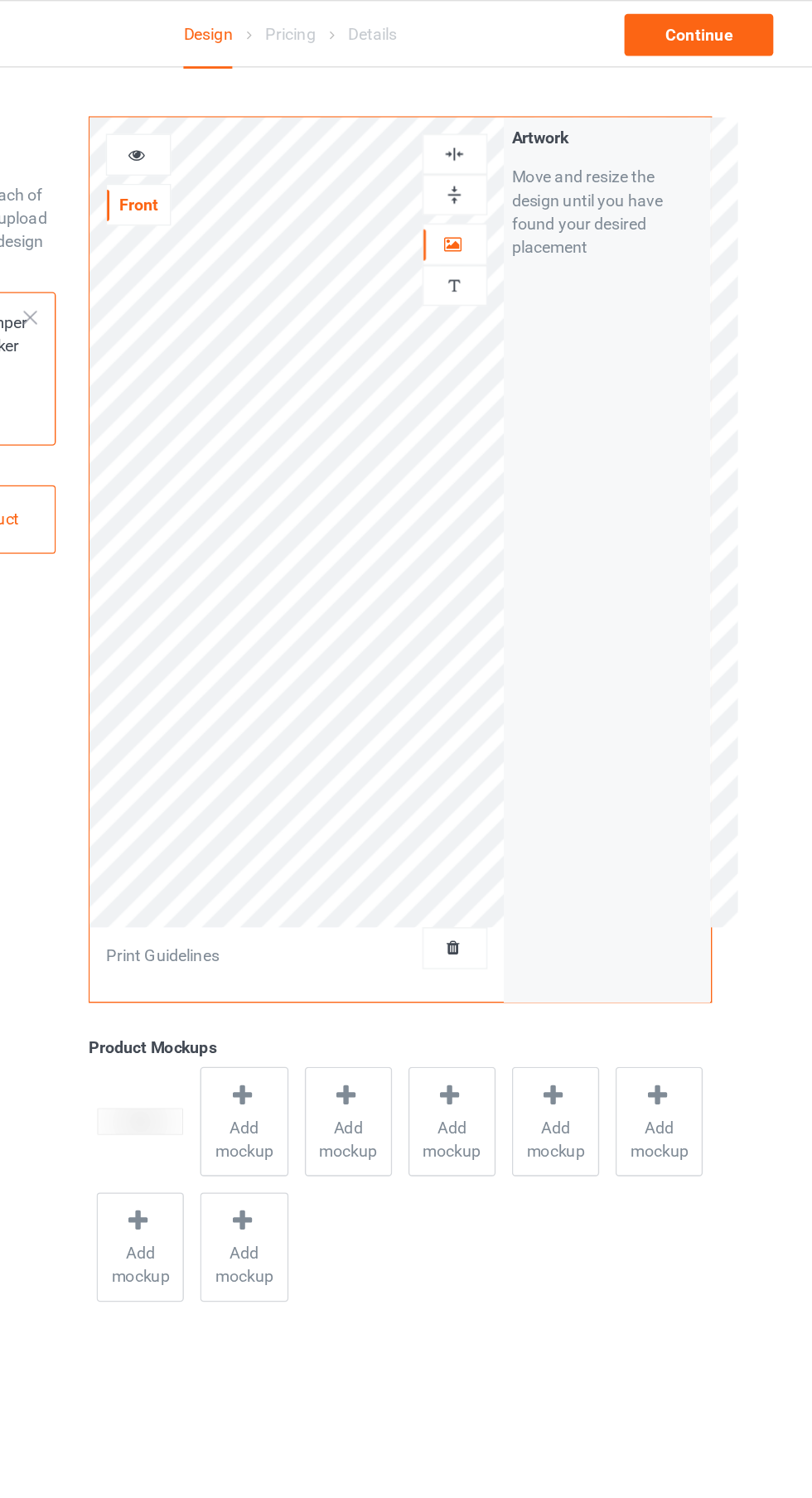
click at [534, 106] on div at bounding box center [522, 110] width 45 height 15
click at [536, 113] on div at bounding box center [522, 110] width 45 height 15
click at [283, 119] on div at bounding box center [297, 110] width 46 height 30
click at [289, 130] on div "Front" at bounding box center [297, 128] width 46 height 65
click at [290, 106] on icon at bounding box center [296, 107] width 14 height 11
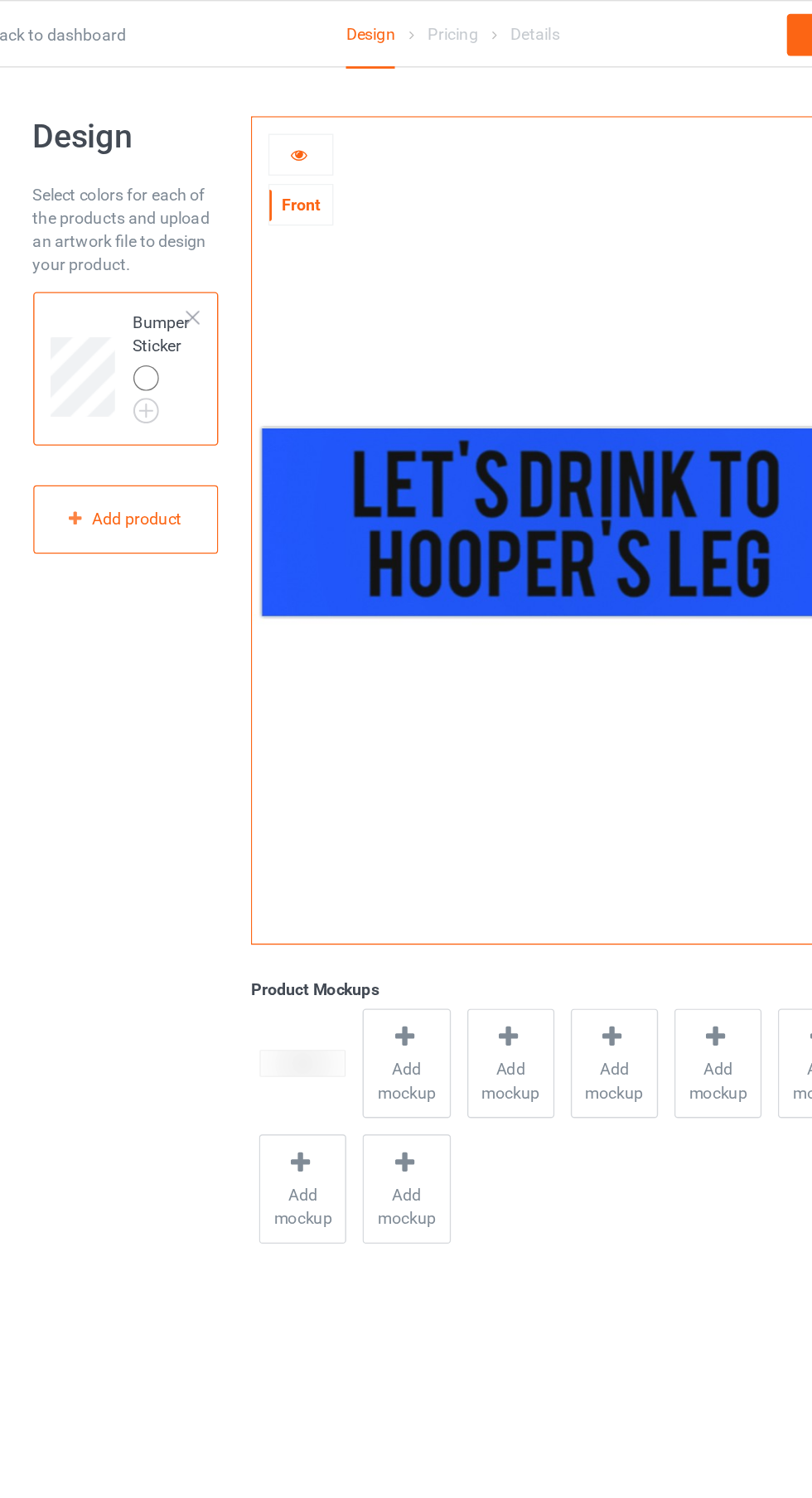
click at [450, 751] on div at bounding box center [446, 741] width 23 height 24
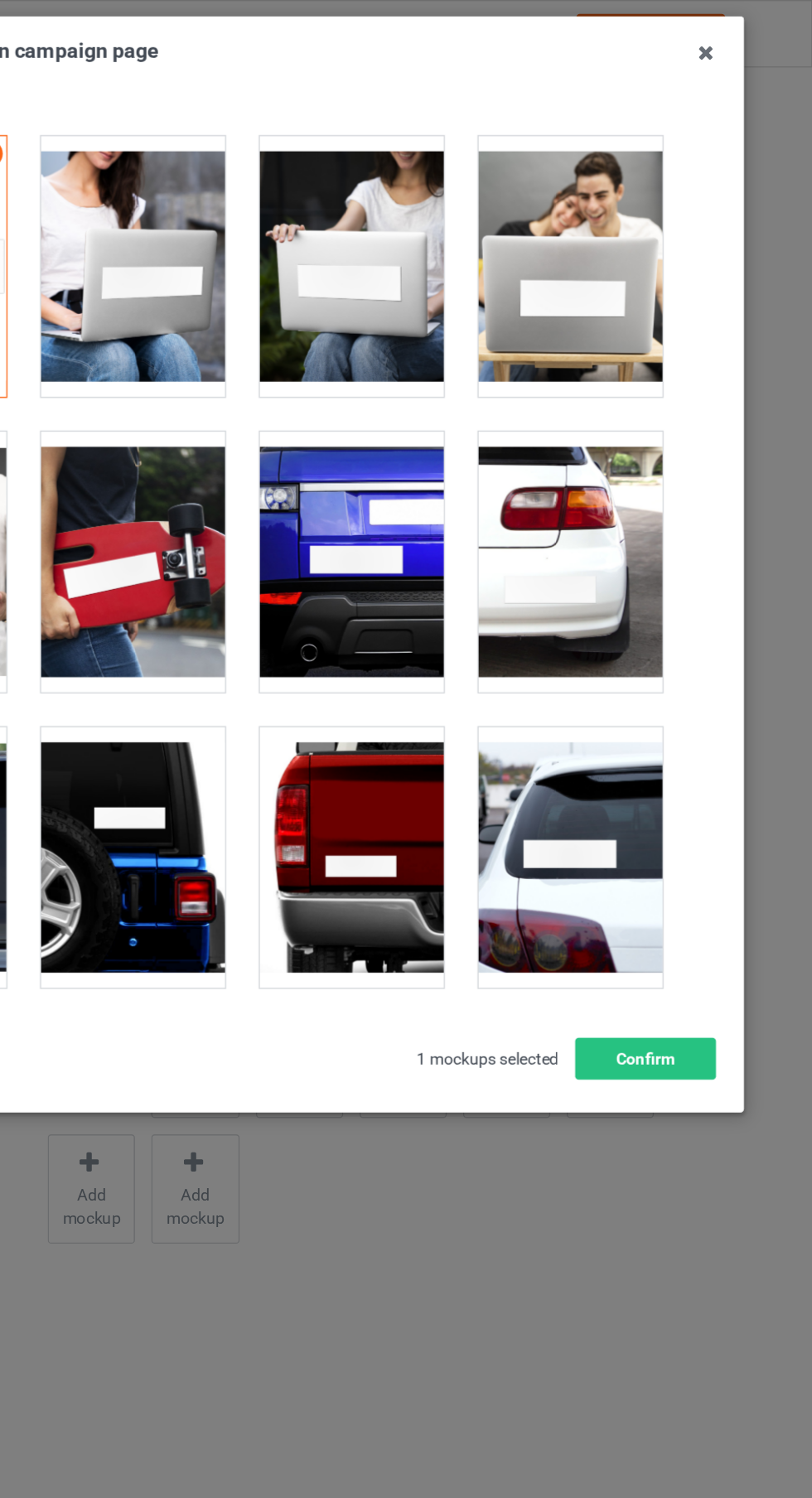
click at [648, 650] on div at bounding box center [639, 611] width 131 height 186
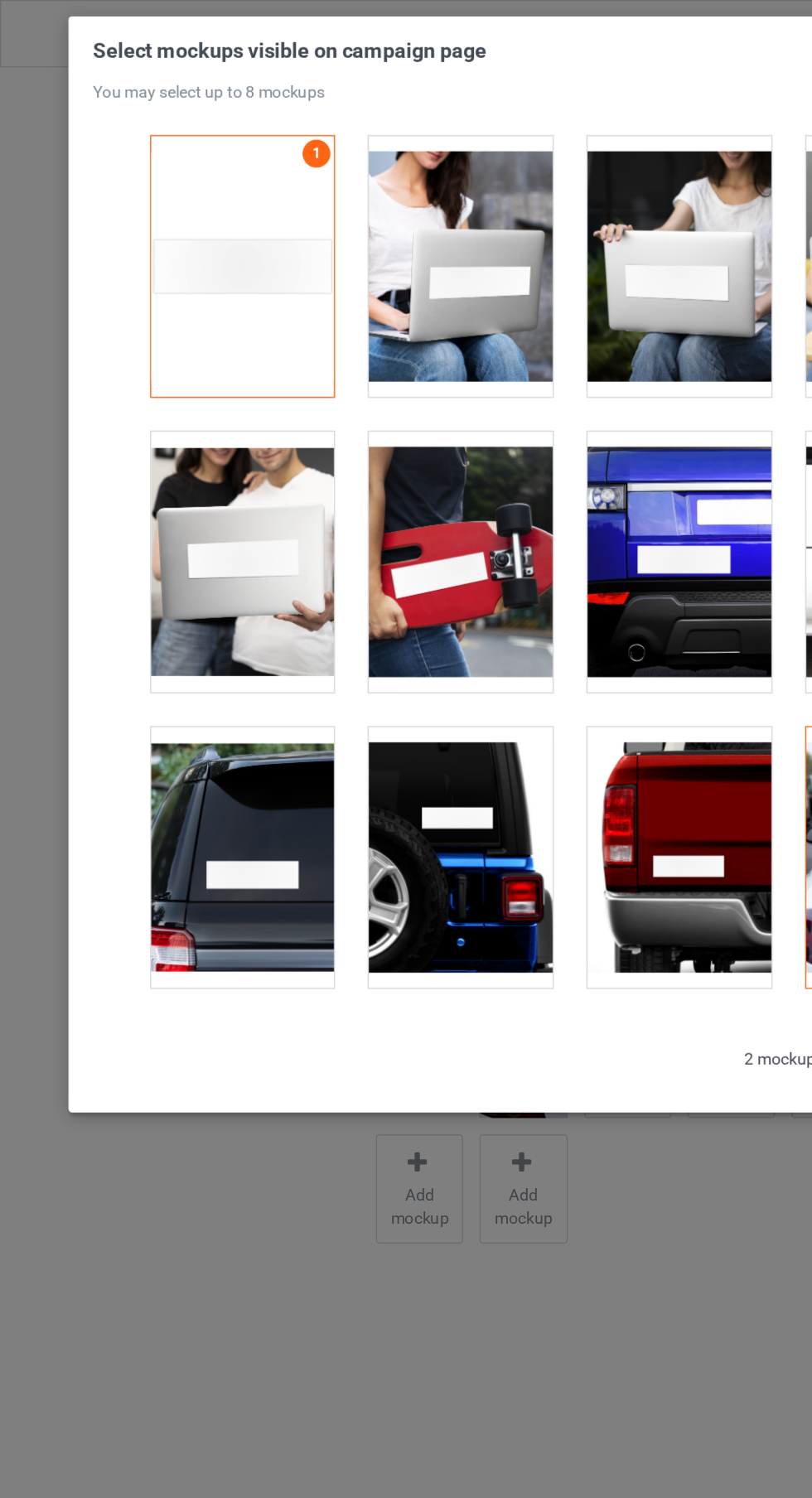
click at [154, 608] on div at bounding box center [172, 611] width 131 height 186
click at [473, 425] on div at bounding box center [484, 400] width 131 height 186
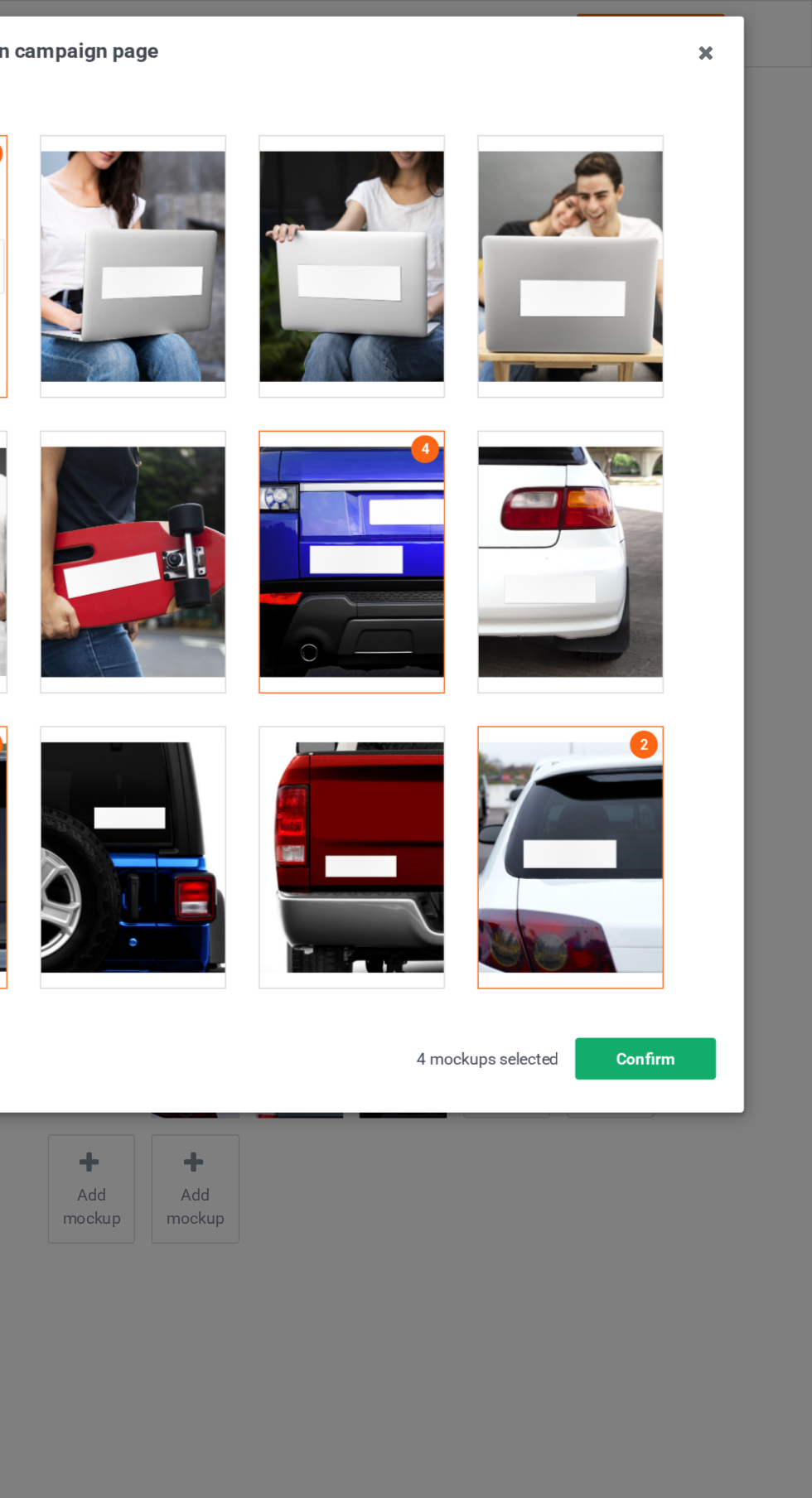
click at [693, 748] on button "Confirm" at bounding box center [693, 754] width 101 height 30
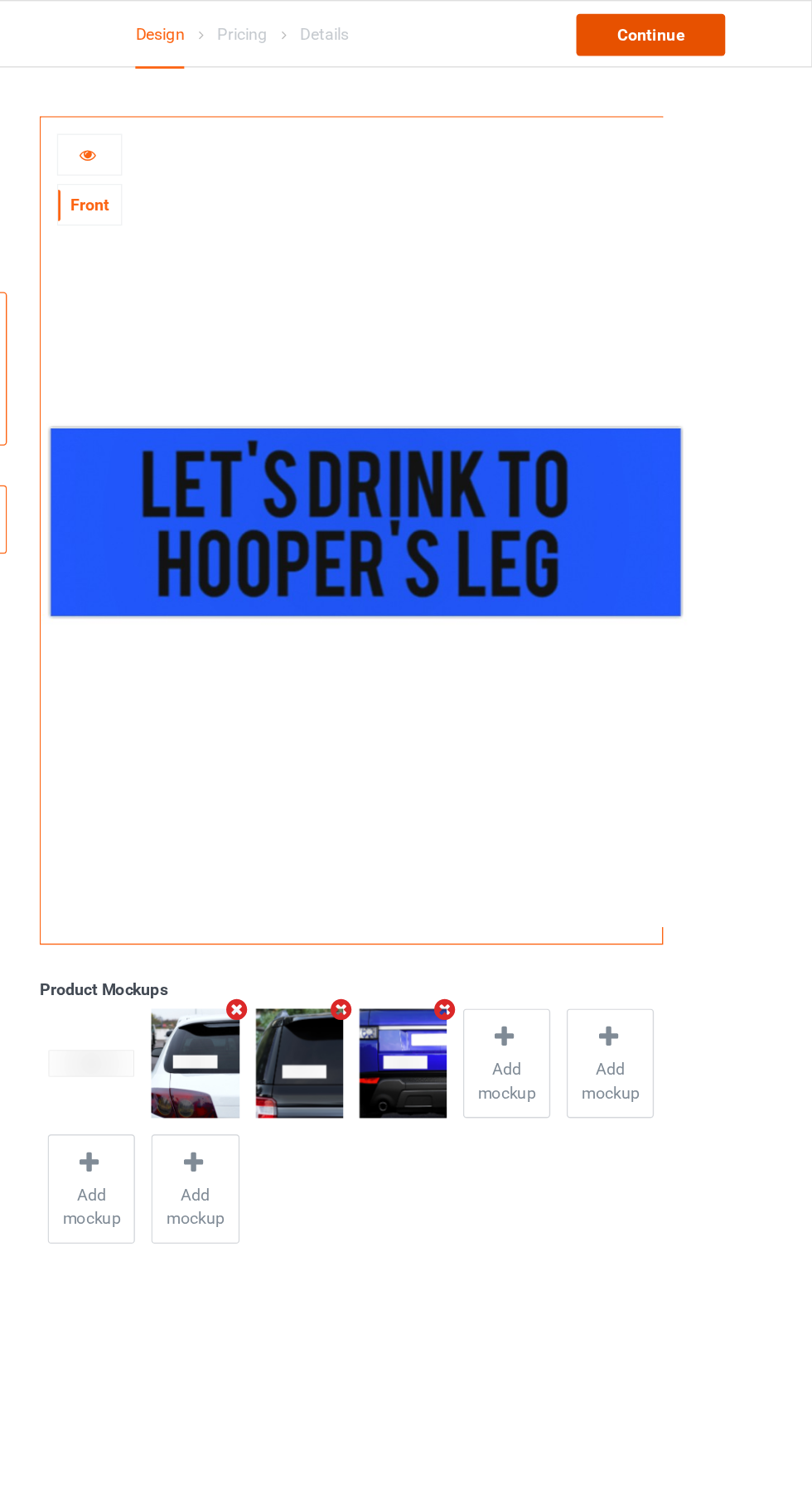
click at [675, 35] on div "Continue" at bounding box center [696, 25] width 106 height 30
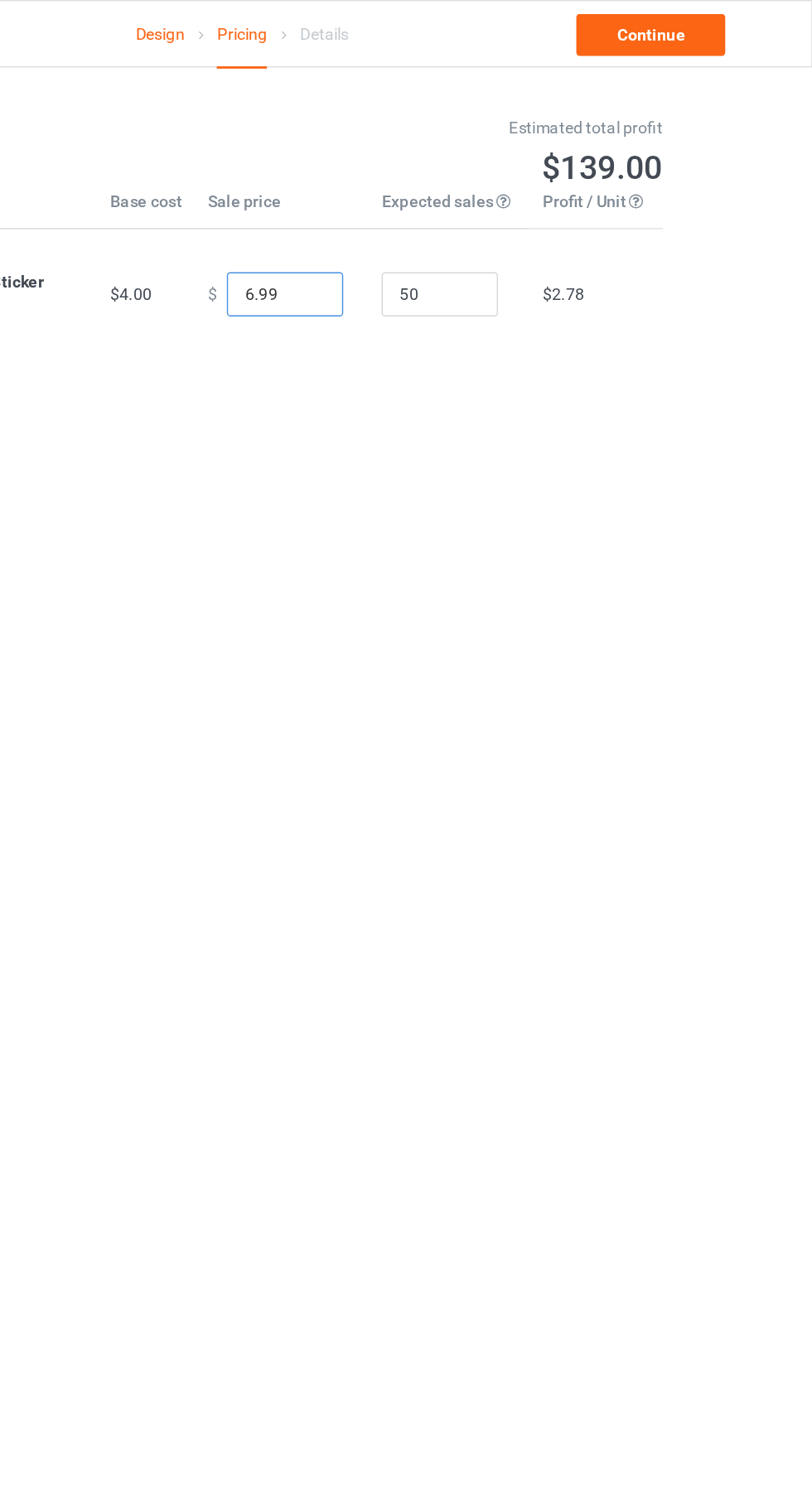
click at [405, 213] on input "6.99" at bounding box center [437, 210] width 82 height 32
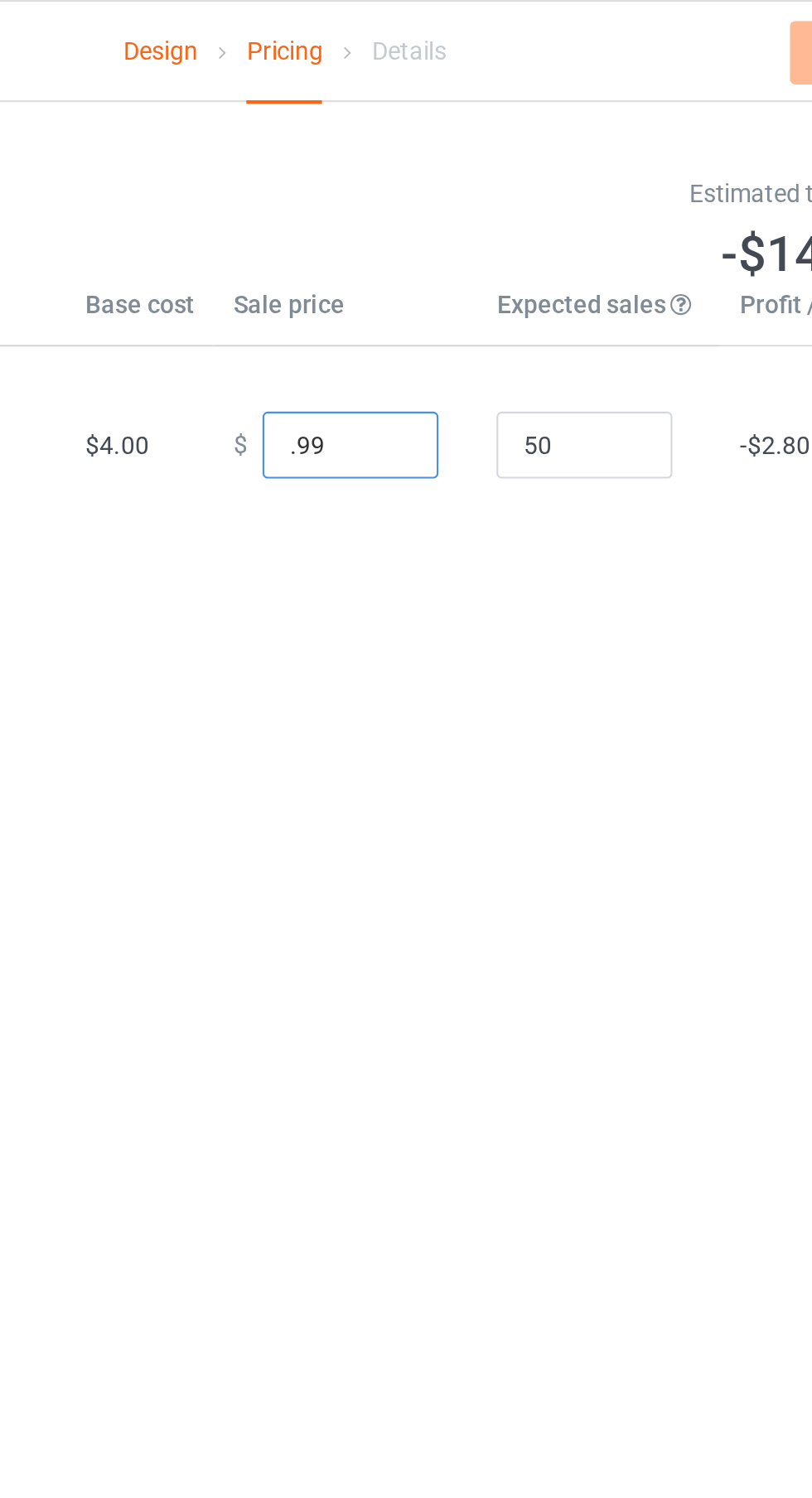
type input "7.99"
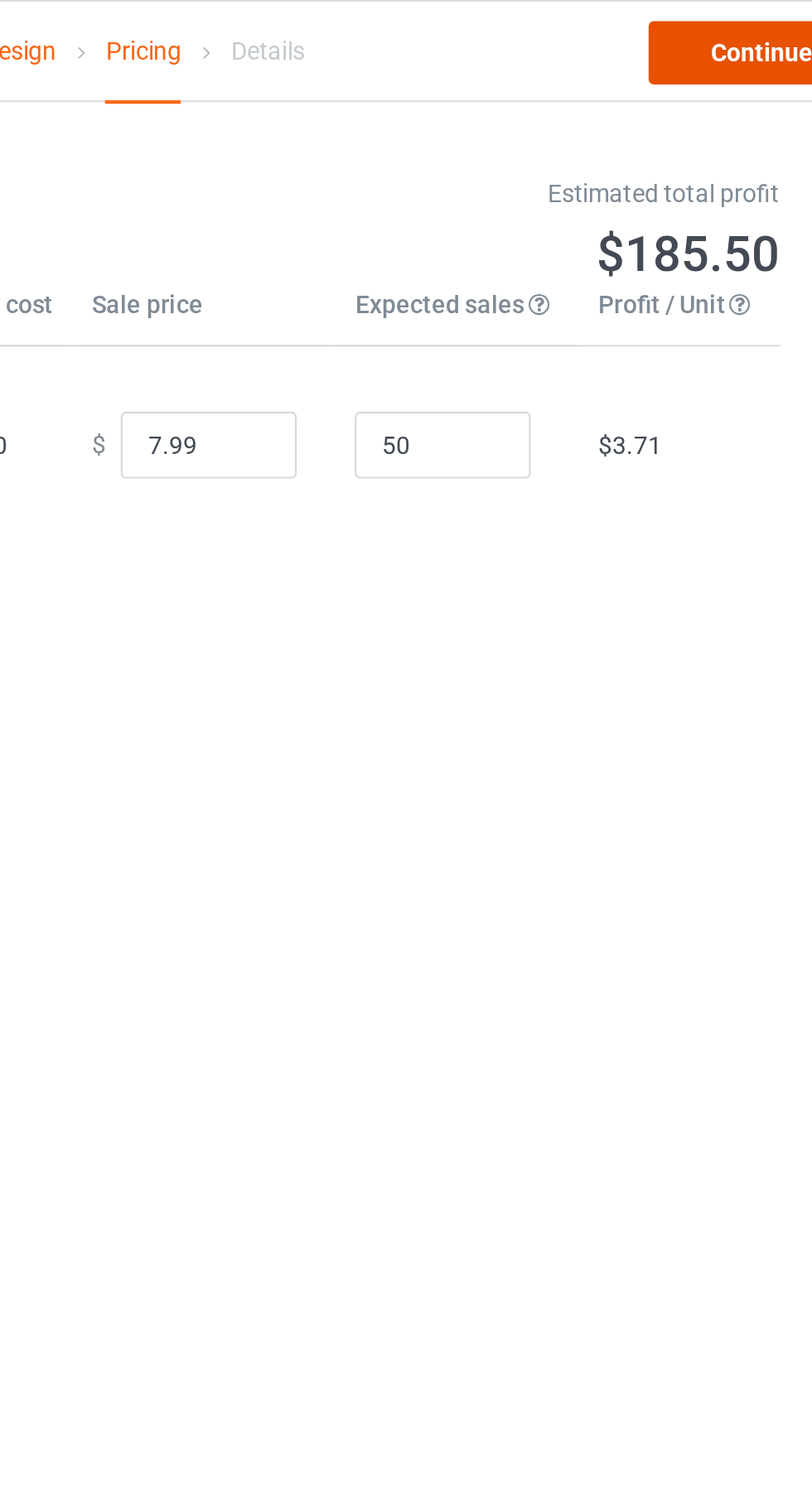
click at [682, 23] on link "Continue" at bounding box center [696, 25] width 106 height 30
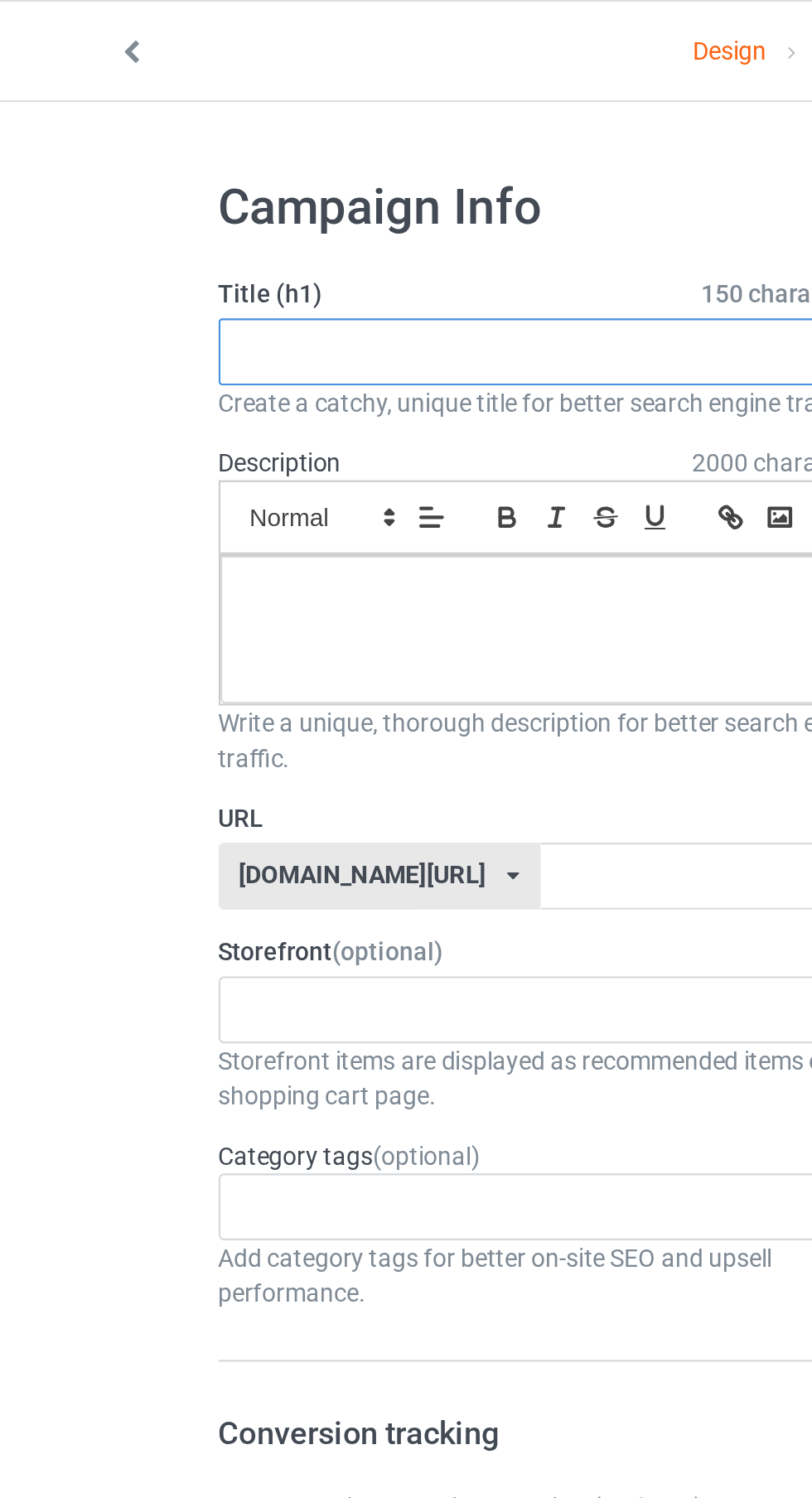
click at [132, 173] on input "text" at bounding box center [270, 166] width 327 height 32
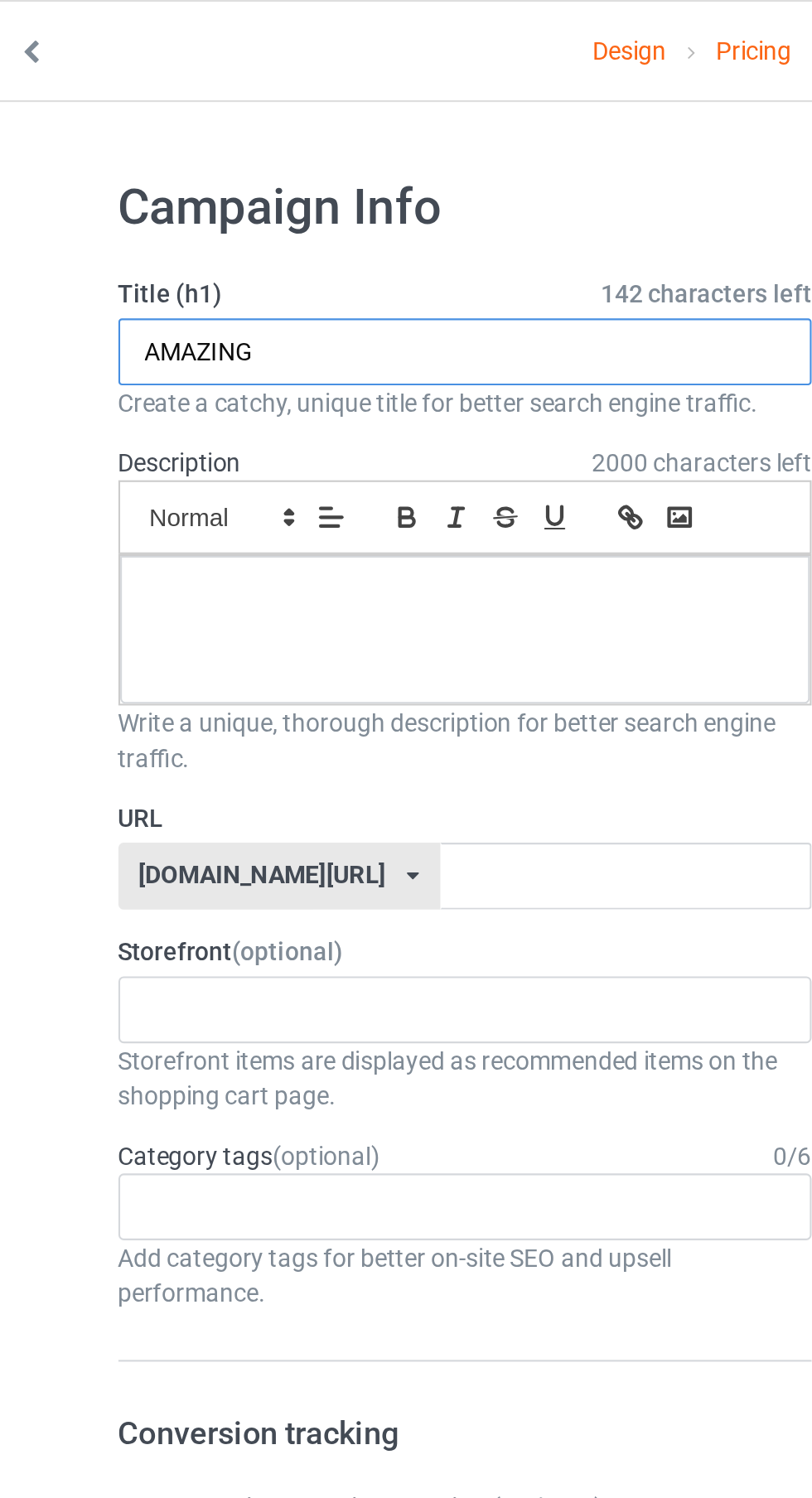
type input "AMAZING"
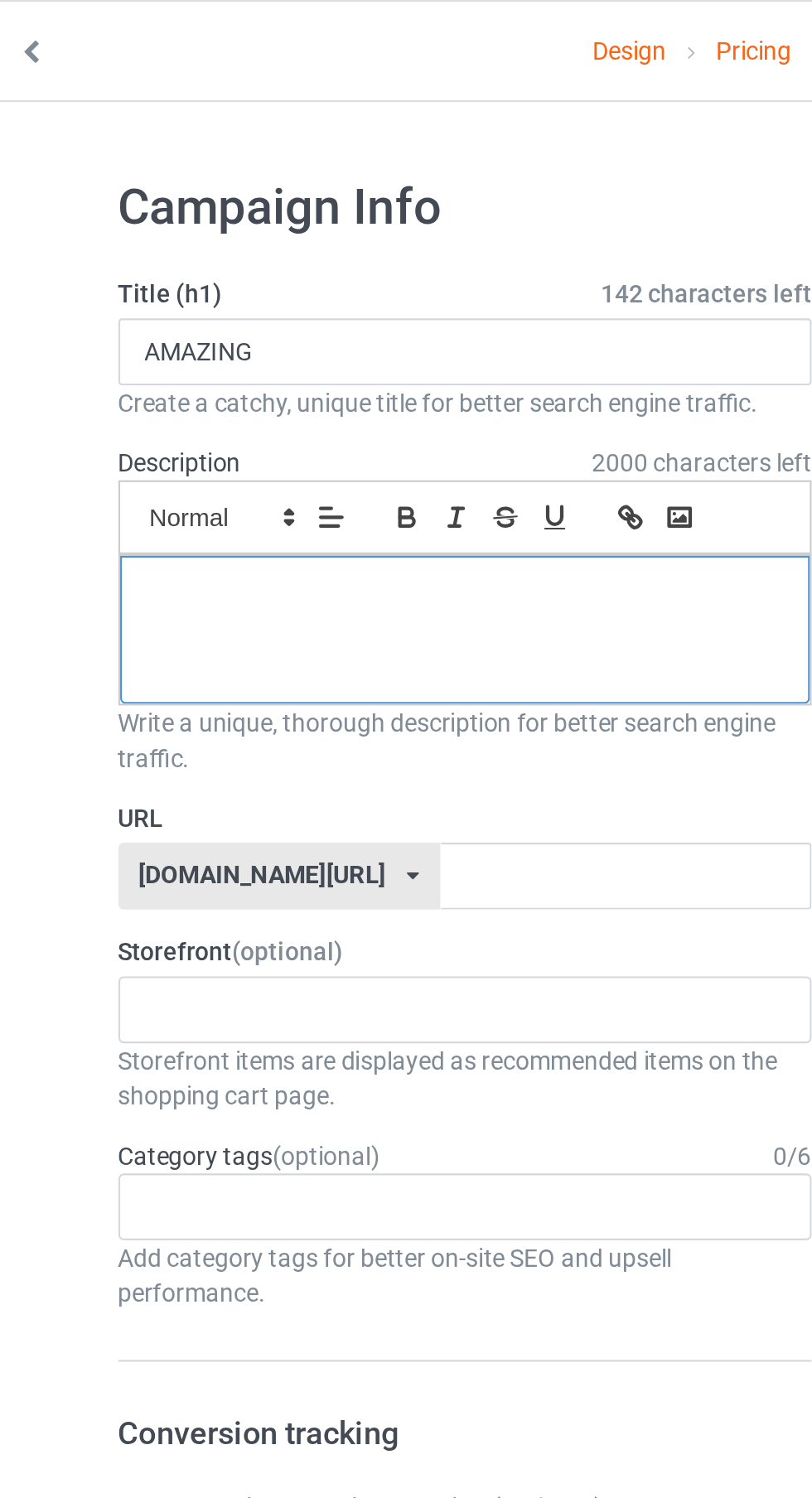
click at [123, 279] on p at bounding box center [270, 280] width 298 height 15
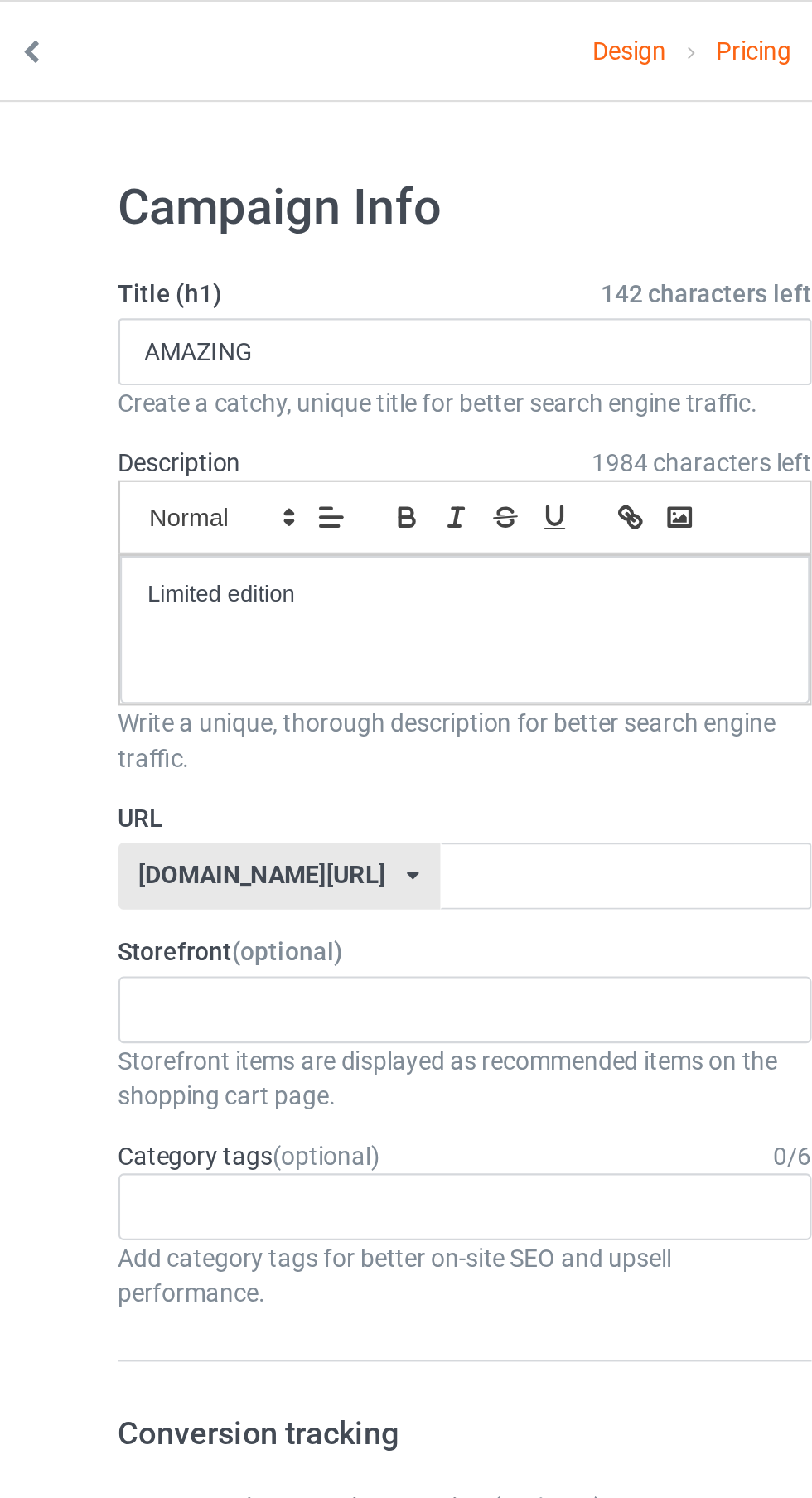
click at [314, 390] on label "URL" at bounding box center [270, 385] width 327 height 16
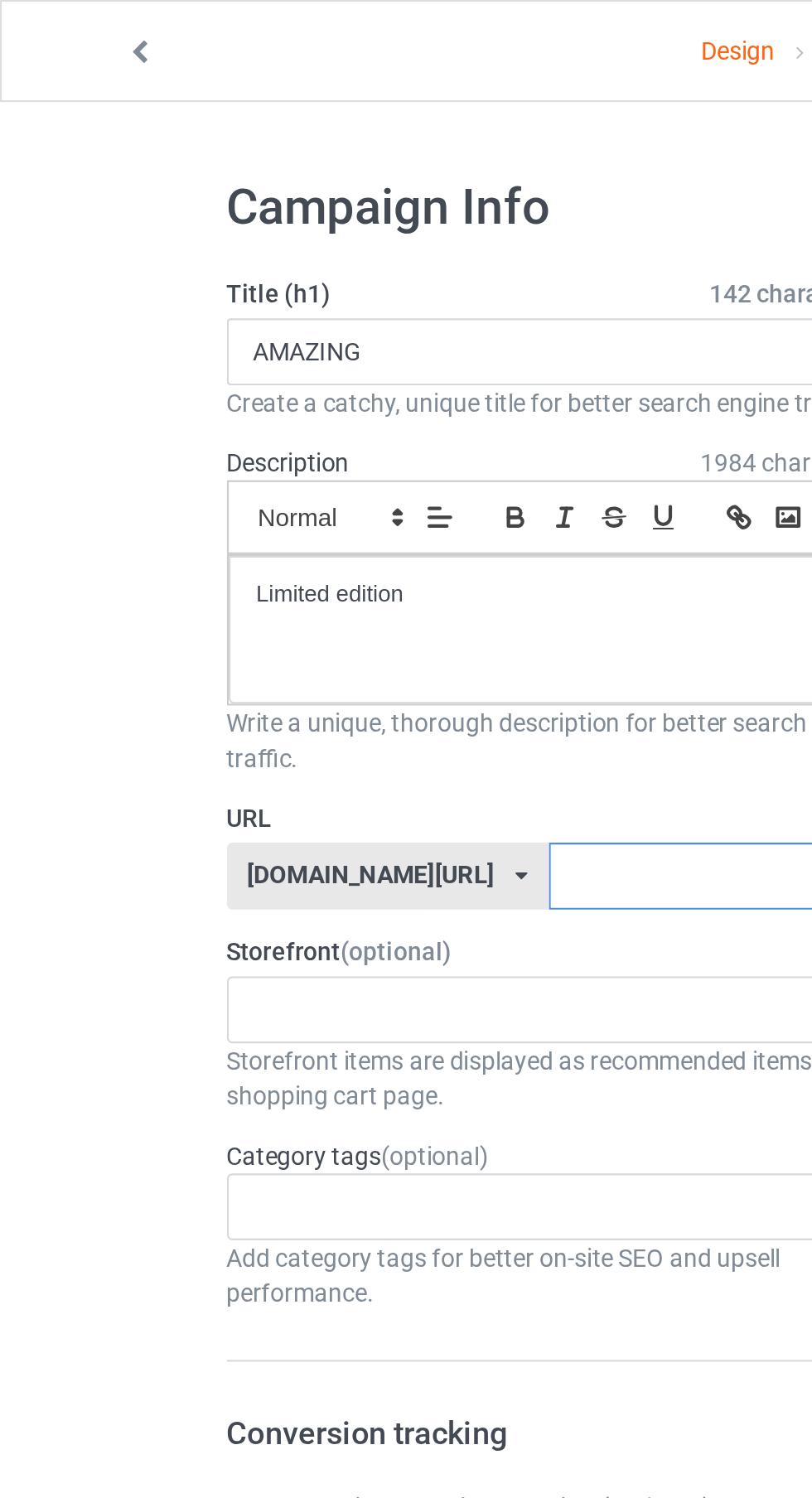
click at [295, 419] on input "text" at bounding box center [345, 413] width 174 height 32
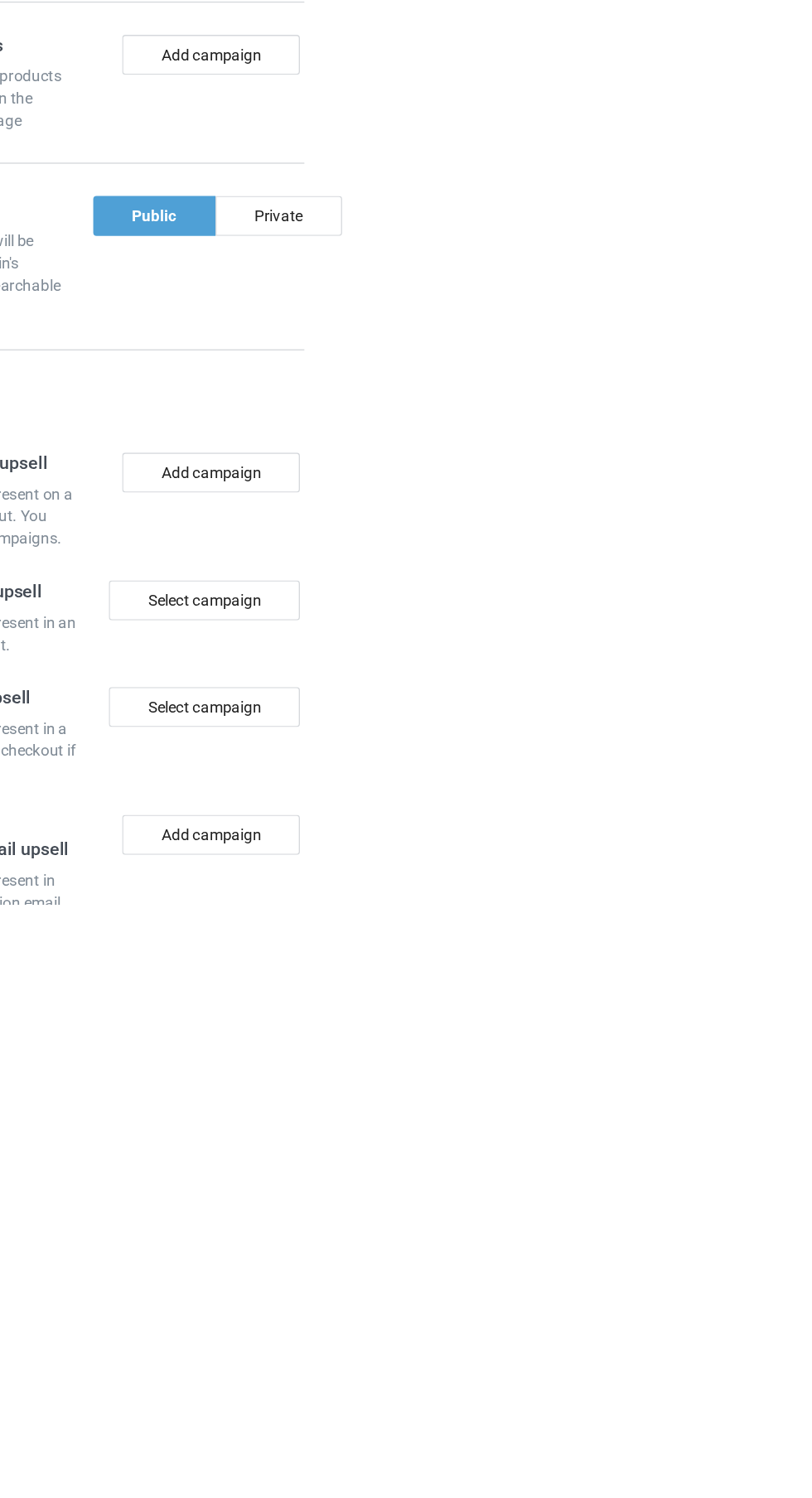
type input "Leg"
click at [426, 970] on div "Private" at bounding box center [414, 985] width 95 height 30
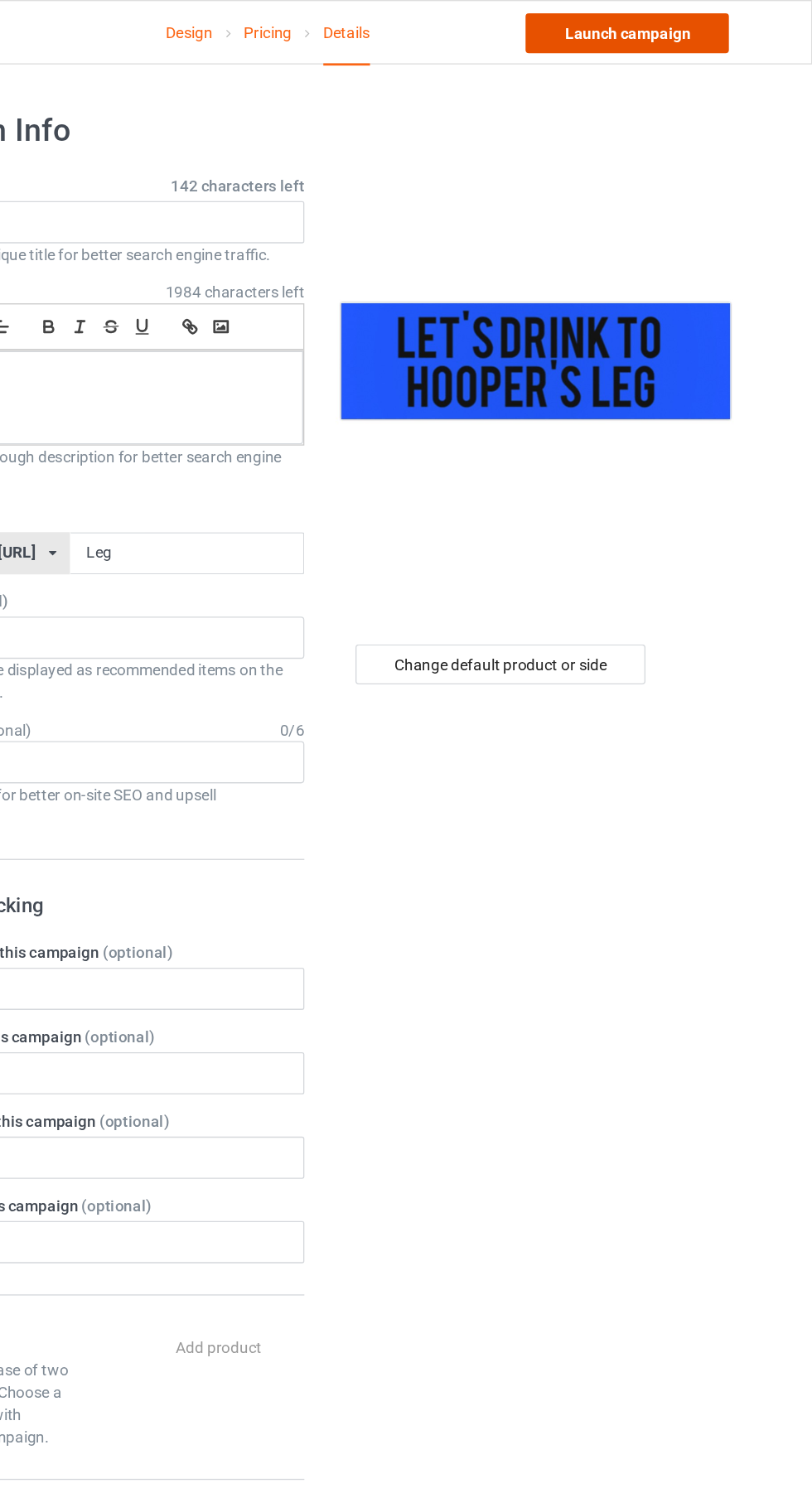
click at [669, 26] on link "Launch campaign" at bounding box center [674, 25] width 151 height 30
